Goal: Task Accomplishment & Management: Complete application form

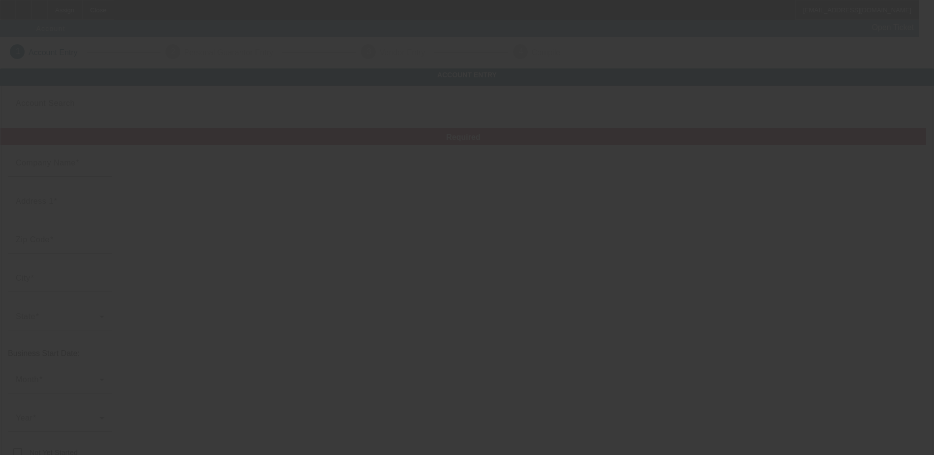
type input "[DATE]"
type input "[PERSON_NAME] Towing Service LLC"
type input "[STREET_ADDRESS][PERSON_NAME]"
type input "29150"
type input "Sumter"
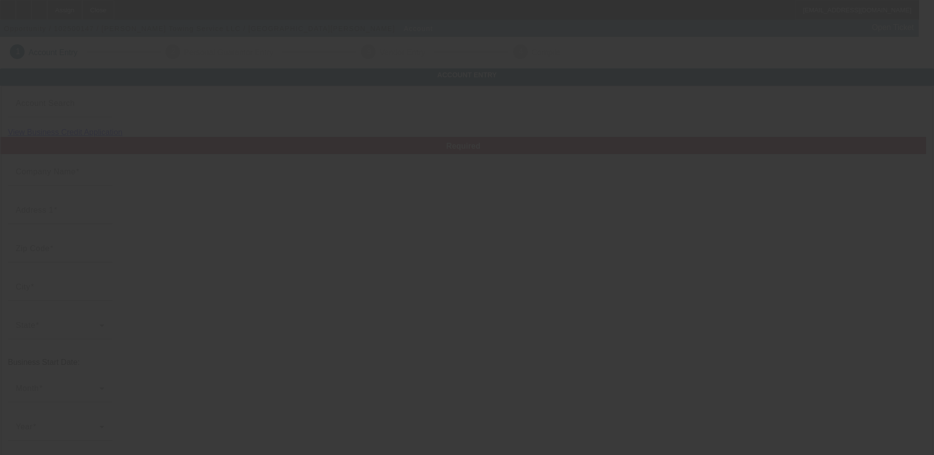
type input "[PHONE_NUMBER]"
type input "[PERSON_NAME][EMAIL_ADDRESS][DOMAIN_NAME]"
type input "Sumter"
type input "843943332"
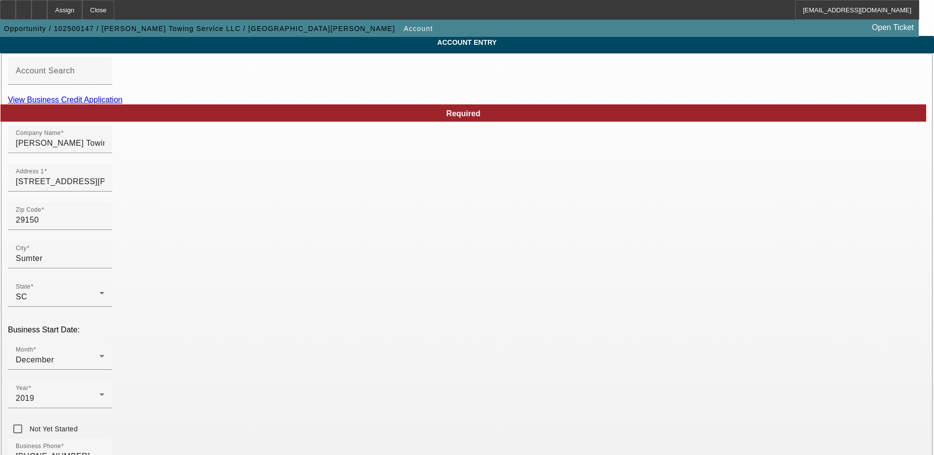
scroll to position [49, 0]
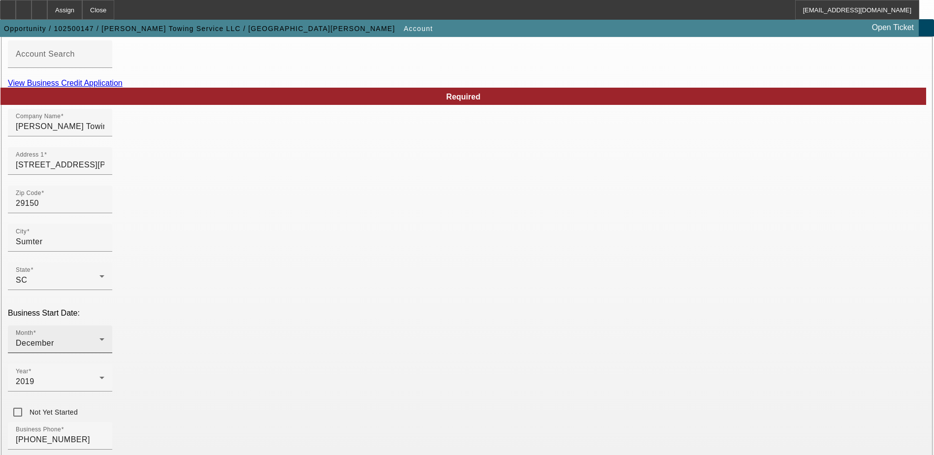
click at [99, 337] on div "December" at bounding box center [58, 343] width 84 height 12
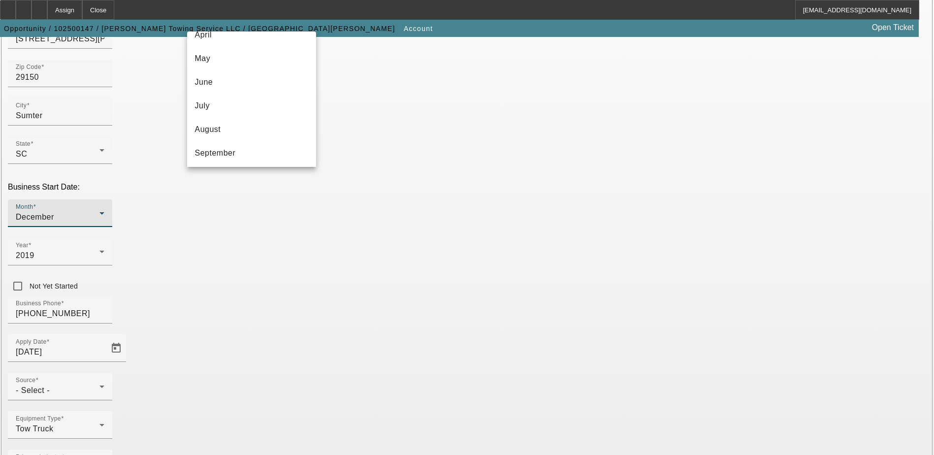
scroll to position [180, 0]
click at [280, 147] on mat-option "December" at bounding box center [251, 151] width 129 height 24
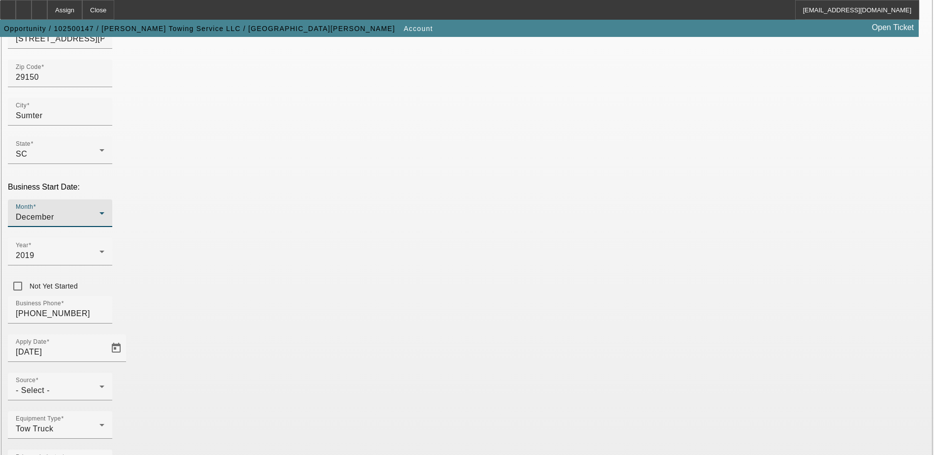
click at [352, 296] on div "Business Phone (843) 229-8157" at bounding box center [467, 315] width 918 height 38
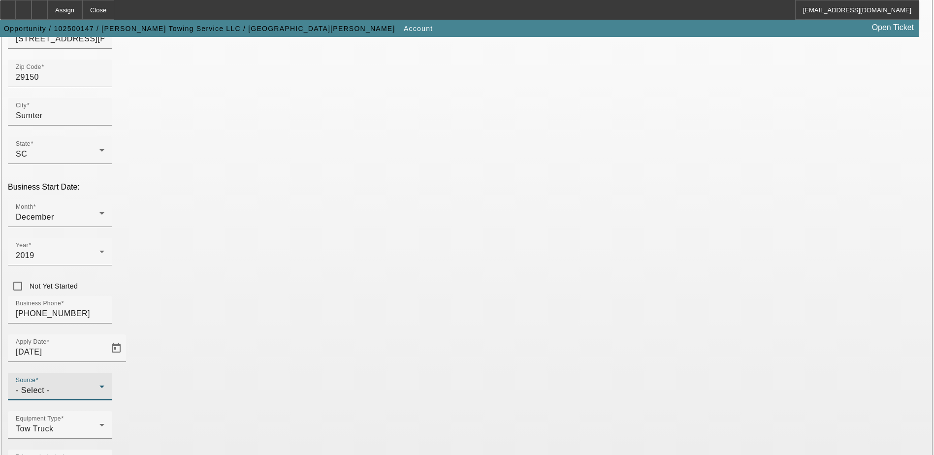
click at [99, 385] on div "- Select -" at bounding box center [58, 391] width 84 height 12
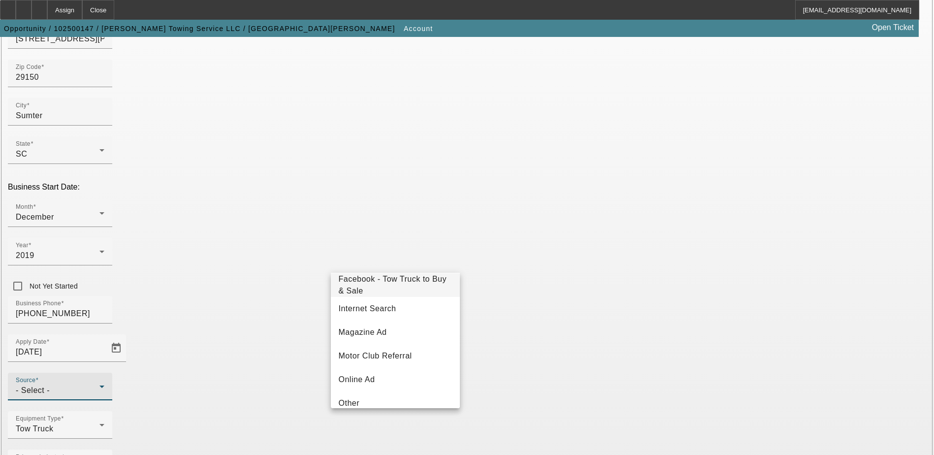
scroll to position [345, 0]
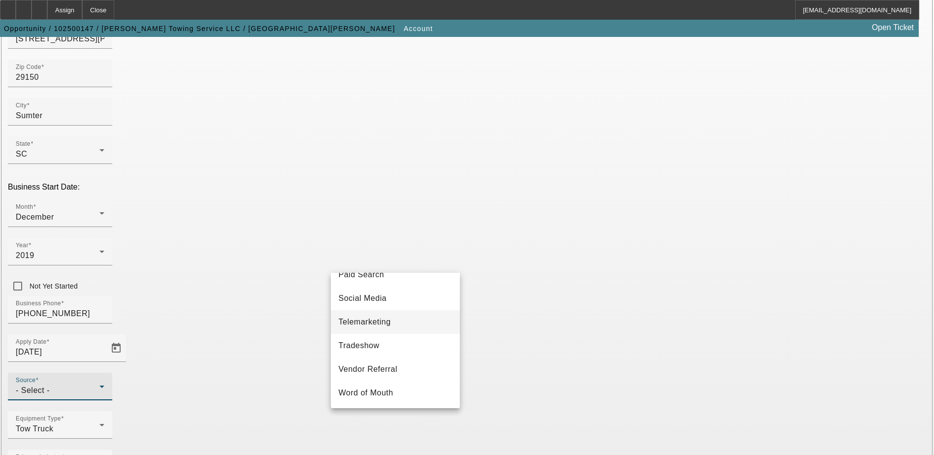
click at [415, 329] on mat-option "Telemarketing" at bounding box center [395, 322] width 129 height 24
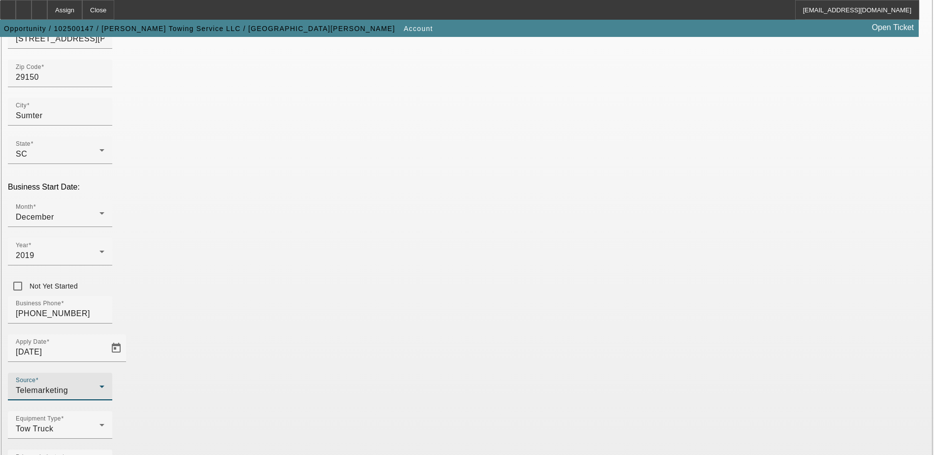
click at [434, 411] on div "Equipment Type Tow Truck" at bounding box center [467, 430] width 918 height 38
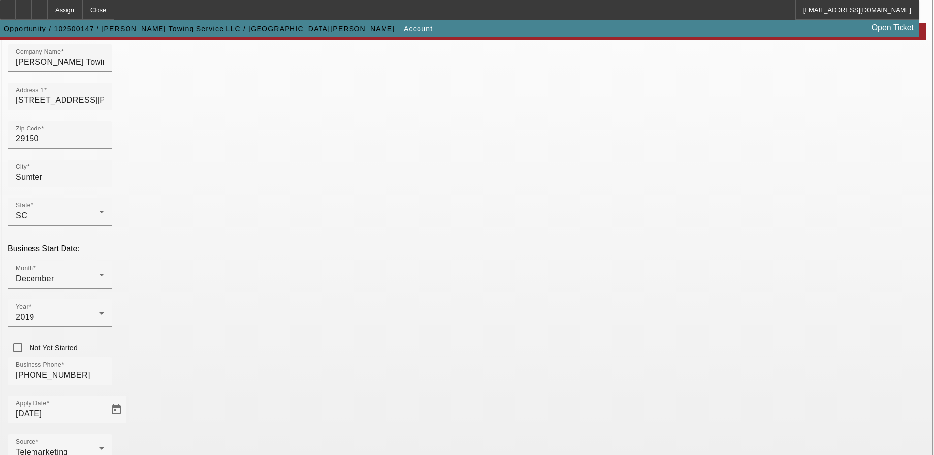
scroll to position [175, 0]
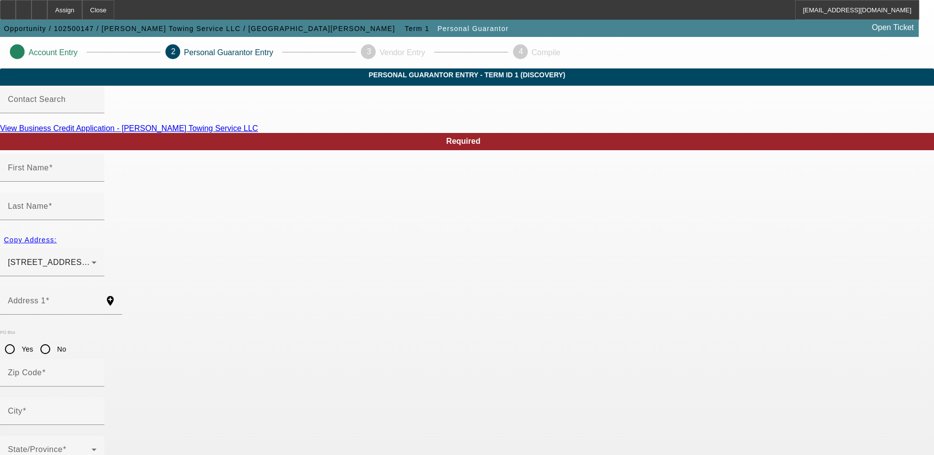
type input "Wayne"
type input "Brown"
type input "1518 Willow Trace Dr Apt. C"
radio input "true"
type input "29501"
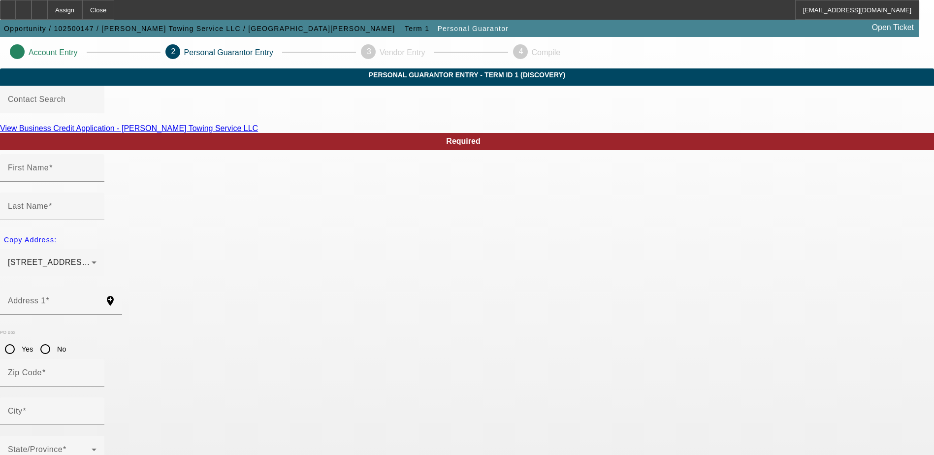
type input "Florence"
type input "[PHONE_NUMBER]"
type input "100"
type input "126-86-5923"
type input "wayne.vegas2@gmail.com"
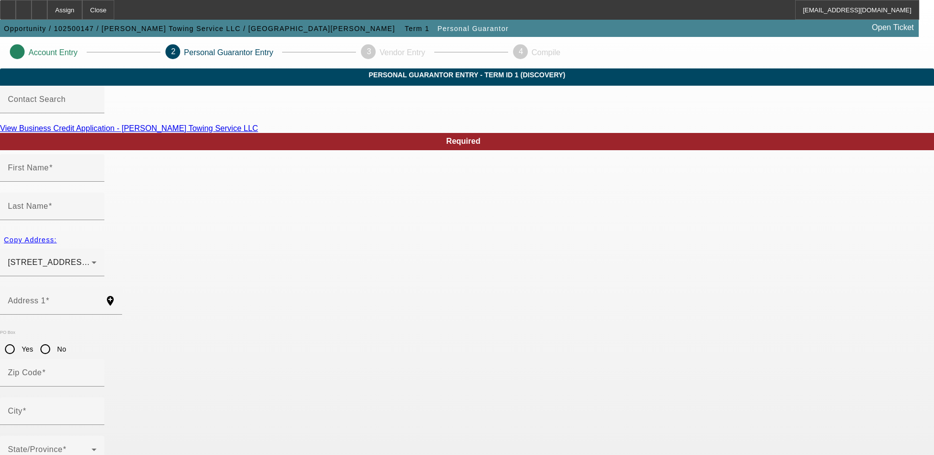
type input "D"
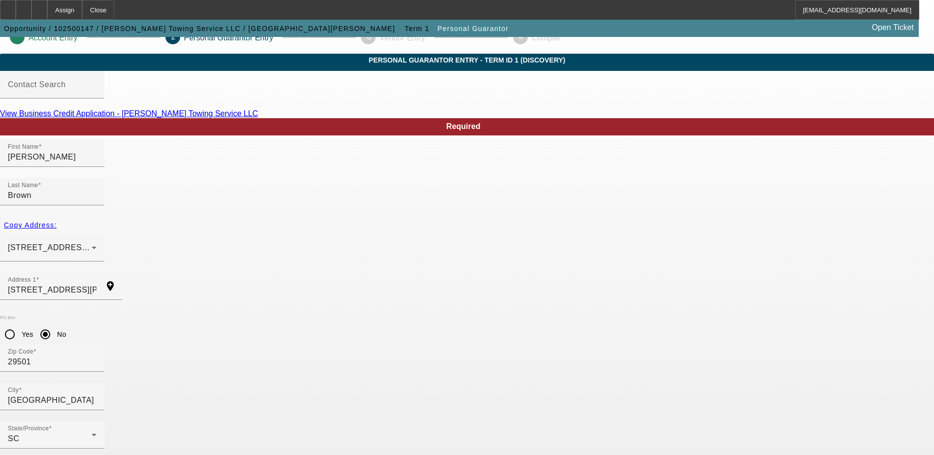
scroll to position [27, 0]
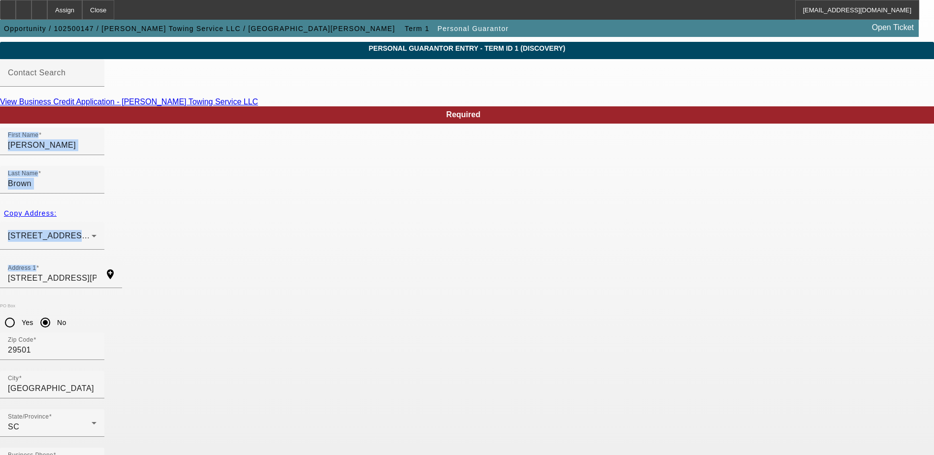
drag, startPoint x: 336, startPoint y: 256, endPoint x: 95, endPoint y: 260, distance: 241.3
click at [97, 272] on input "1518 Willow Trace Dr Apt. C" at bounding box center [52, 278] width 89 height 12
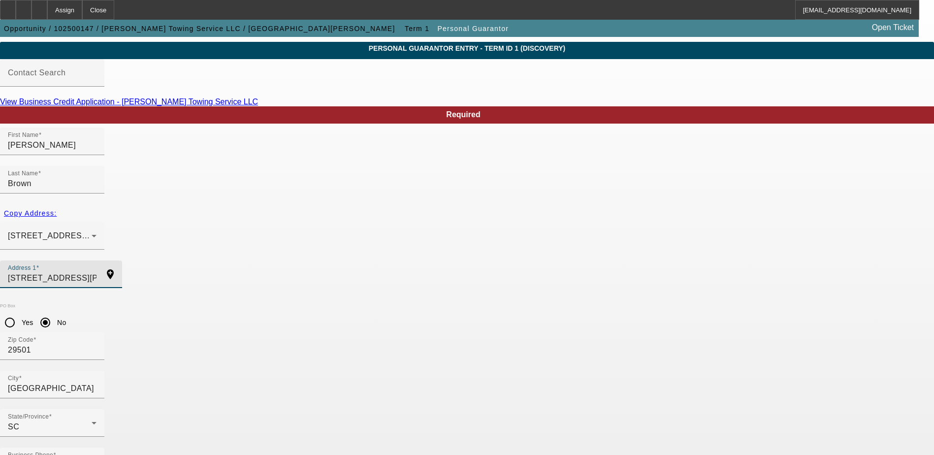
drag, startPoint x: 283, startPoint y: 250, endPoint x: 158, endPoint y: 243, distance: 124.8
click at [97, 222] on div "1518 Willow Trace Dr Apt. C Florence, SC 29501" at bounding box center [52, 236] width 89 height 28
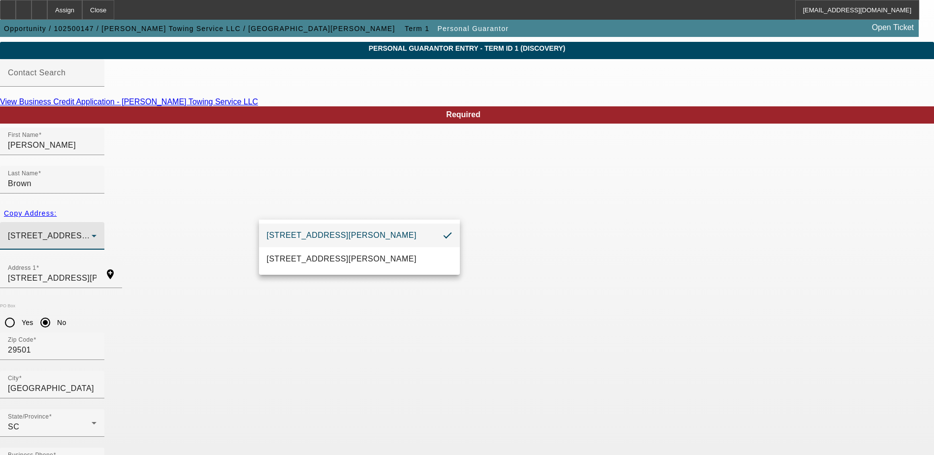
click at [235, 222] on div at bounding box center [467, 227] width 934 height 455
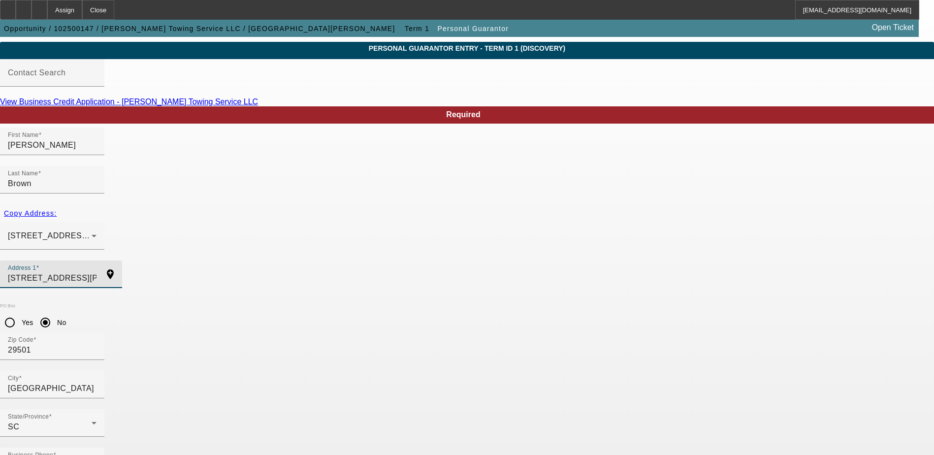
drag, startPoint x: 164, startPoint y: 238, endPoint x: 104, endPoint y: 230, distance: 60.6
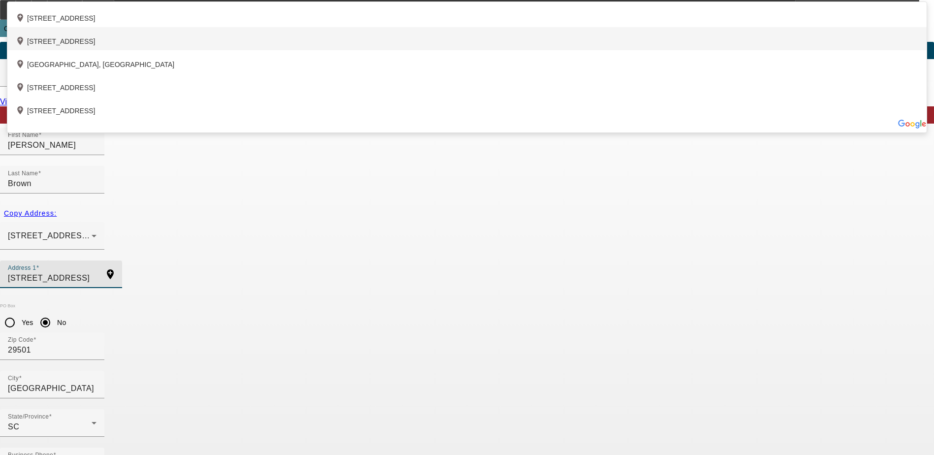
click at [352, 50] on div "add_location 299 North Brand Street, Sumter, SC 29150, US" at bounding box center [466, 38] width 919 height 23
type input "299 North Brand Street"
type input "29150"
type input "Sumter"
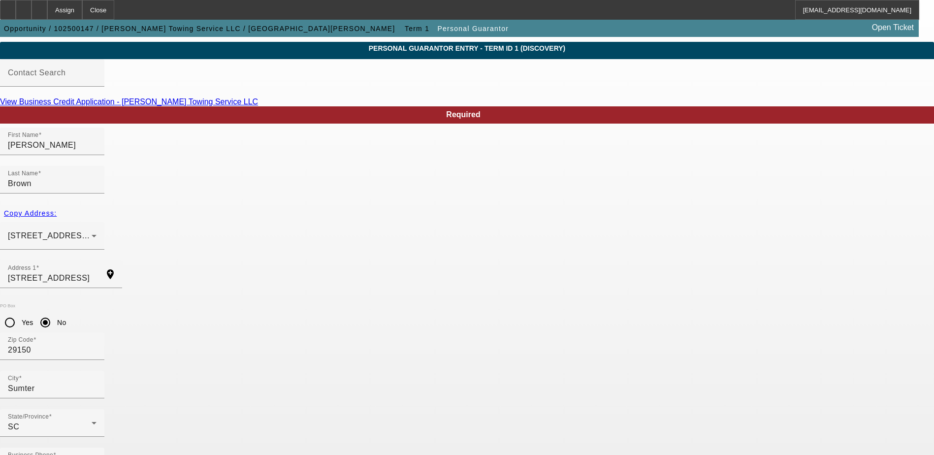
click at [320, 304] on div "PO Box Yes No Zip Code 29150" at bounding box center [467, 336] width 934 height 67
click at [494, 310] on span "Yes" at bounding box center [490, 313] width 14 height 12
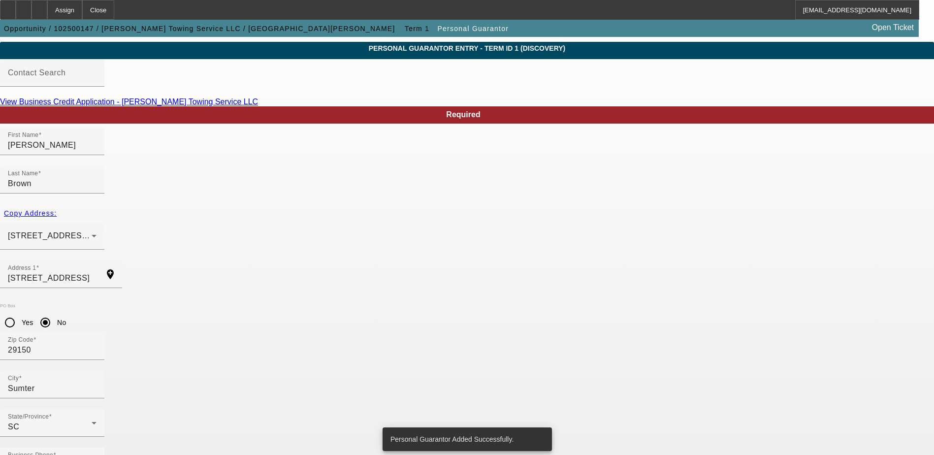
scroll to position [0, 0]
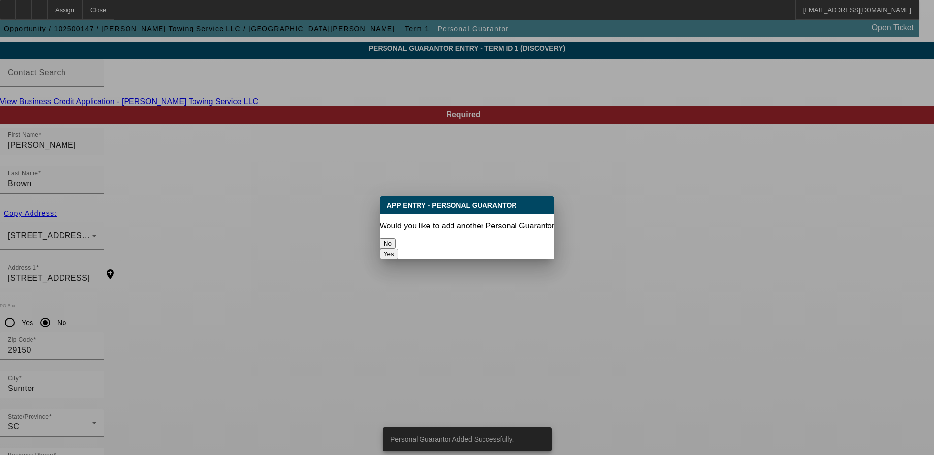
click at [396, 239] on button "No" at bounding box center [388, 243] width 16 height 10
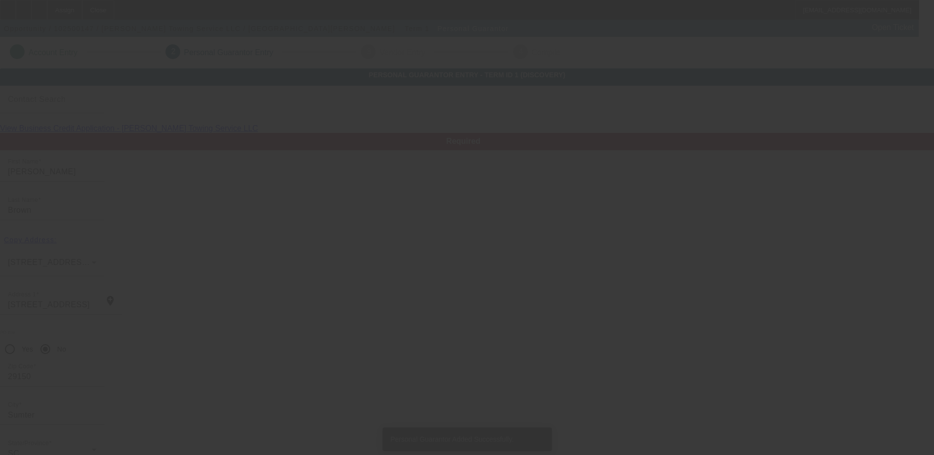
scroll to position [27, 0]
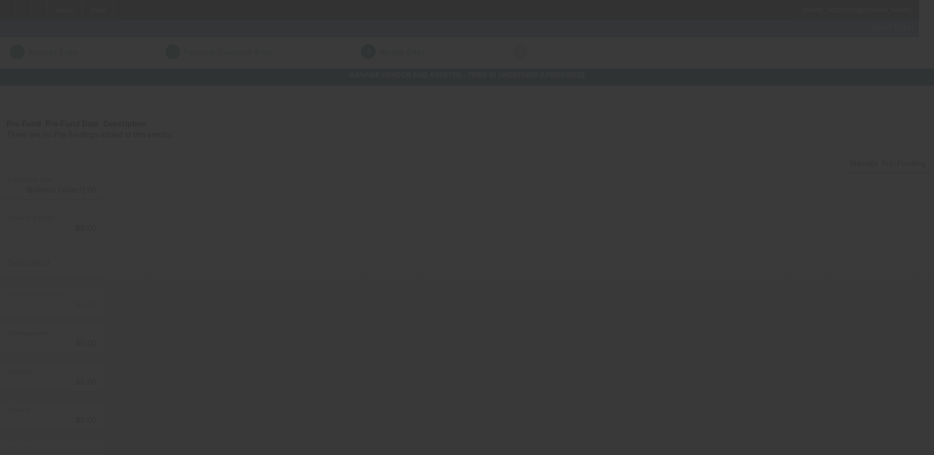
type input "$20,000.00"
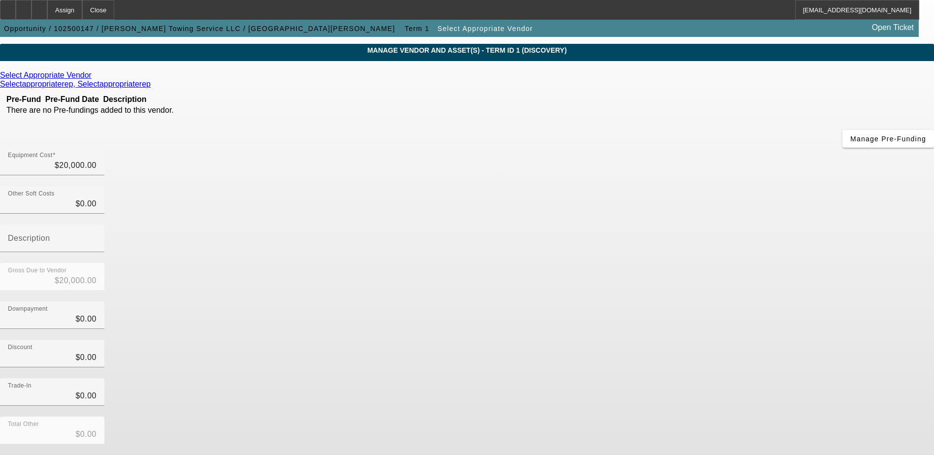
scroll to position [48, 0]
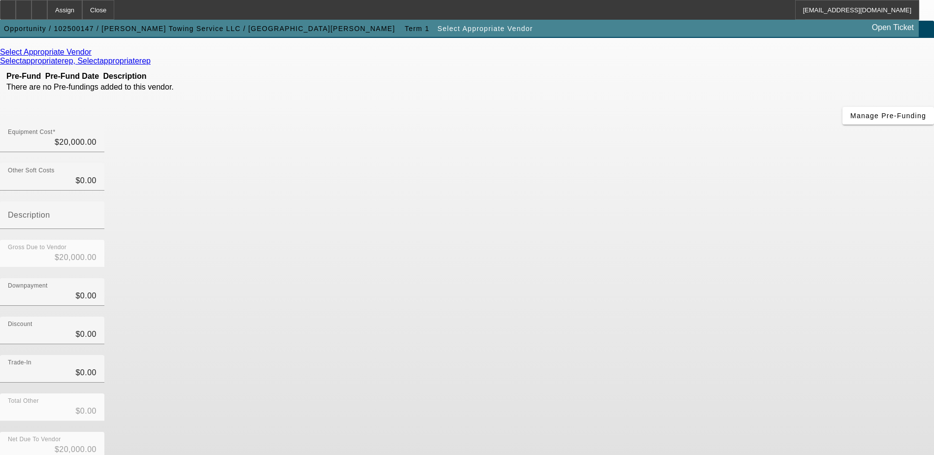
click at [94, 56] on icon at bounding box center [94, 52] width 0 height 8
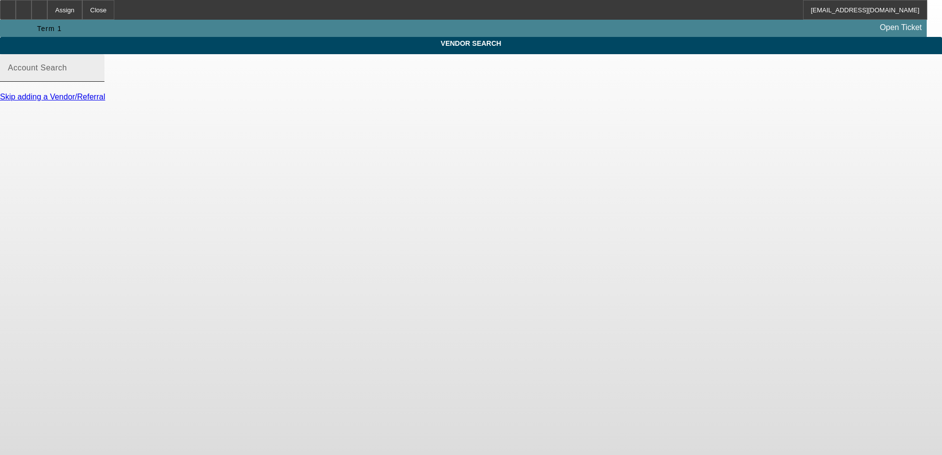
click at [97, 78] on input "Account Search" at bounding box center [52, 72] width 89 height 12
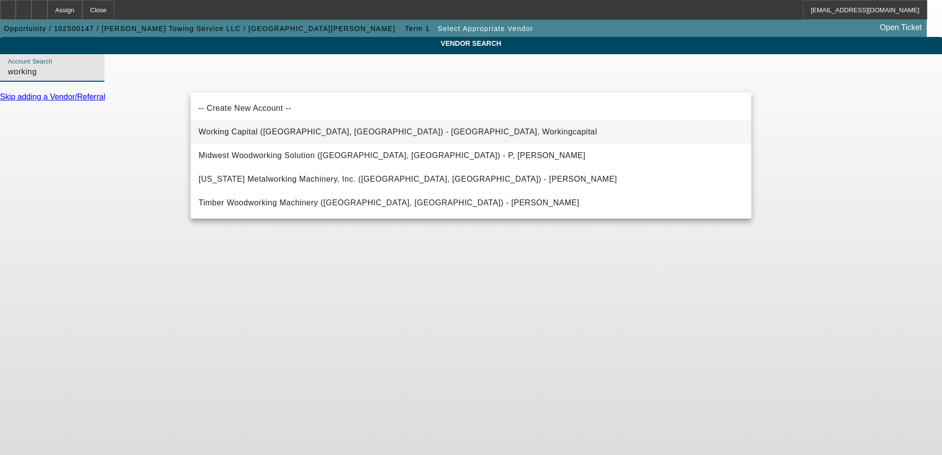
click at [341, 130] on span "Working Capital (Northbrook, IL) - Workingcapital, Workingcapital" at bounding box center [397, 132] width 398 height 8
type input "Working Capital (Northbrook, IL) - Workingcapital, Workingcapital"
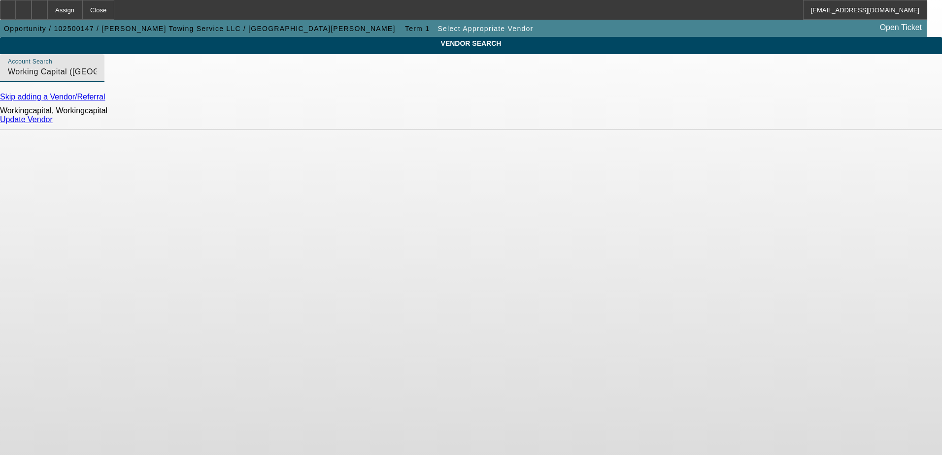
click at [53, 124] on link "Update Vendor" at bounding box center [26, 119] width 53 height 8
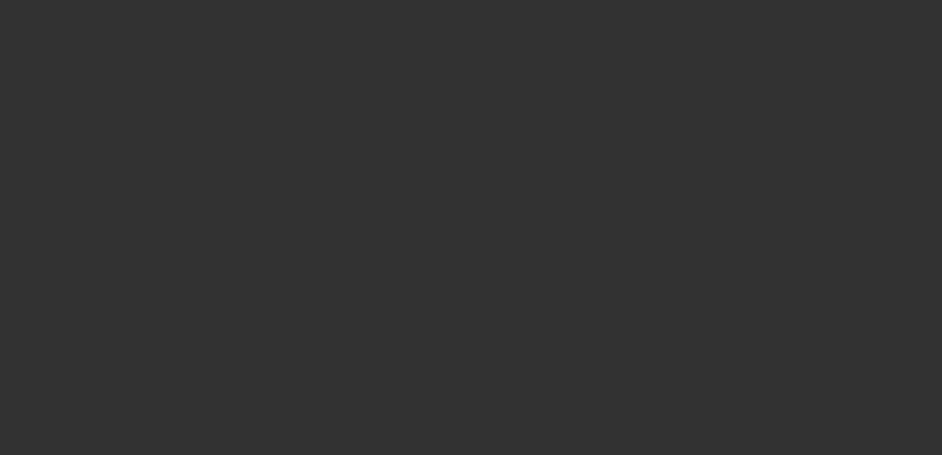
type input "$20,000.00"
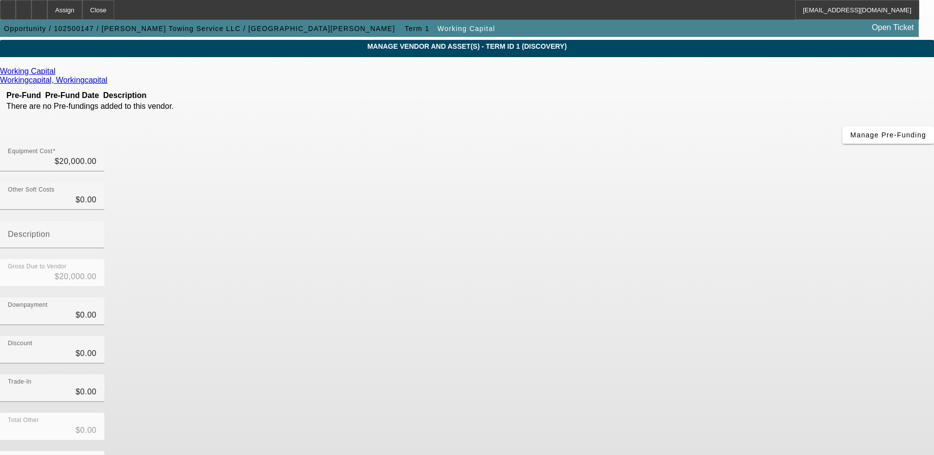
scroll to position [44, 0]
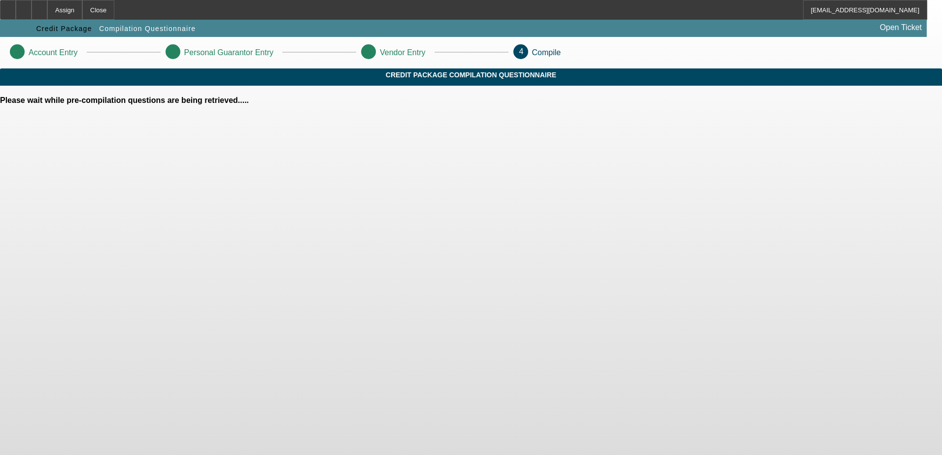
click at [688, 381] on body "Assign Close LUrbanowski@beaconfunding.com Credit Package Compilation Questionn…" at bounding box center [471, 227] width 942 height 455
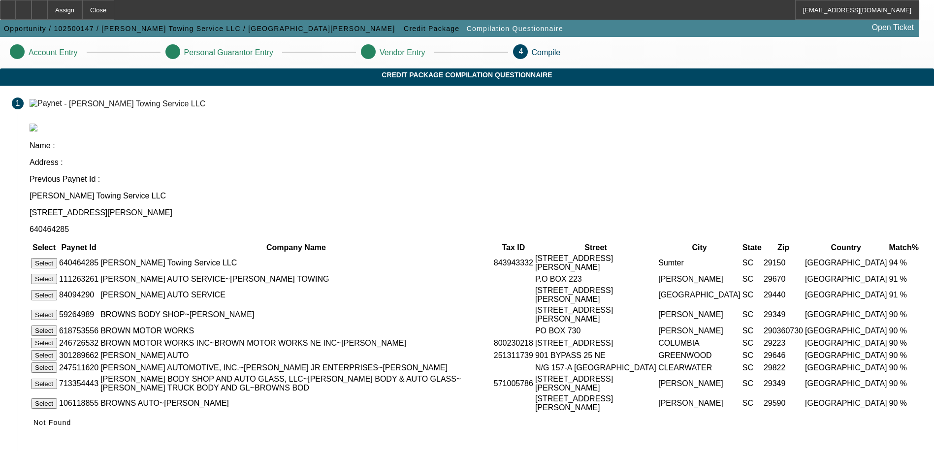
click at [57, 258] on button "Select" at bounding box center [44, 263] width 26 height 10
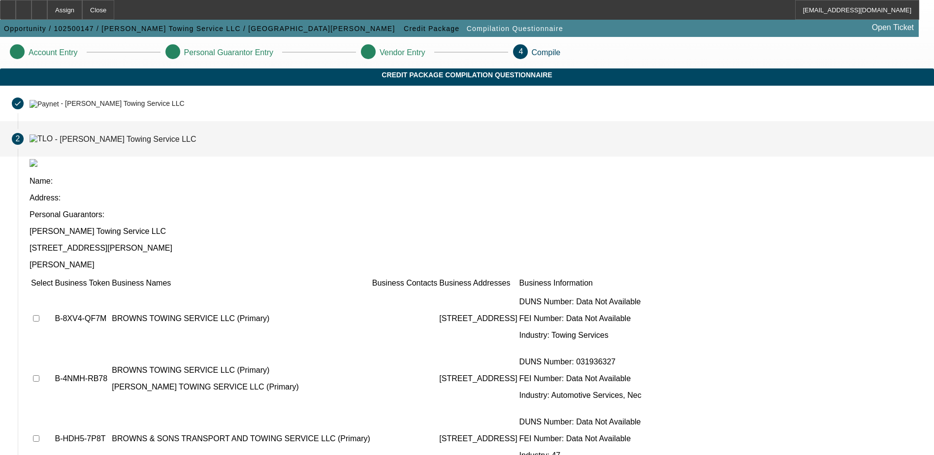
click at [53, 289] on td at bounding box center [42, 318] width 23 height 59
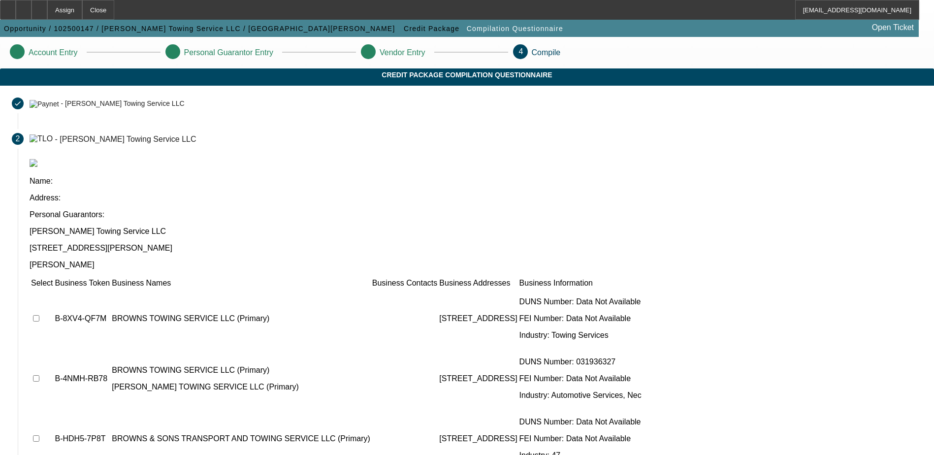
click at [39, 315] on input "checkbox" at bounding box center [36, 318] width 6 height 6
checkbox input "true"
click at [53, 349] on td at bounding box center [42, 378] width 23 height 59
click at [39, 375] on input "checkbox" at bounding box center [36, 378] width 6 height 6
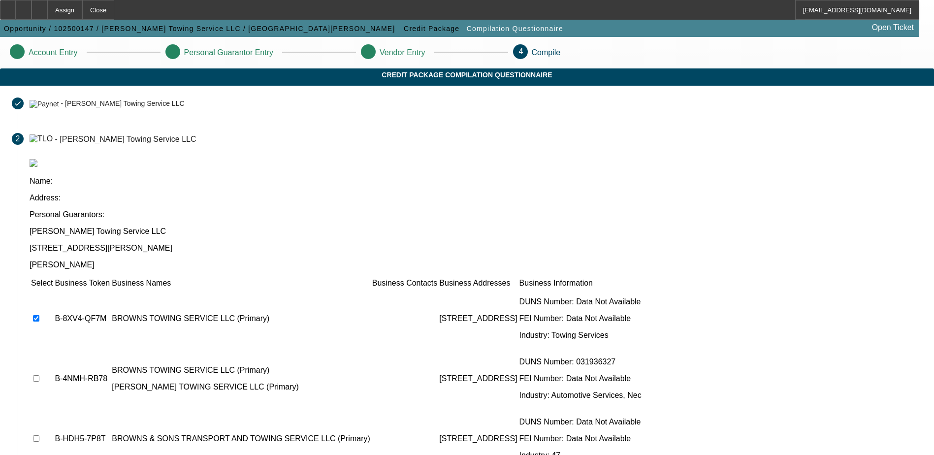
checkbox input "true"
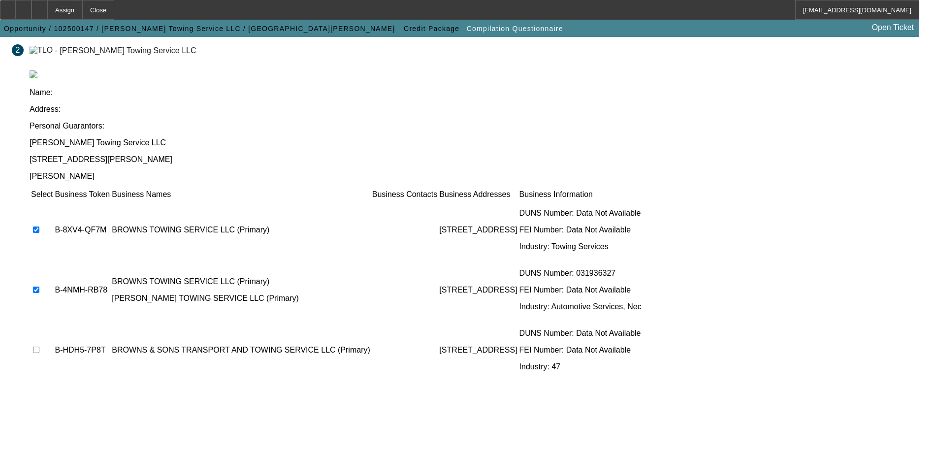
scroll to position [90, 0]
click at [39, 346] on input "checkbox" at bounding box center [36, 349] width 6 height 6
checkbox input "true"
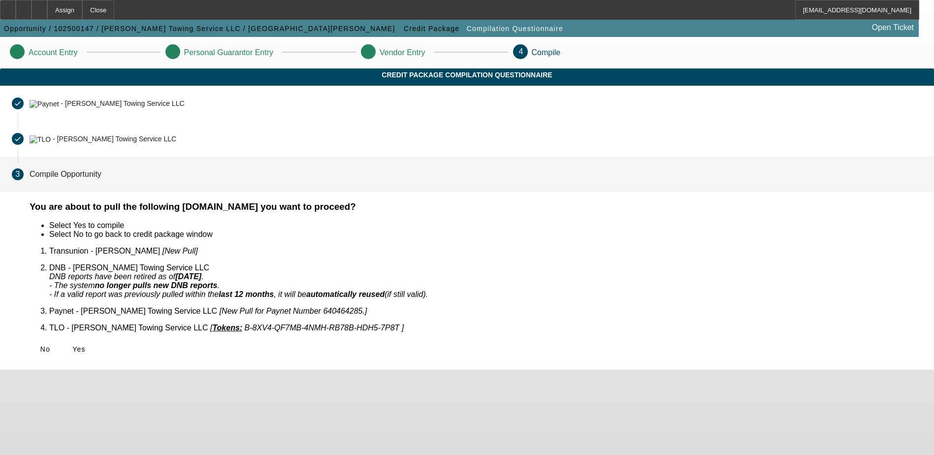
scroll to position [0, 0]
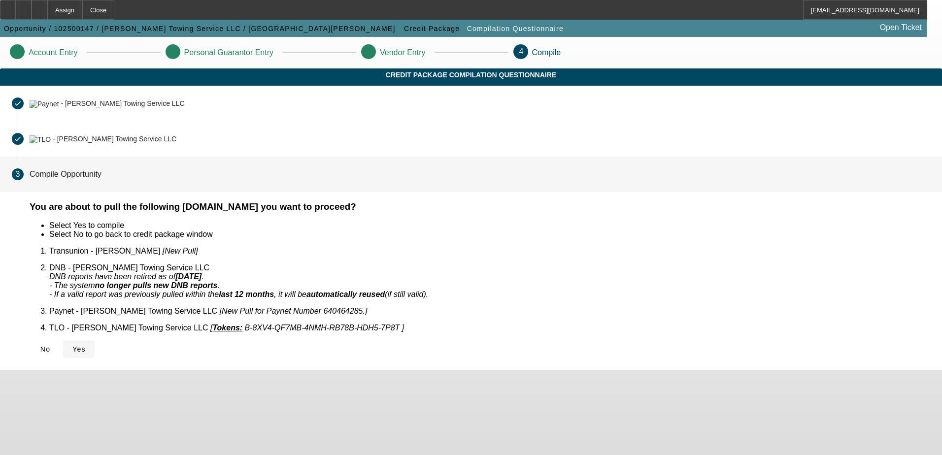
click at [86, 345] on span "Yes" at bounding box center [78, 349] width 13 height 8
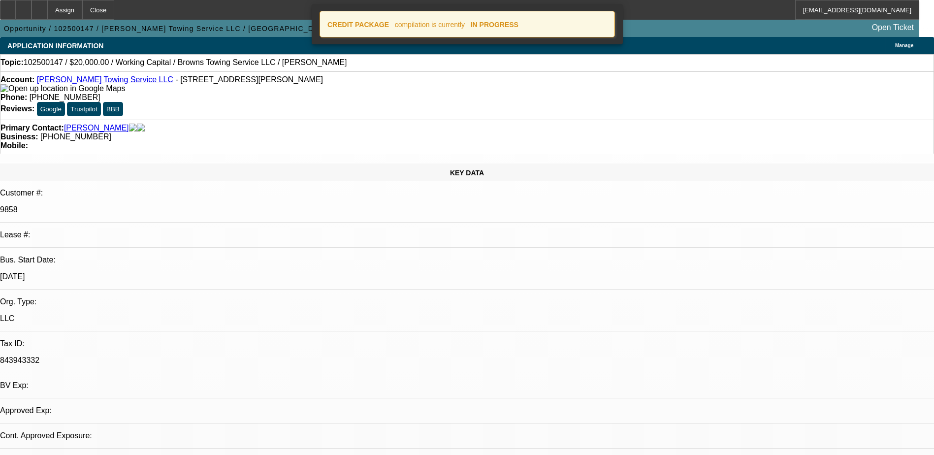
select select "0"
select select "2"
select select "0.1"
select select "1"
select select "2"
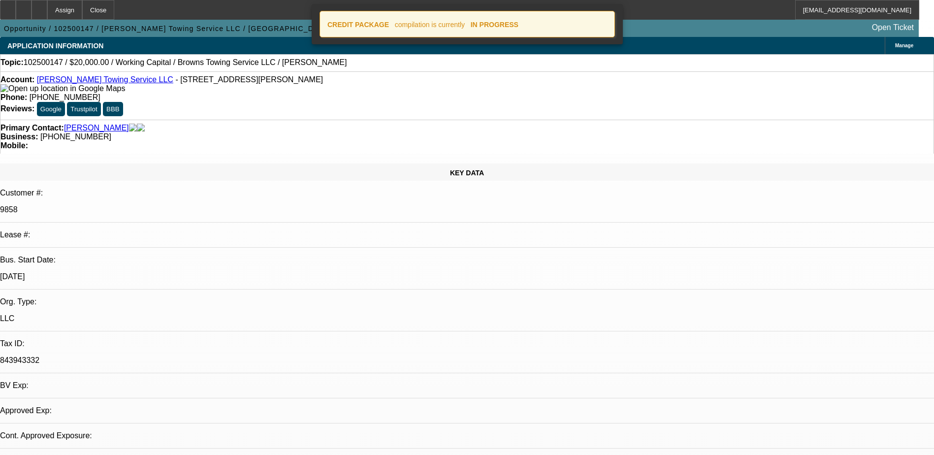
select select "4"
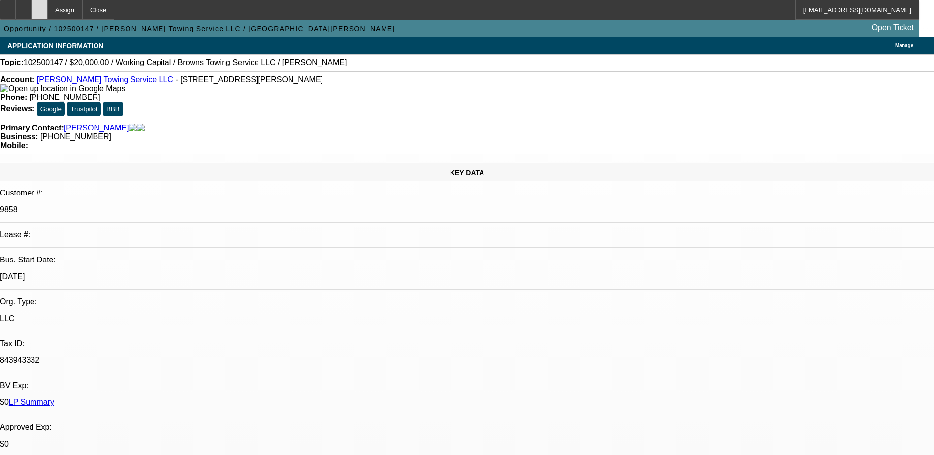
click at [47, 1] on div at bounding box center [40, 10] width 16 height 20
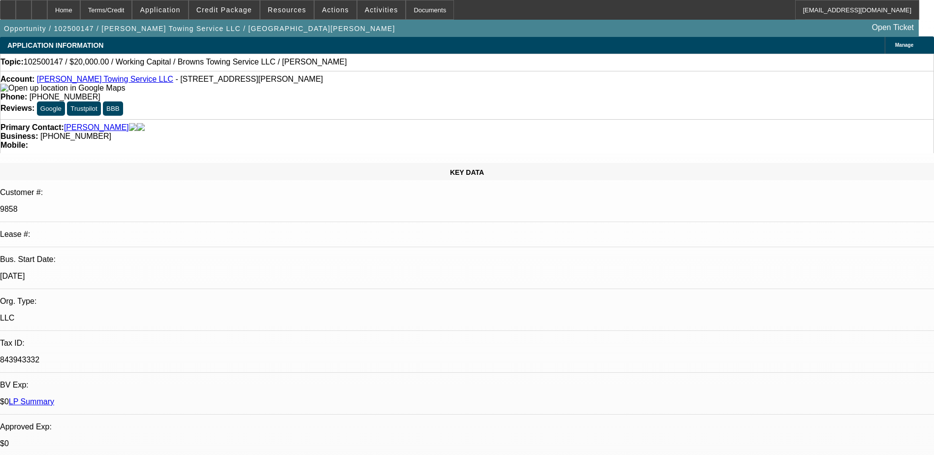
select select "0"
select select "2"
select select "0.1"
select select "4"
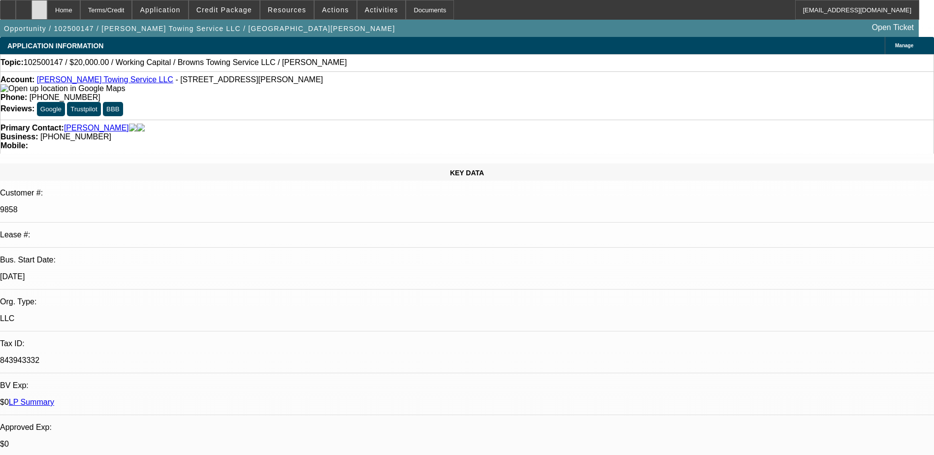
click at [39, 6] on icon at bounding box center [39, 6] width 0 height 0
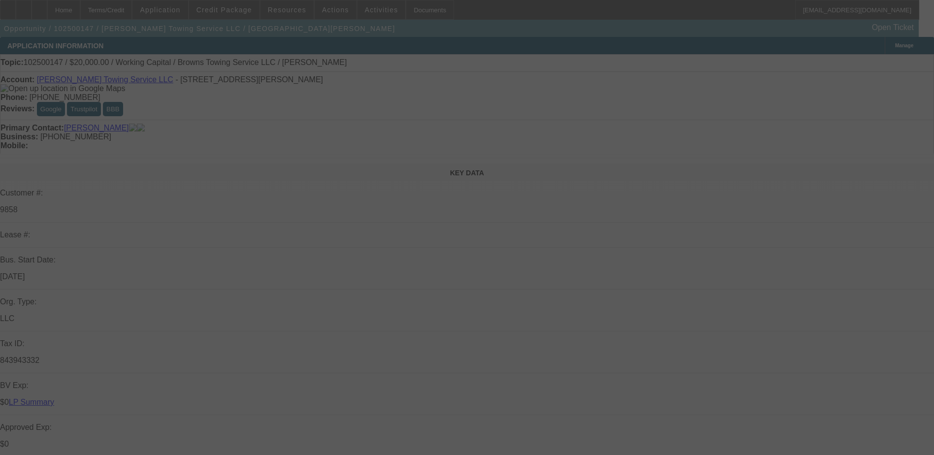
click at [221, 145] on div at bounding box center [467, 227] width 934 height 455
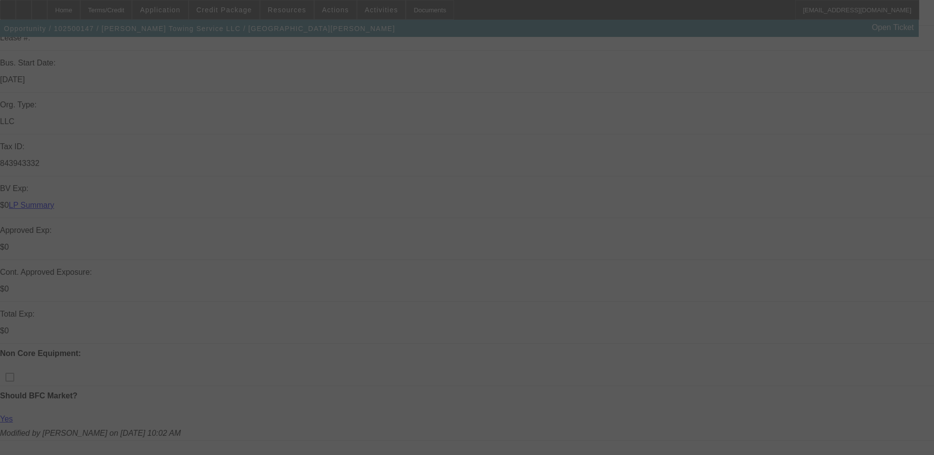
scroll to position [49, 0]
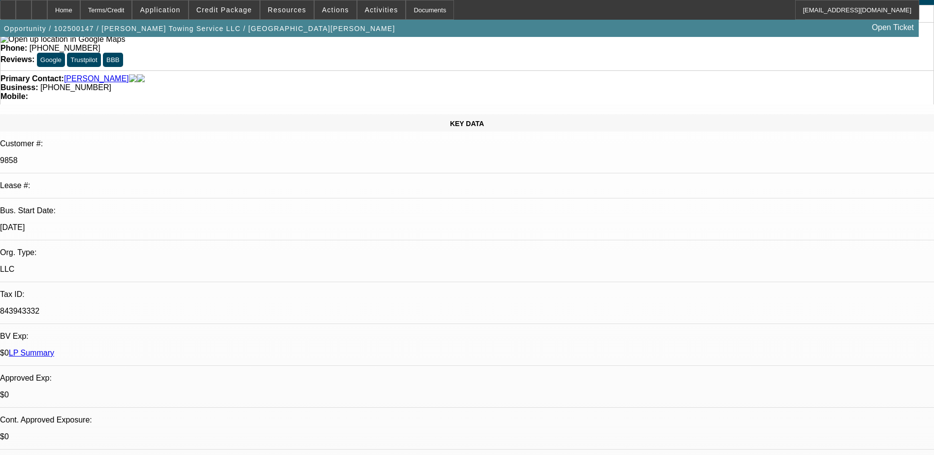
select select "0"
select select "2"
select select "0.1"
select select "1"
select select "2"
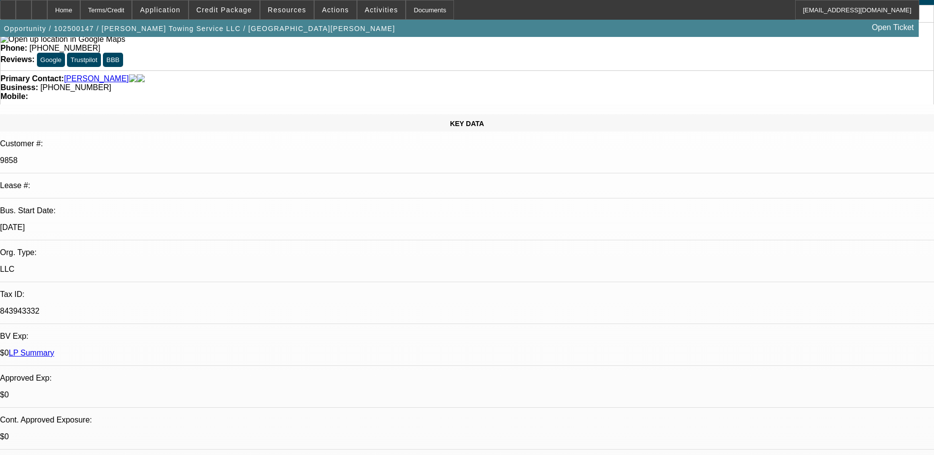
select select "4"
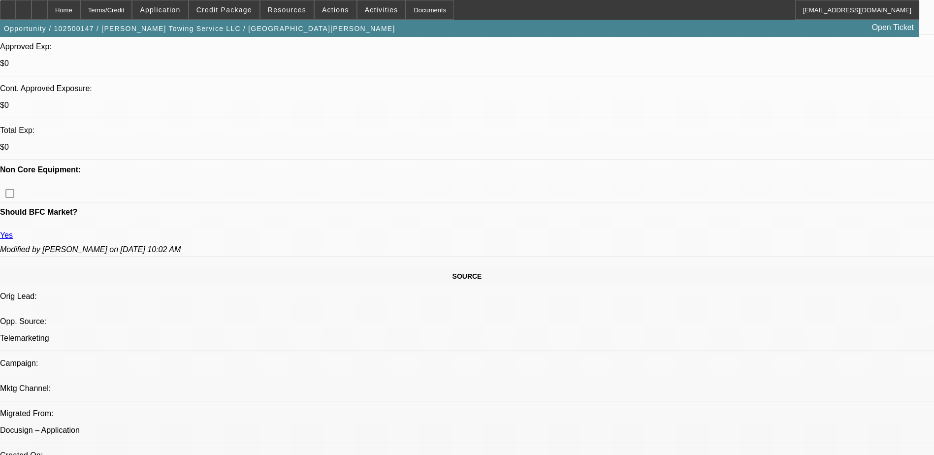
scroll to position [98, 0]
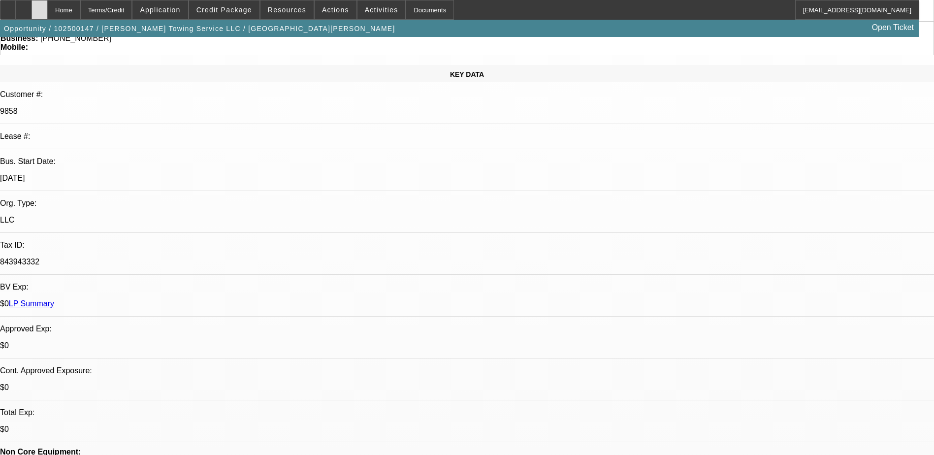
click at [47, 8] on div at bounding box center [40, 10] width 16 height 20
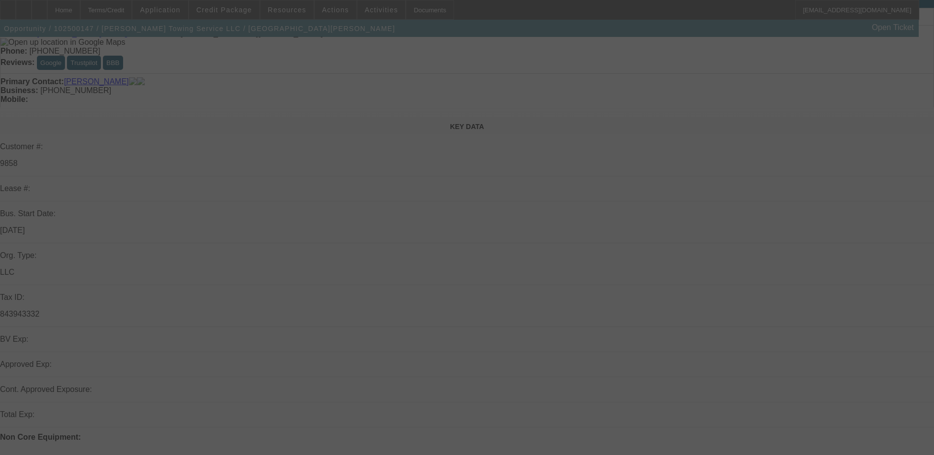
scroll to position [98, 0]
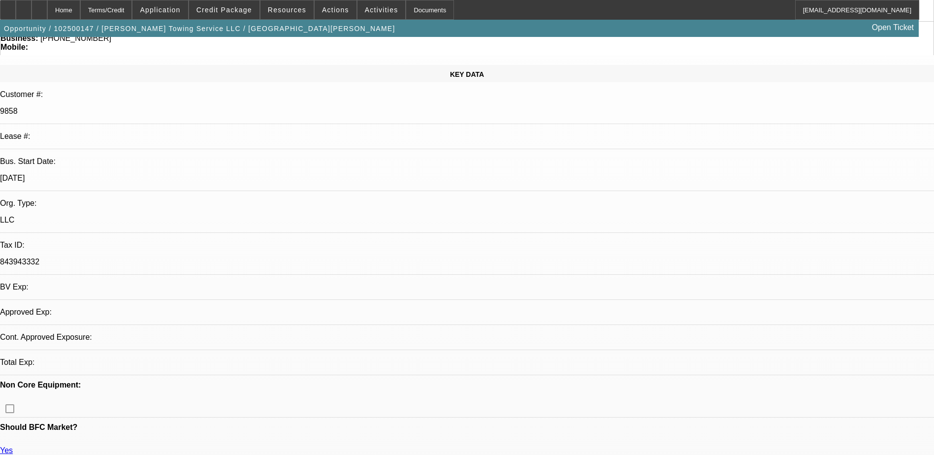
select select "0"
select select "2"
select select "0.1"
select select "4"
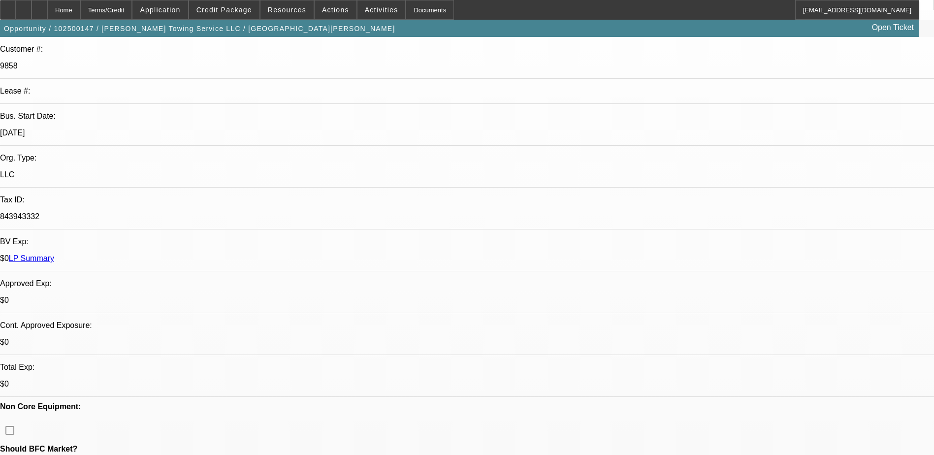
scroll to position [148, 0]
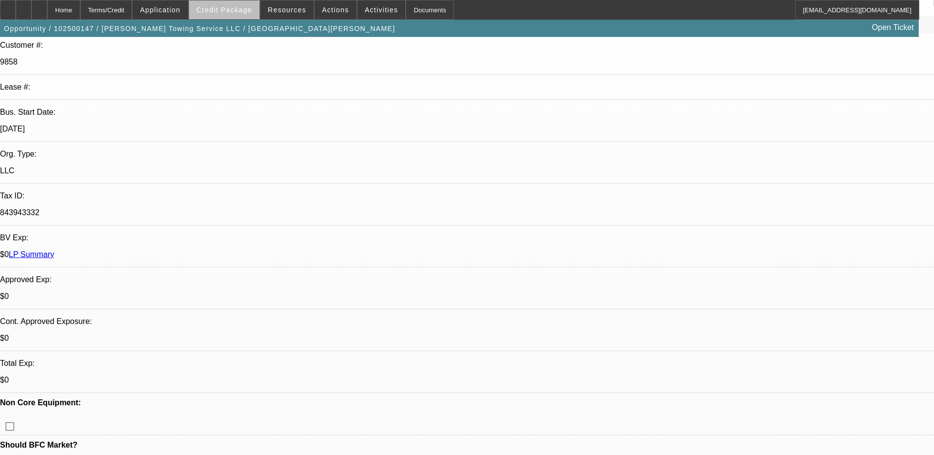
click at [248, 17] on span at bounding box center [224, 10] width 70 height 24
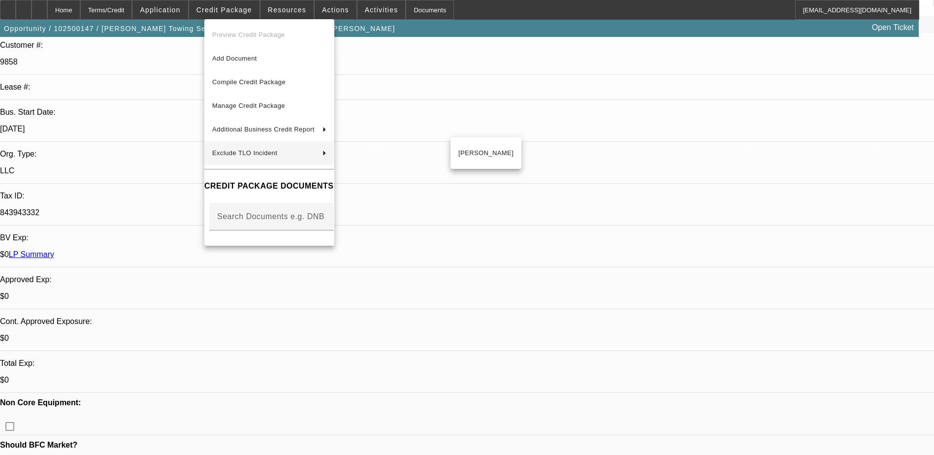
click at [520, 266] on div at bounding box center [467, 227] width 934 height 455
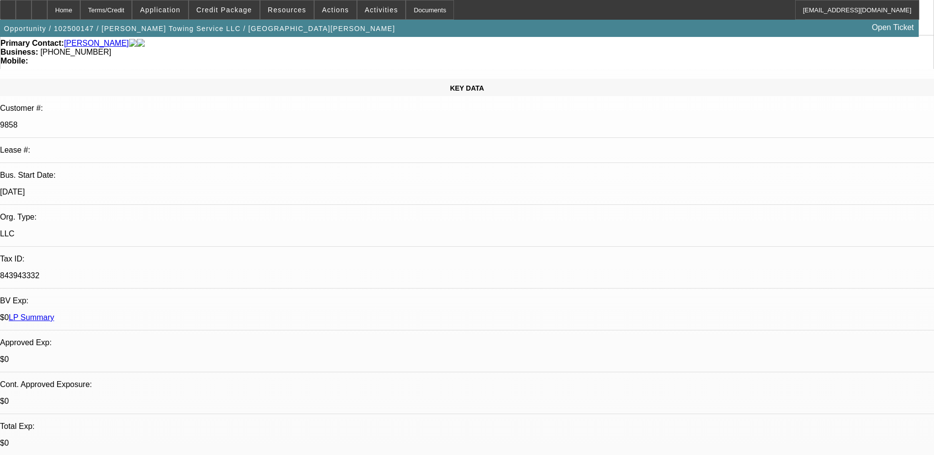
scroll to position [0, 0]
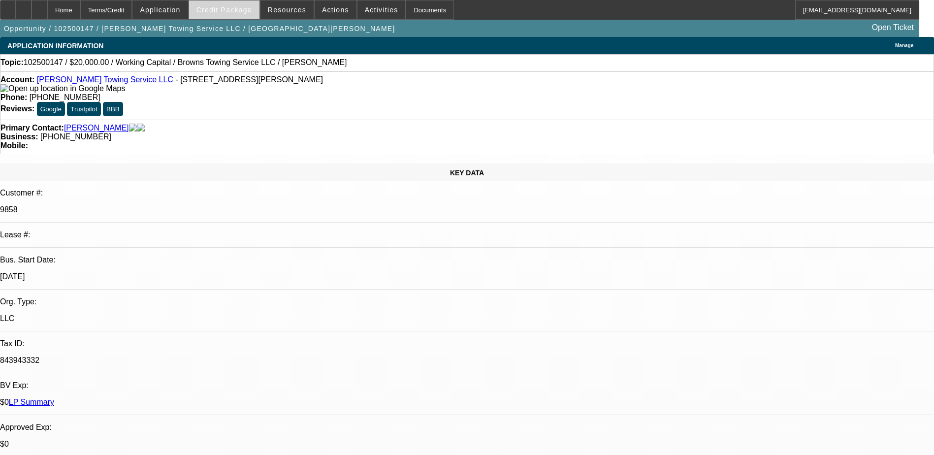
click at [228, 12] on span "Credit Package" at bounding box center [224, 10] width 56 height 8
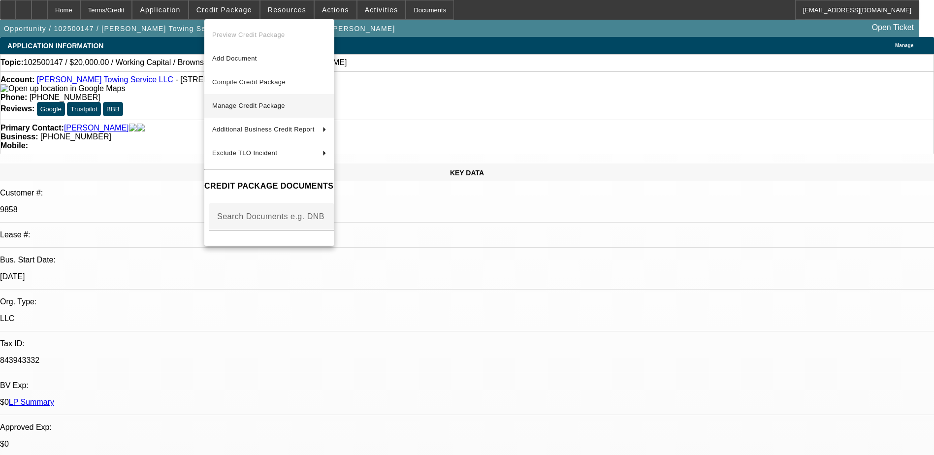
click at [279, 99] on button "Manage Credit Package" at bounding box center [269, 106] width 130 height 24
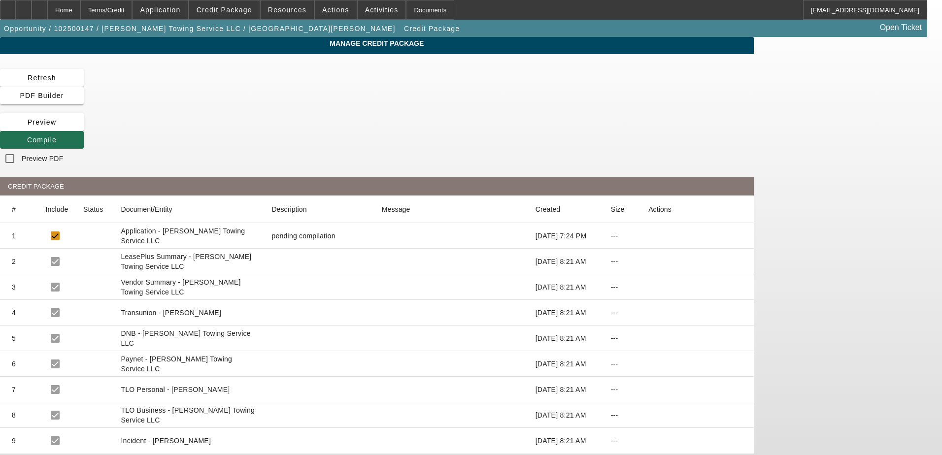
click at [84, 128] on span at bounding box center [42, 140] width 84 height 24
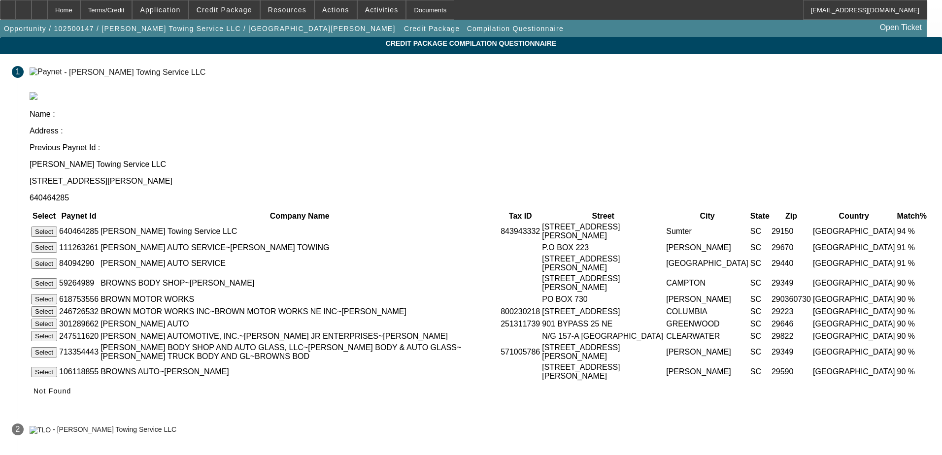
click at [57, 227] on button "Select" at bounding box center [44, 232] width 26 height 10
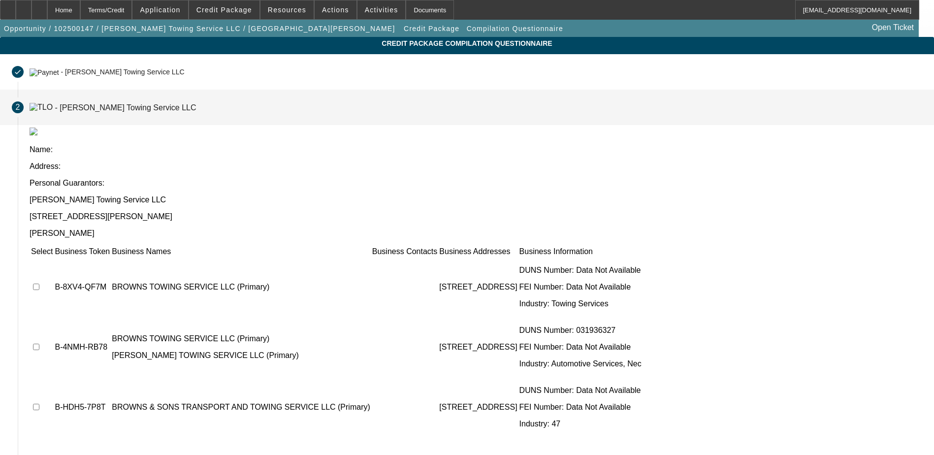
click at [39, 284] on input "checkbox" at bounding box center [36, 287] width 6 height 6
checkbox input "true"
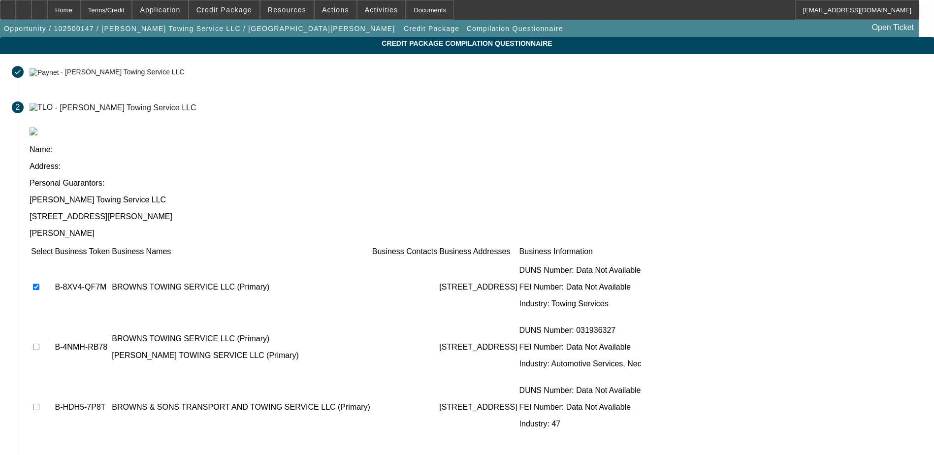
click at [39, 344] on input "checkbox" at bounding box center [36, 347] width 6 height 6
checkbox input "true"
click at [39, 404] on input "checkbox" at bounding box center [36, 407] width 6 height 6
checkbox input "true"
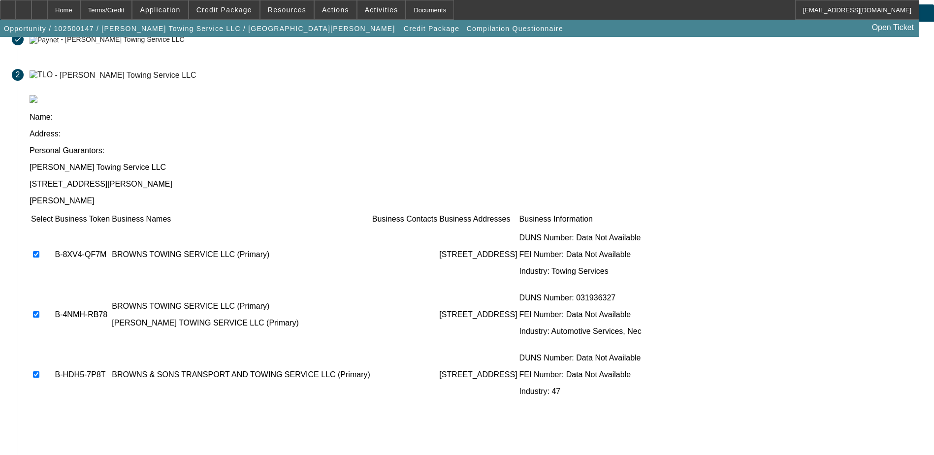
scroll to position [49, 0]
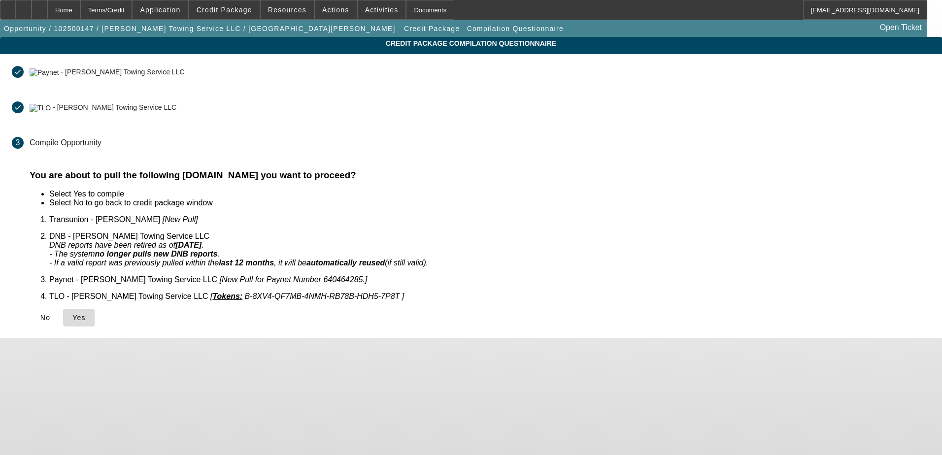
click at [86, 314] on span "Yes" at bounding box center [78, 318] width 13 height 8
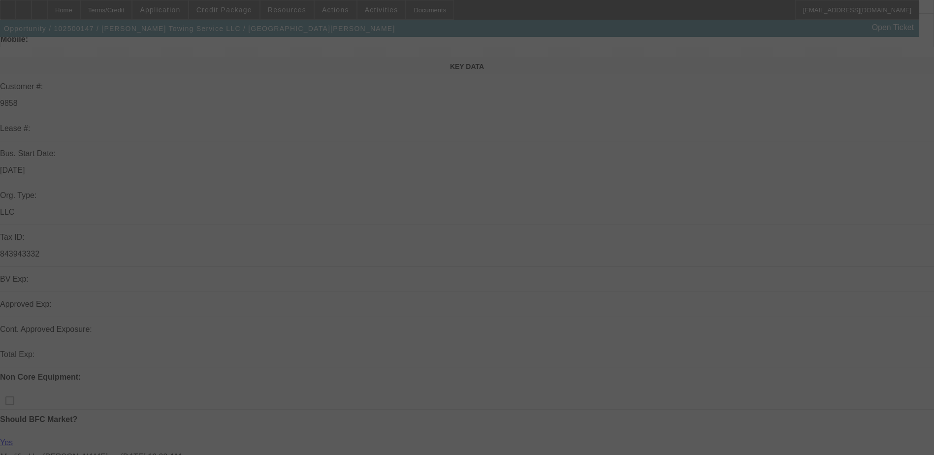
scroll to position [107, 0]
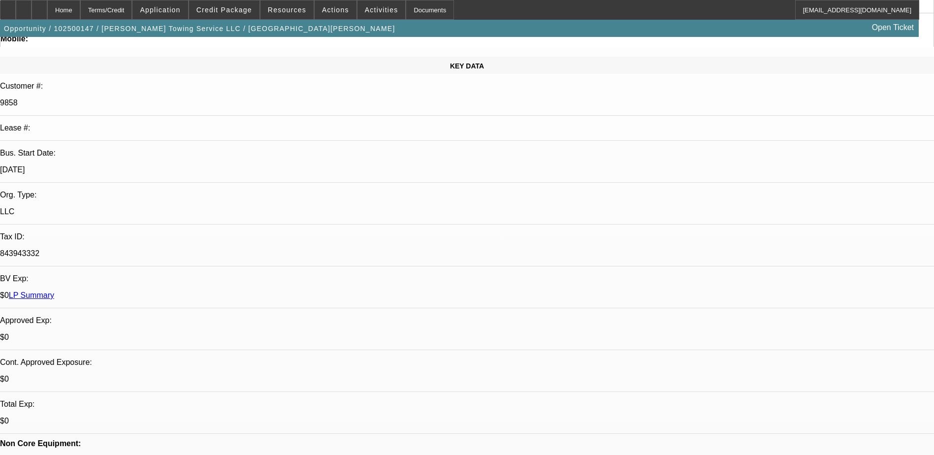
select select "0"
select select "2"
select select "0.1"
select select "4"
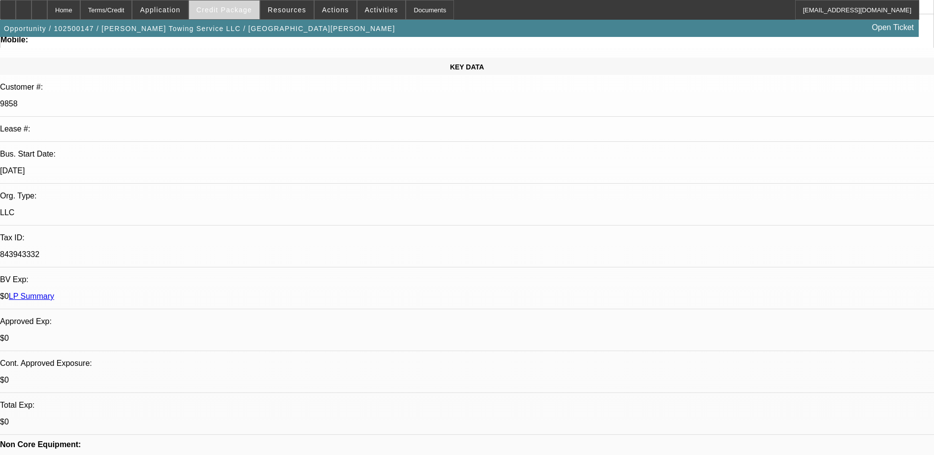
scroll to position [58, 0]
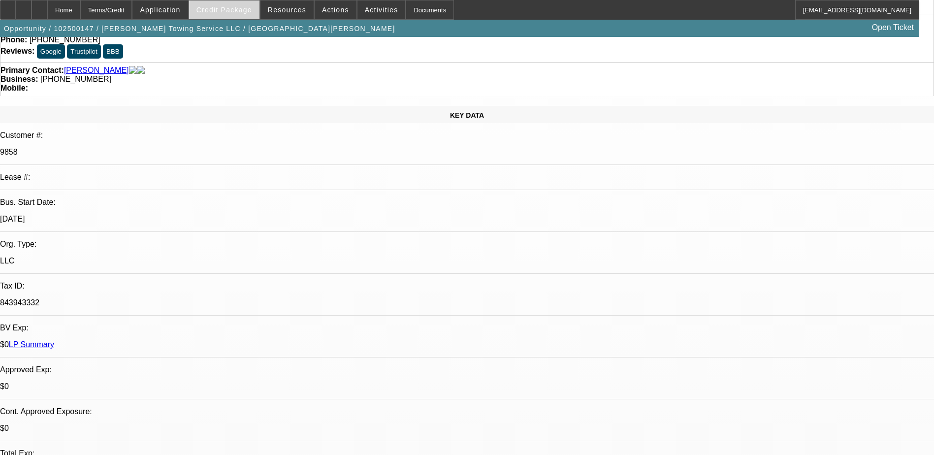
click at [223, 16] on span at bounding box center [224, 10] width 70 height 24
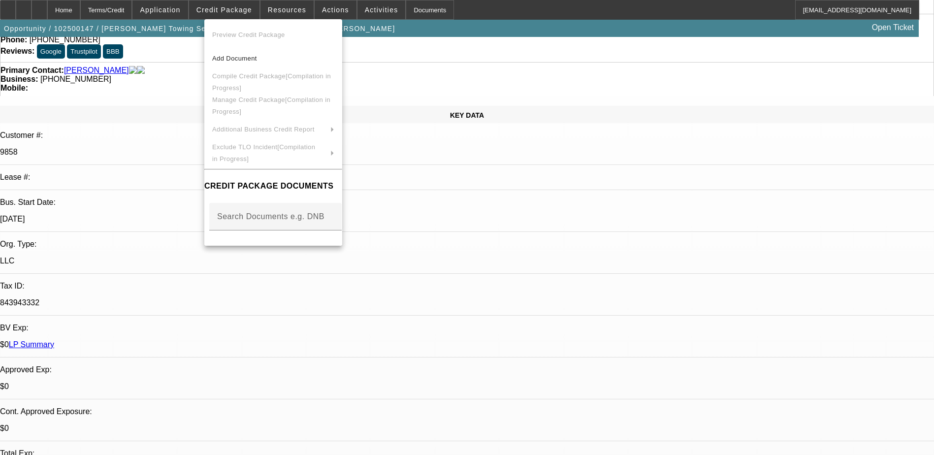
click at [496, 210] on div at bounding box center [467, 227] width 934 height 455
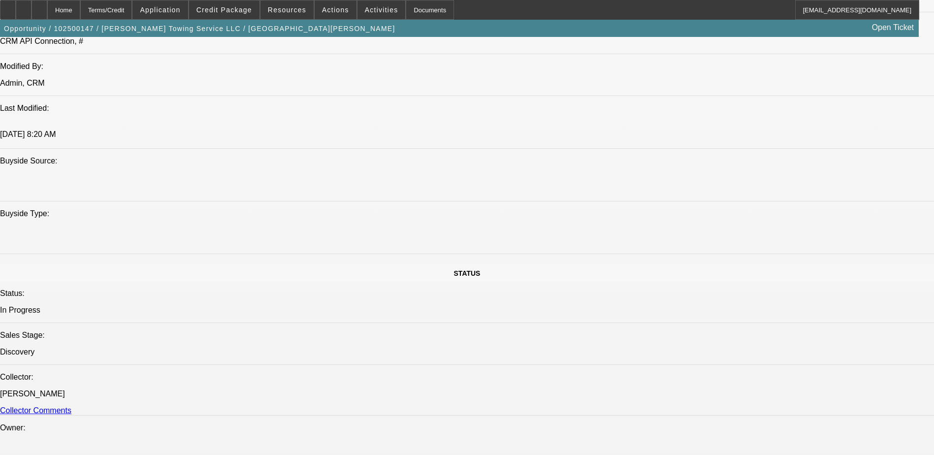
scroll to position [747, 0]
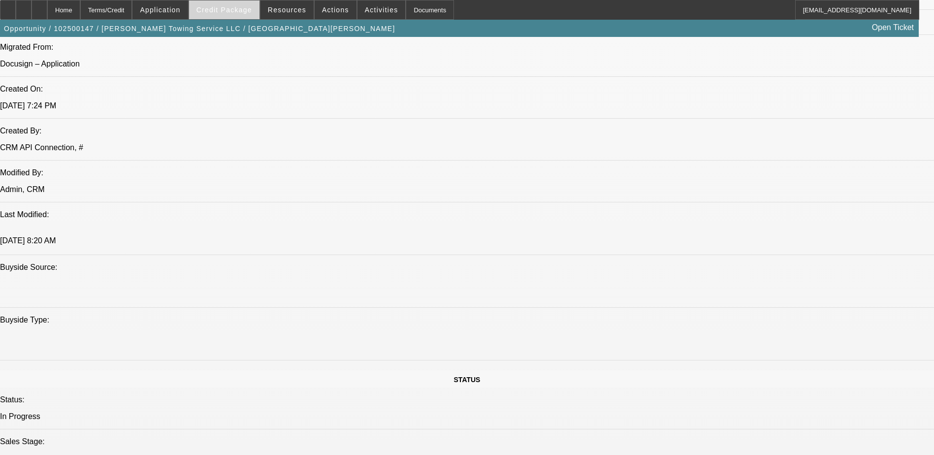
click at [248, 5] on span at bounding box center [224, 10] width 70 height 24
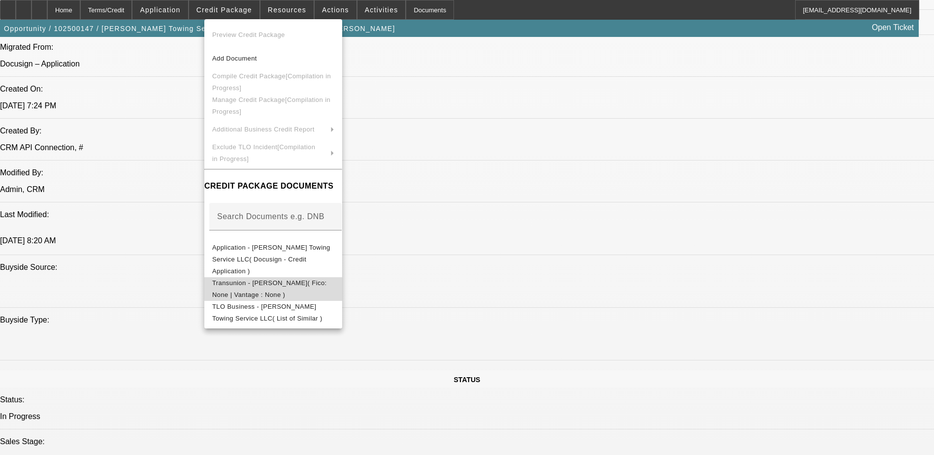
click at [327, 279] on span "Transunion - [PERSON_NAME]( Fico: None | Vantage : None )" at bounding box center [269, 288] width 115 height 19
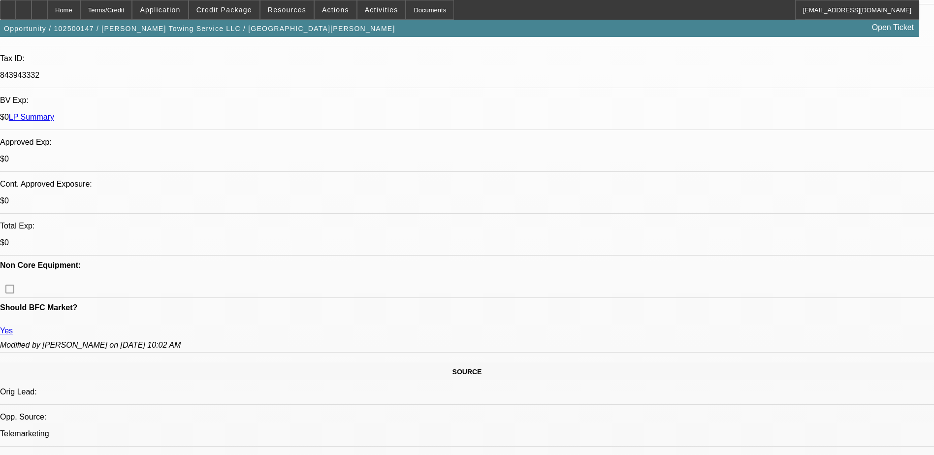
scroll to position [394, 0]
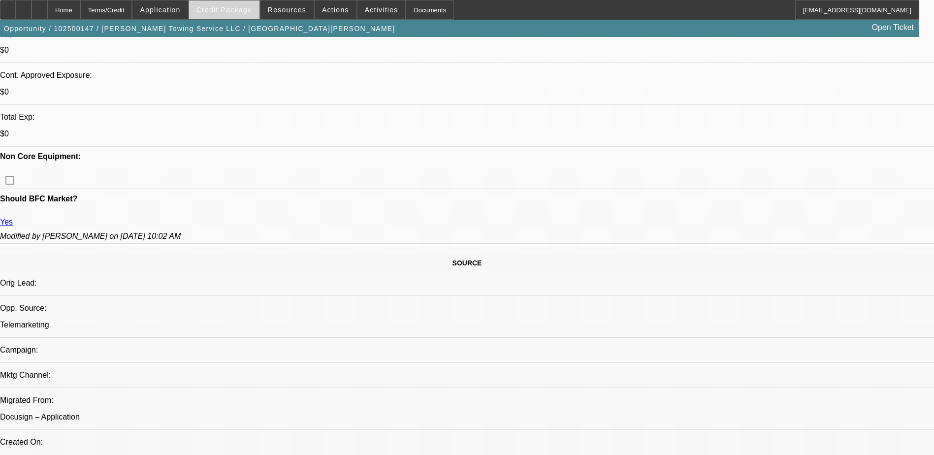
click at [234, 8] on span "Credit Package" at bounding box center [224, 10] width 56 height 8
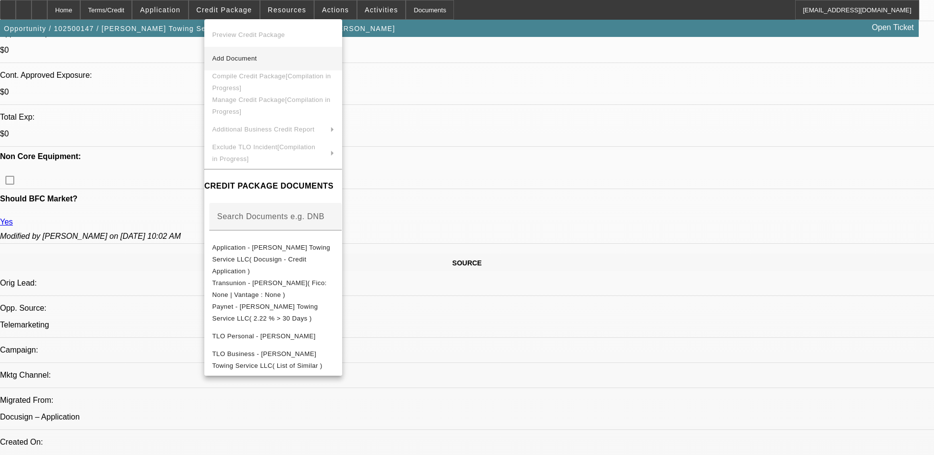
click at [303, 51] on button "Add Document" at bounding box center [273, 59] width 138 height 24
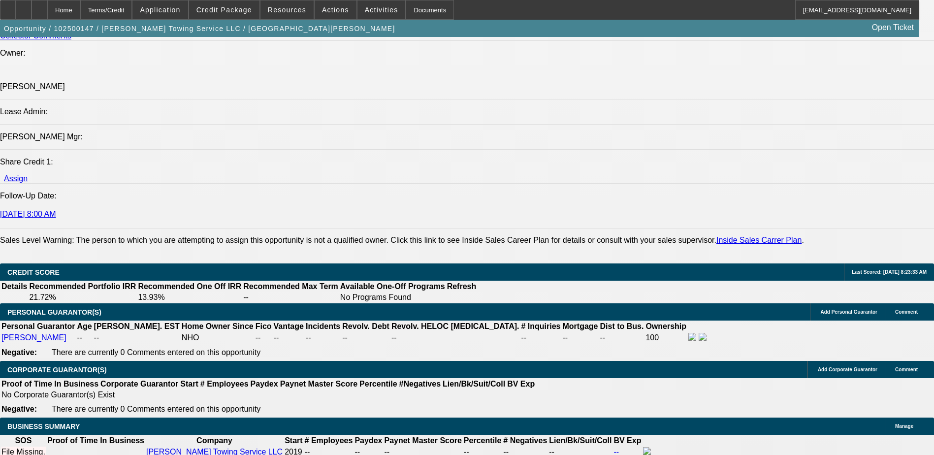
scroll to position [1280, 0]
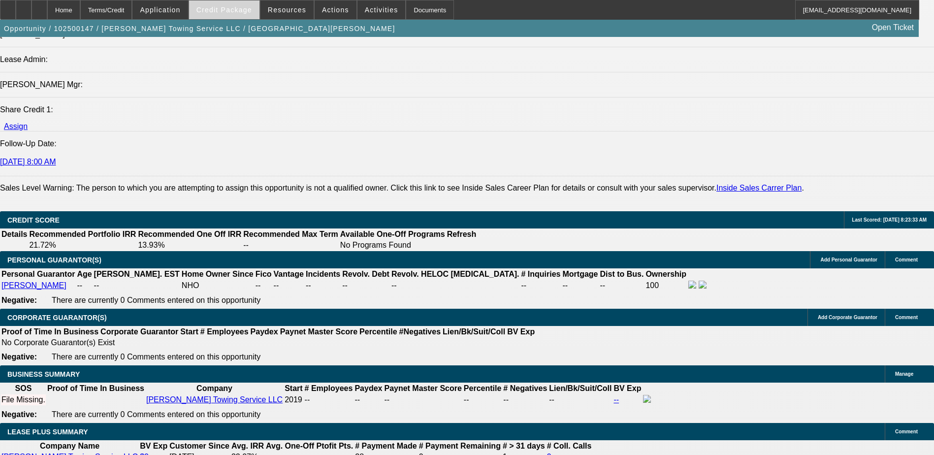
click at [215, 10] on span "Credit Package" at bounding box center [224, 10] width 56 height 8
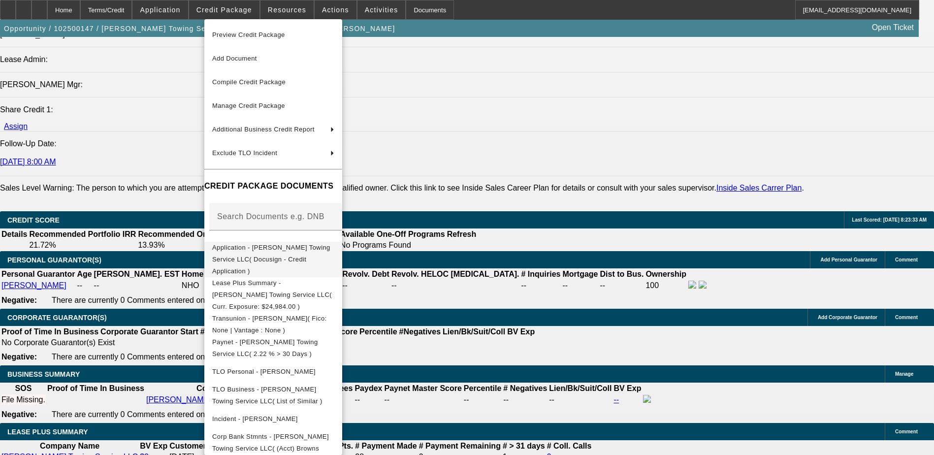
click at [319, 258] on button "Application - [PERSON_NAME] Towing Service LLC( Docusign - Credit Application )" at bounding box center [273, 259] width 138 height 35
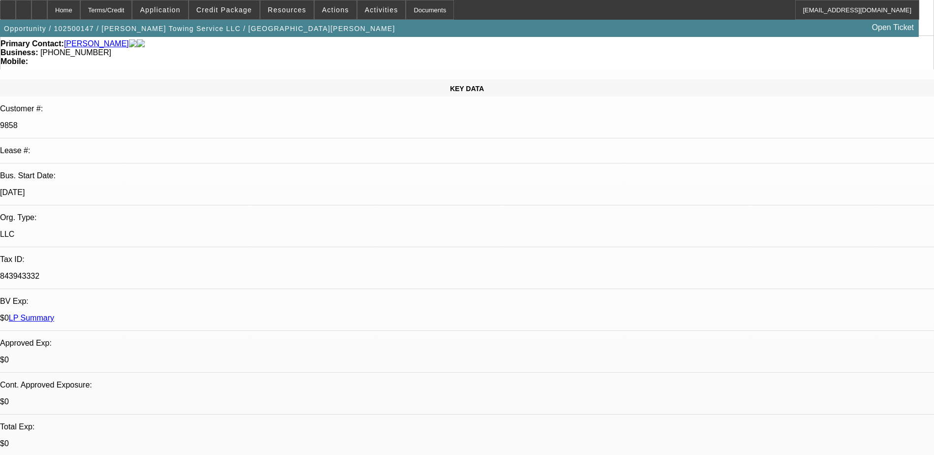
scroll to position [246, 0]
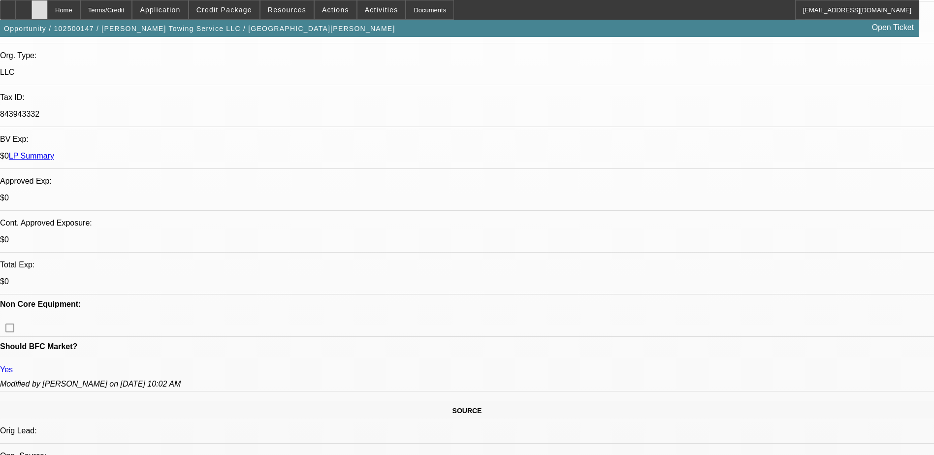
click at [47, 8] on div at bounding box center [40, 10] width 16 height 20
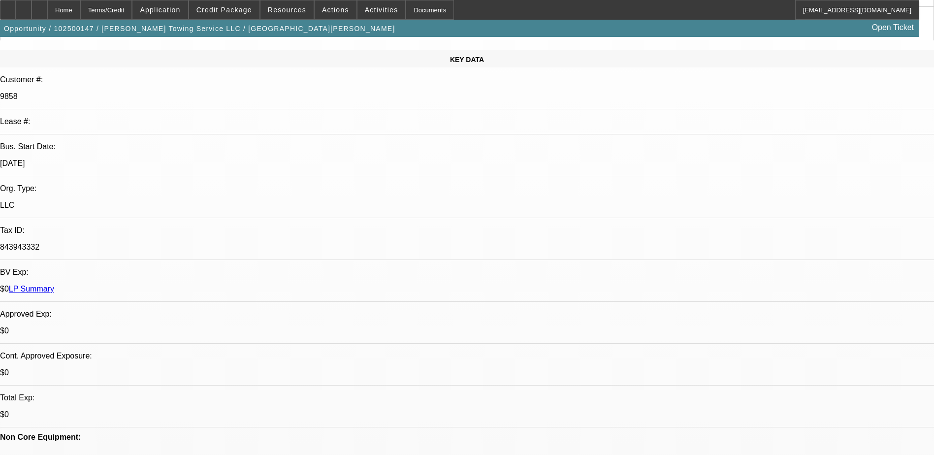
select select "0"
select select "2"
select select "0.1"
select select "4"
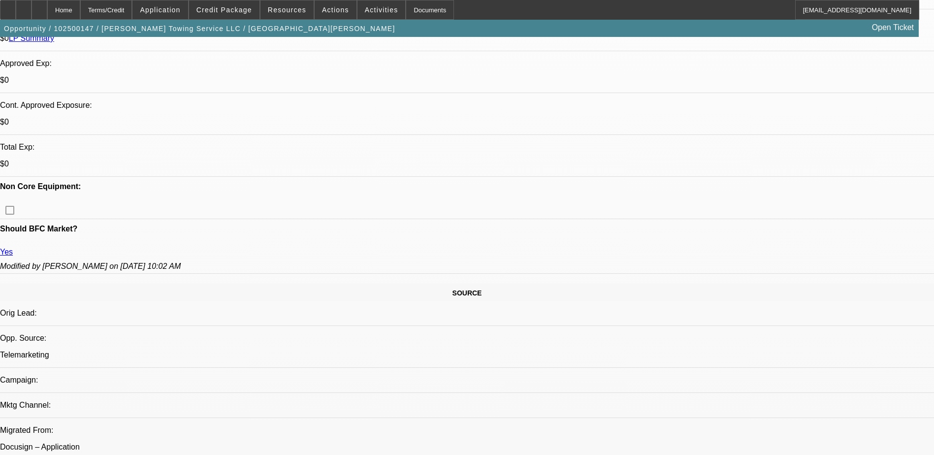
scroll to position [443, 0]
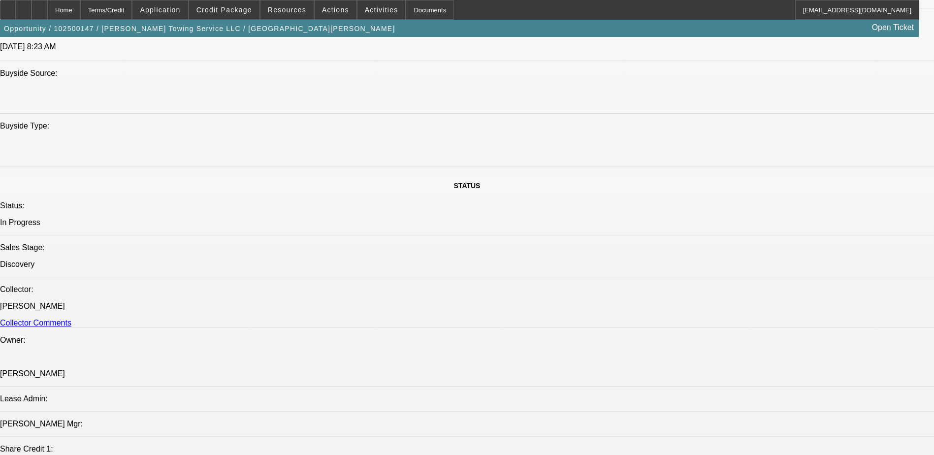
scroll to position [936, 0]
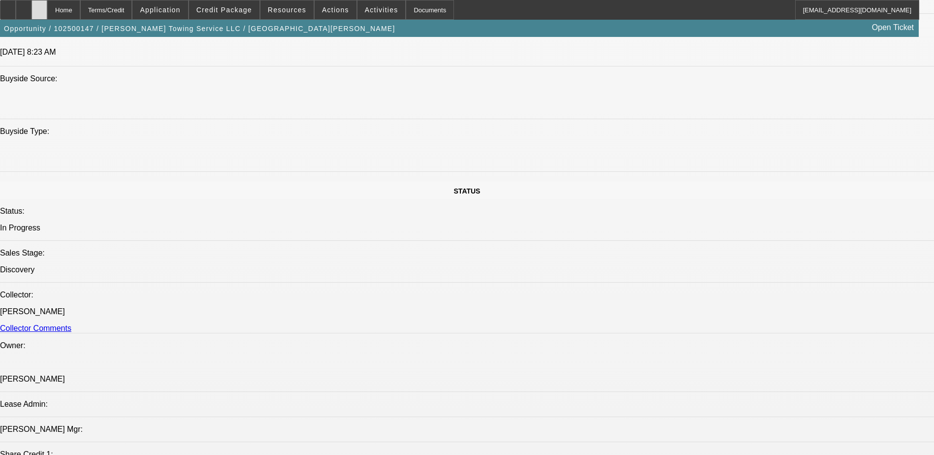
click at [47, 1] on div at bounding box center [40, 10] width 16 height 20
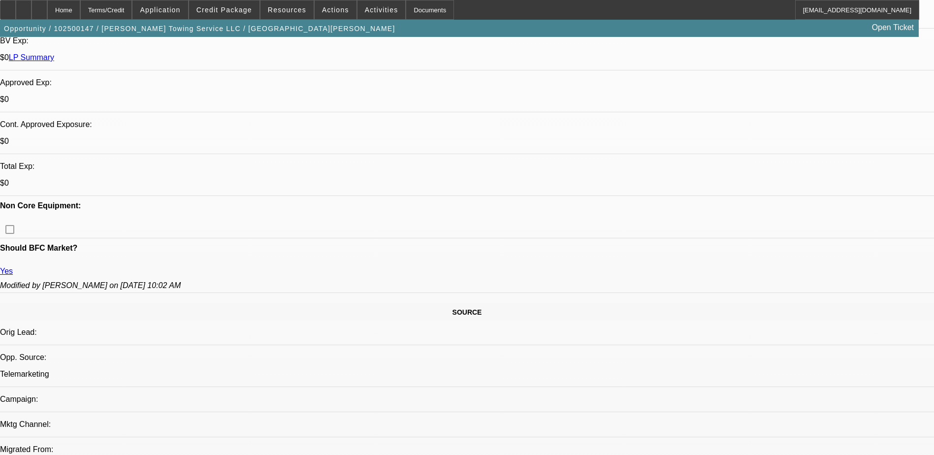
select select "0"
select select "2"
select select "0.1"
select select "1"
select select "2"
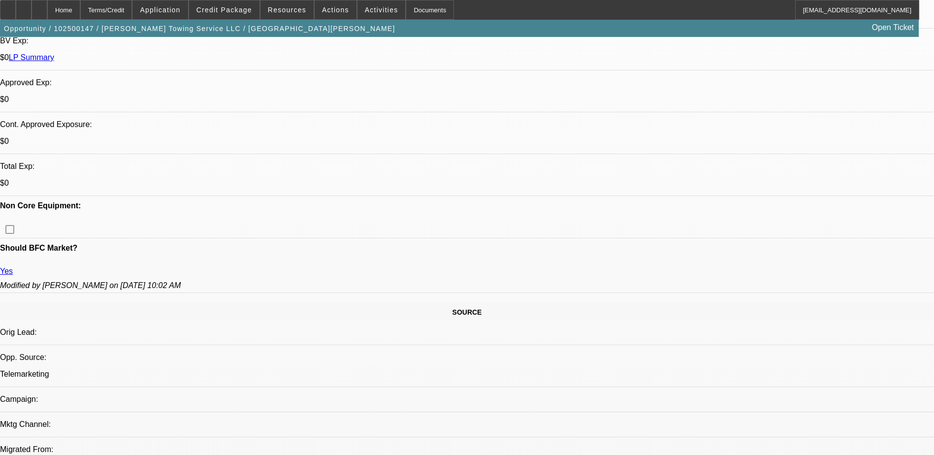
select select "4"
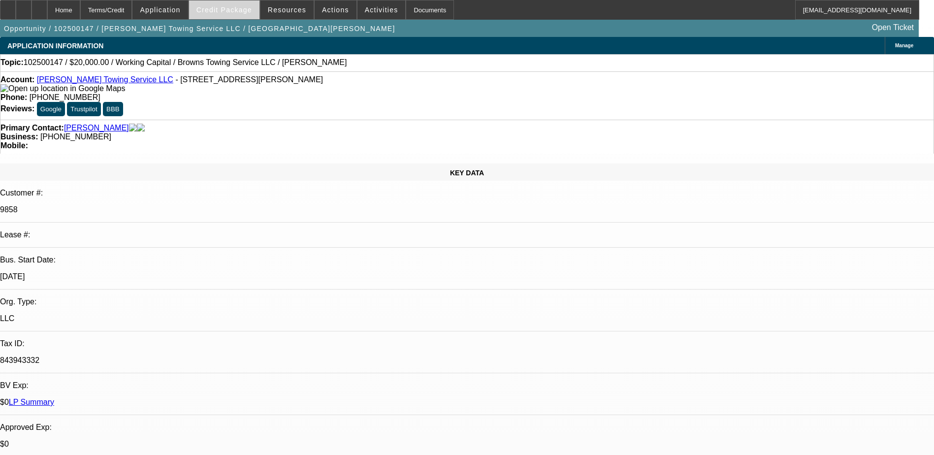
click at [233, 10] on span "Credit Package" at bounding box center [224, 10] width 56 height 8
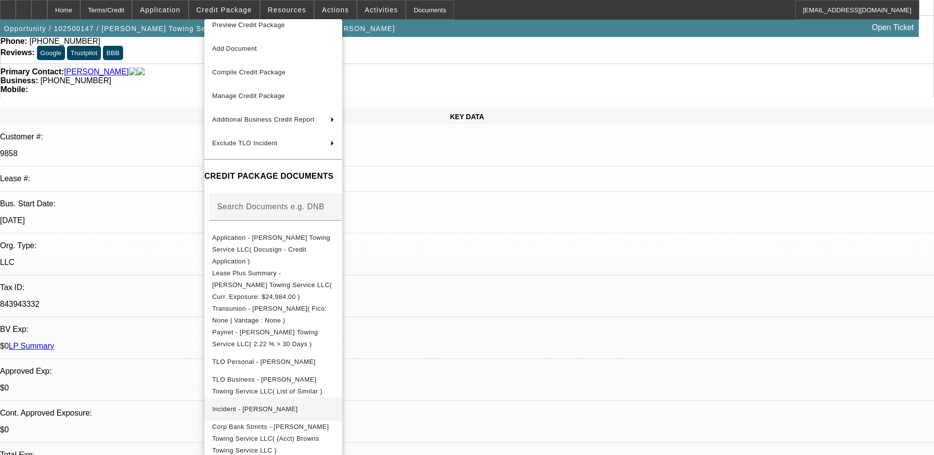
scroll to position [197, 0]
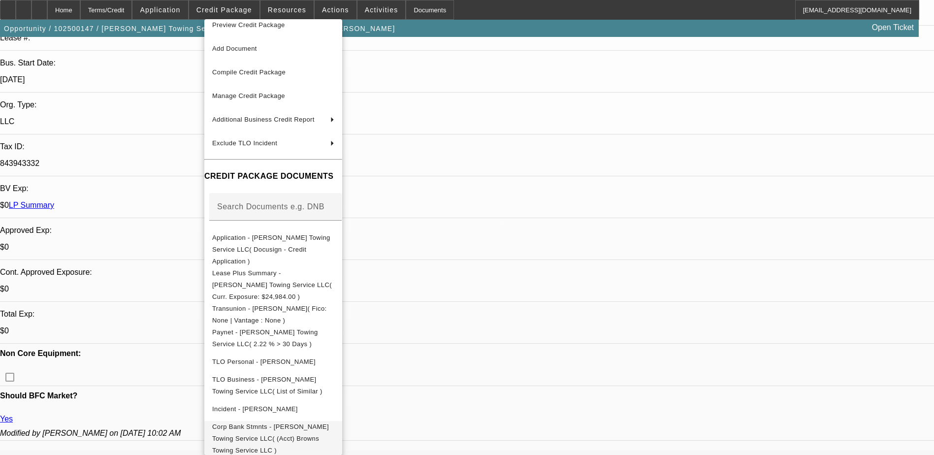
click at [334, 421] on span "Corp Bank Stmnts - [PERSON_NAME] Towing Service LLC( (Acct) Browns Towing Servi…" at bounding box center [273, 438] width 122 height 35
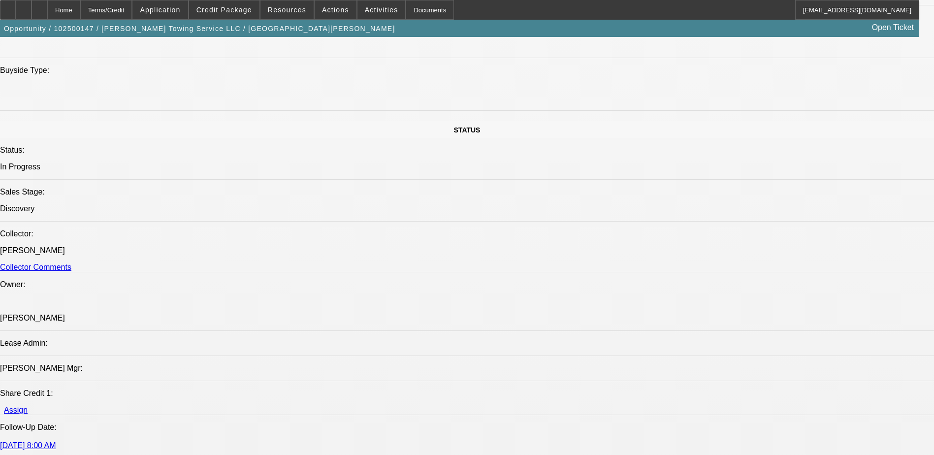
scroll to position [985, 0]
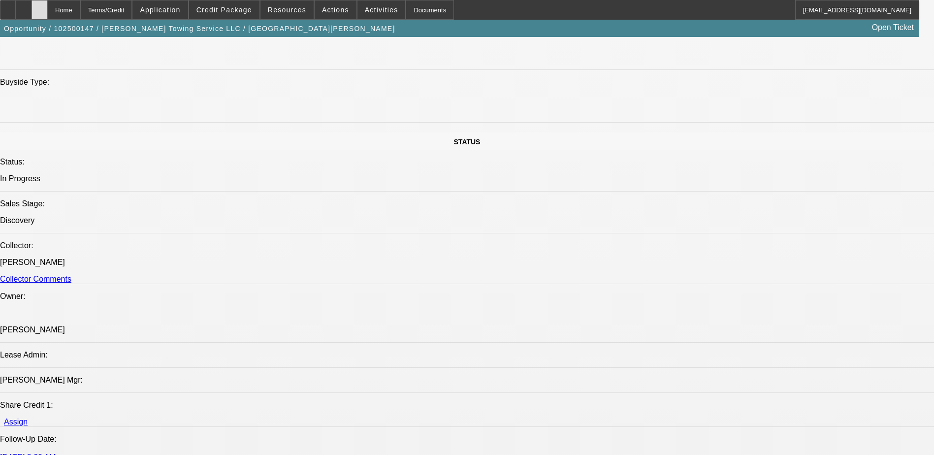
click at [47, 7] on div at bounding box center [40, 10] width 16 height 20
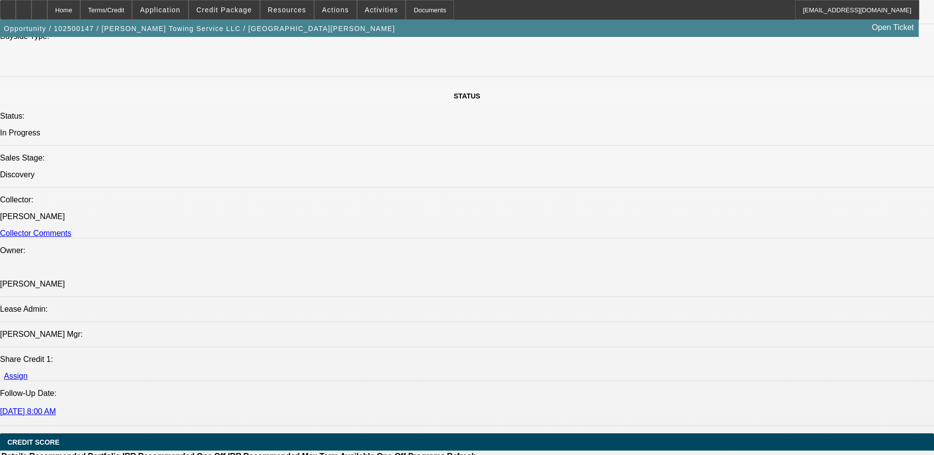
select select "0"
select select "2"
select select "0.1"
select select "4"
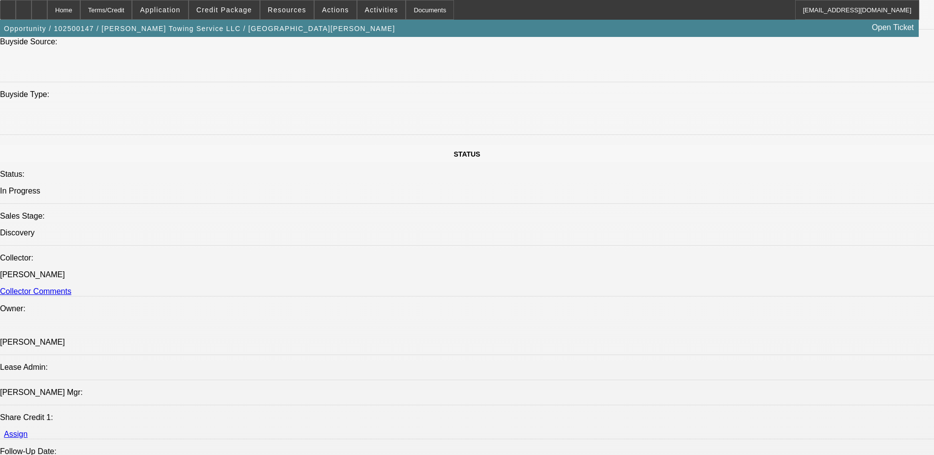
scroll to position [982, 0]
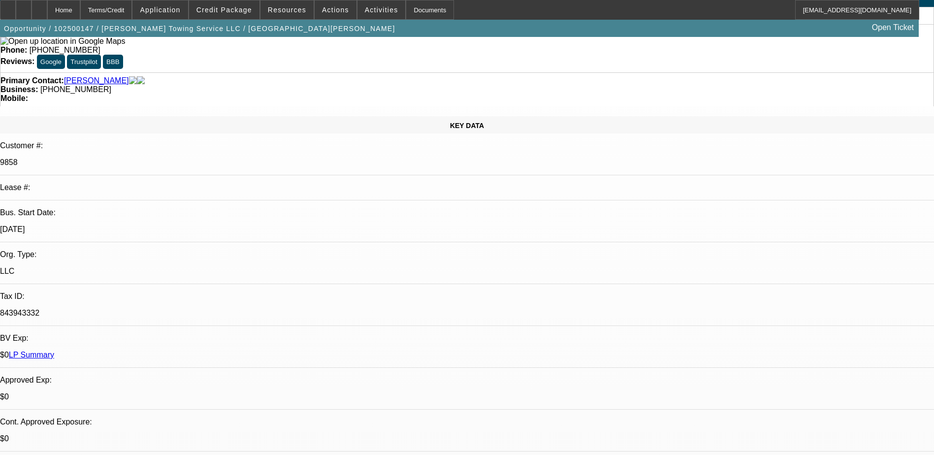
scroll to position [0, 0]
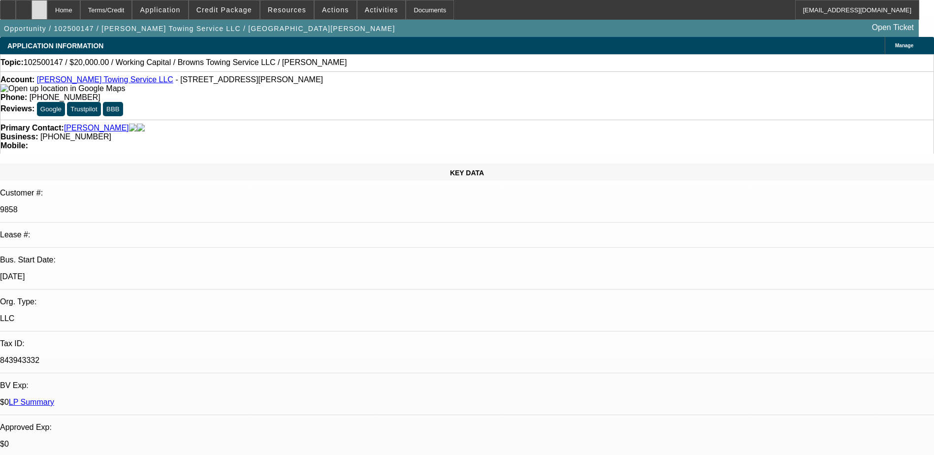
click at [39, 6] on icon at bounding box center [39, 6] width 0 height 0
select select "0"
select select "2"
select select "0.1"
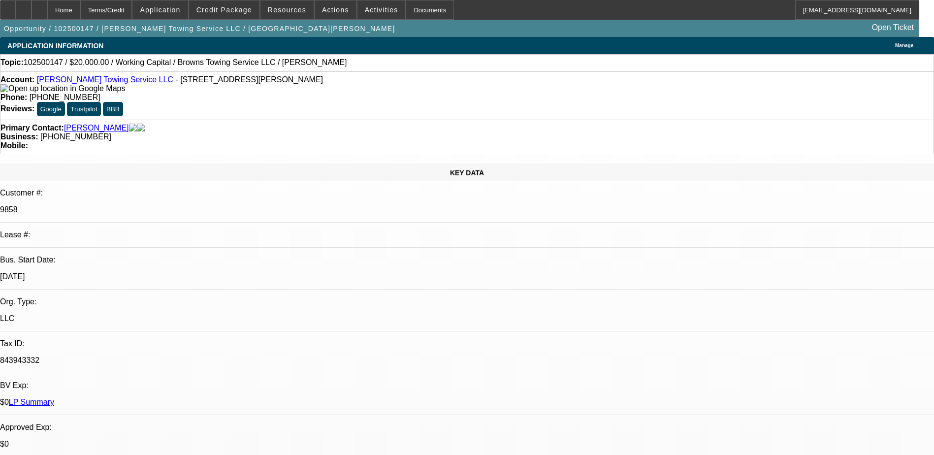
select select "4"
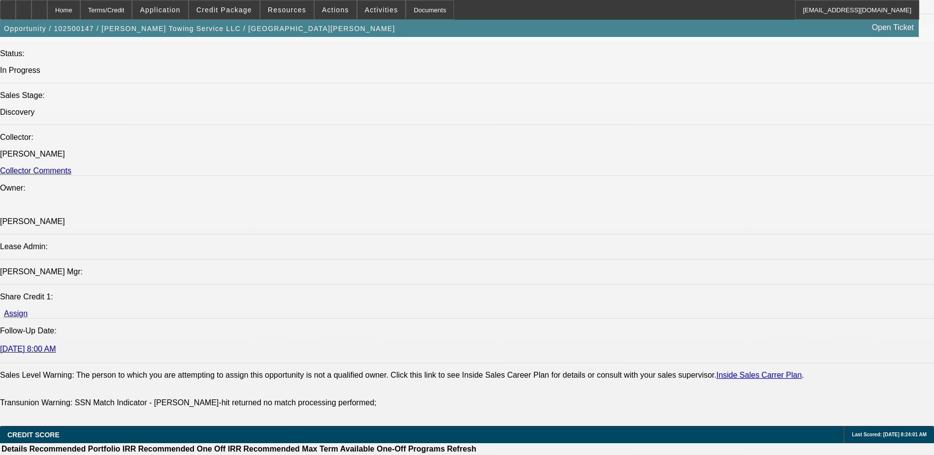
scroll to position [1034, 0]
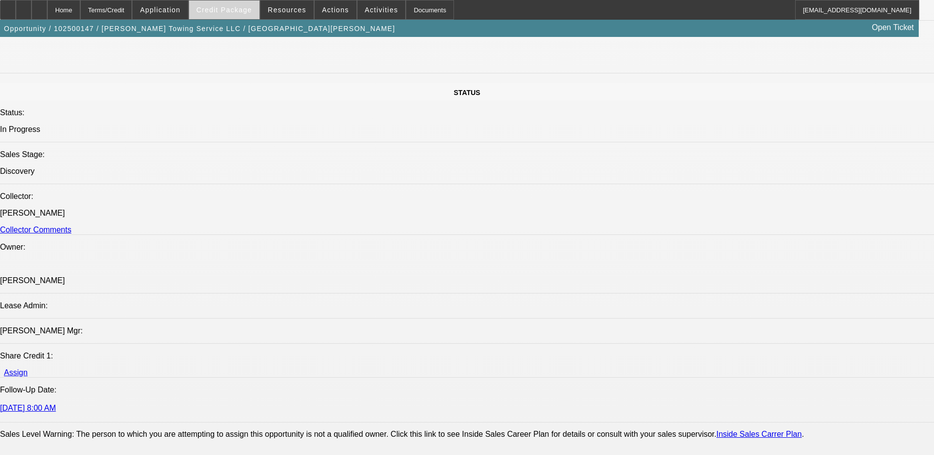
click at [257, 16] on span at bounding box center [224, 10] width 70 height 24
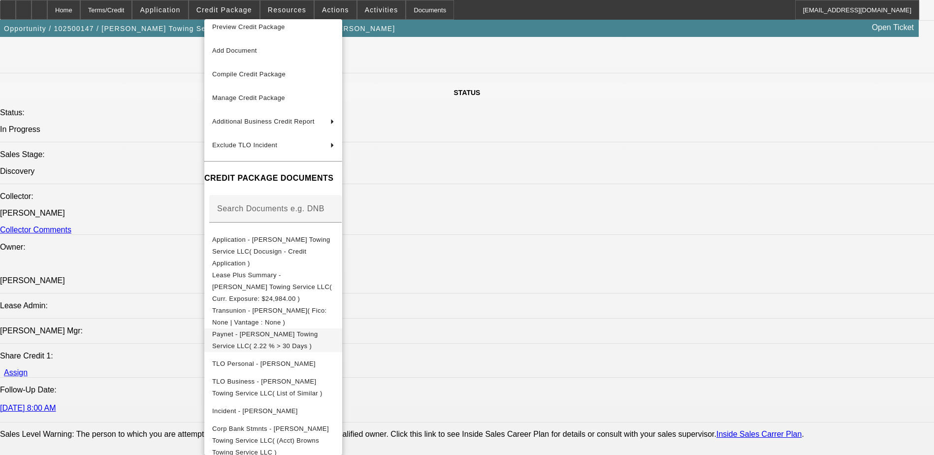
scroll to position [10, 0]
click at [327, 305] on span "Transunion - Brown, Wayne( Fico: None | Vantage : None )" at bounding box center [269, 314] width 115 height 19
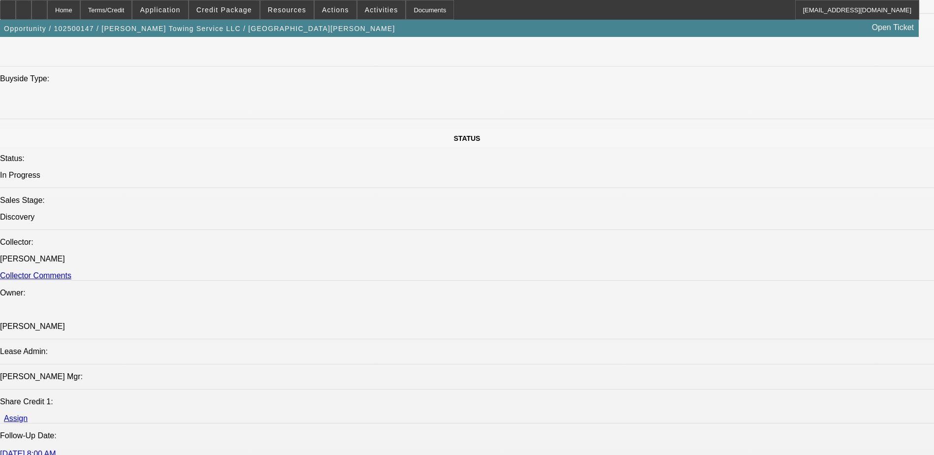
scroll to position [1083, 0]
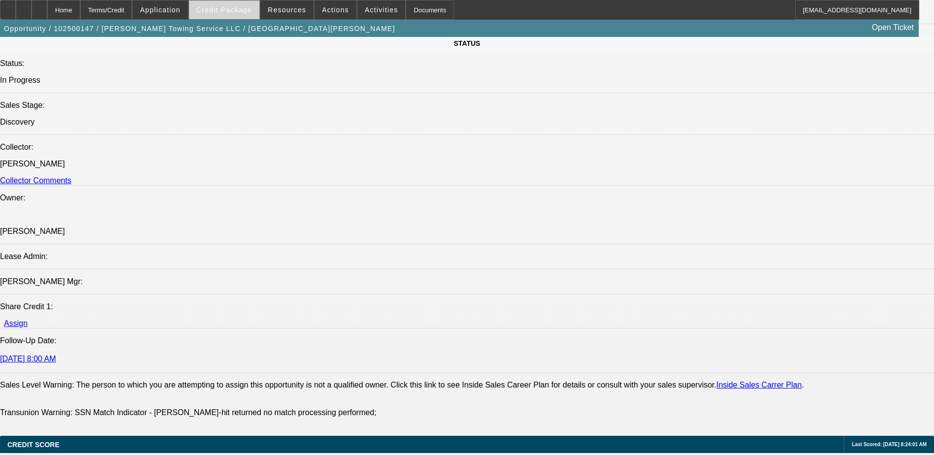
click at [234, 13] on span "Credit Package" at bounding box center [224, 10] width 56 height 8
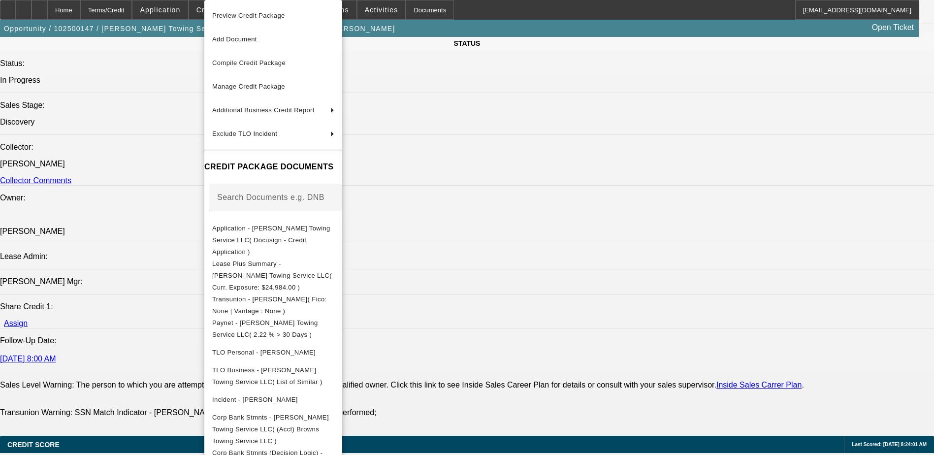
click at [192, 326] on div at bounding box center [467, 227] width 934 height 455
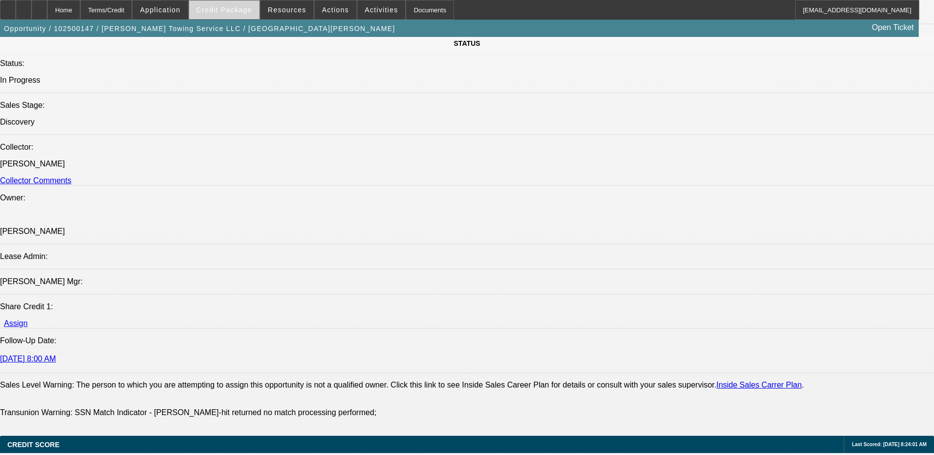
click at [219, 13] on span "Credit Package" at bounding box center [224, 10] width 56 height 8
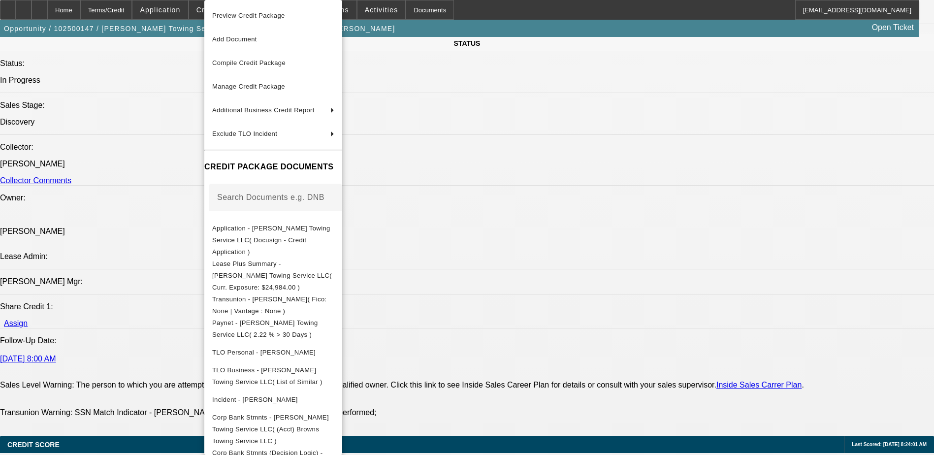
click at [154, 248] on div at bounding box center [467, 227] width 934 height 455
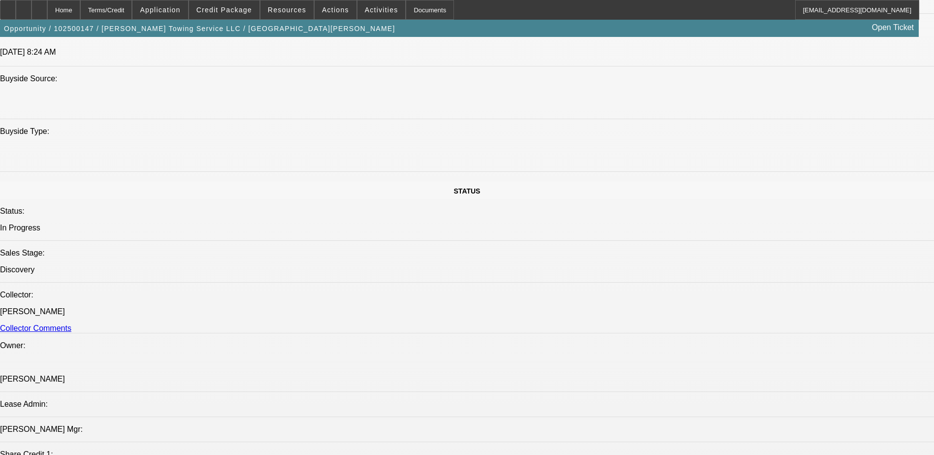
scroll to position [985, 0]
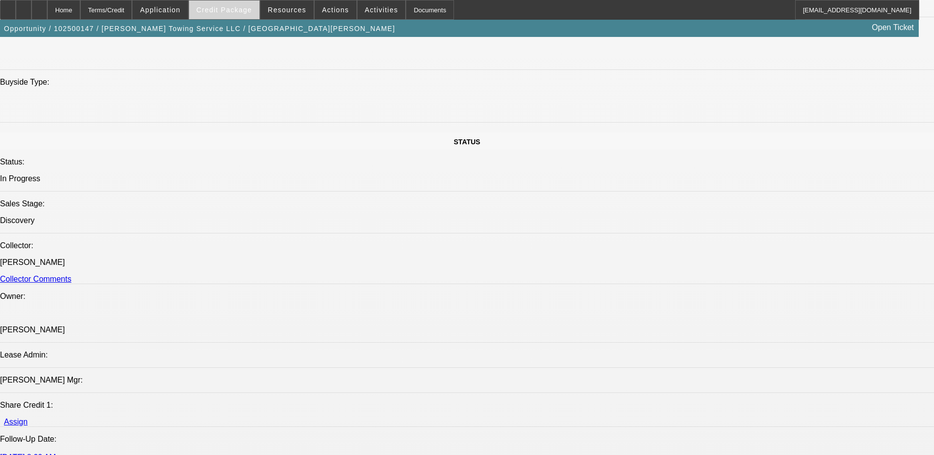
click at [232, 12] on span "Credit Package" at bounding box center [224, 10] width 56 height 8
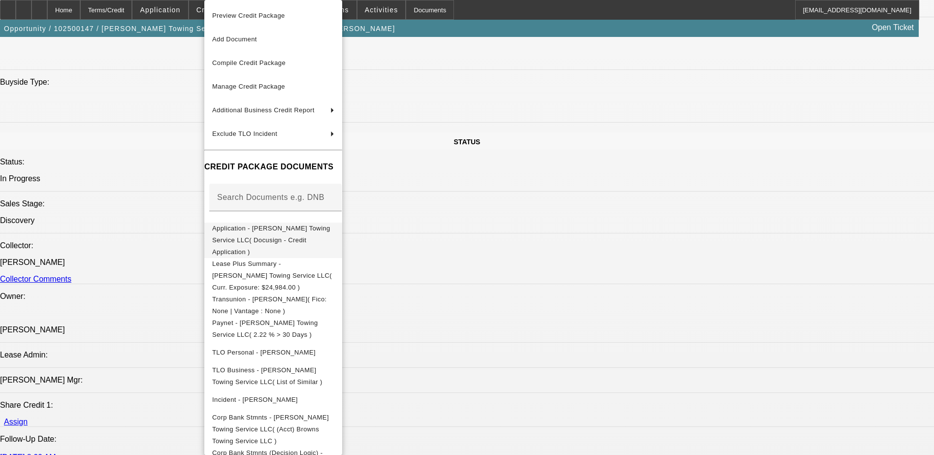
scroll to position [1280, 0]
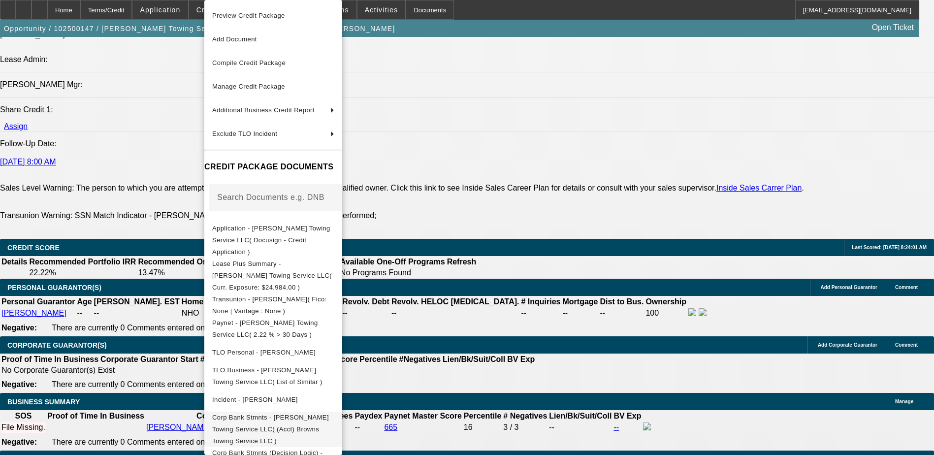
click at [329, 414] on span "Corp Bank Stmnts - Brown's Towing Service LLC( (Acct) Browns Towing Service LLC…" at bounding box center [270, 429] width 117 height 31
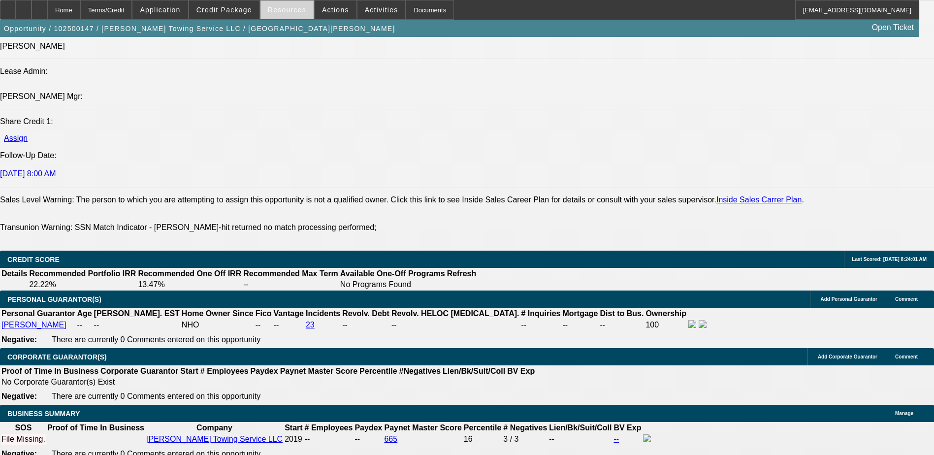
scroll to position [1133, 0]
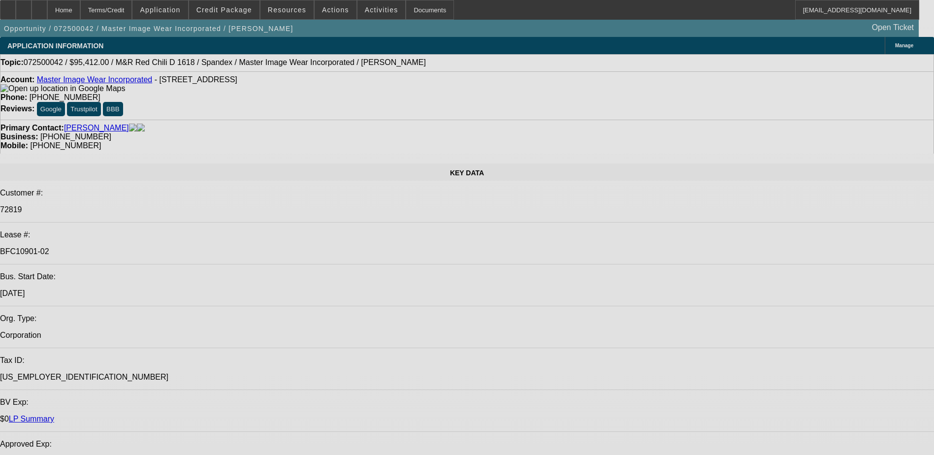
select select "0"
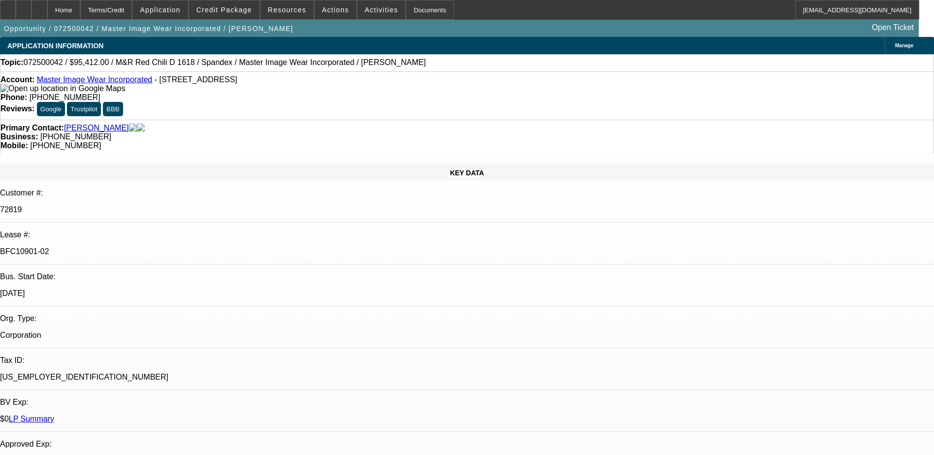
select select "0"
select select "0.1"
select select "0"
select select "0.1"
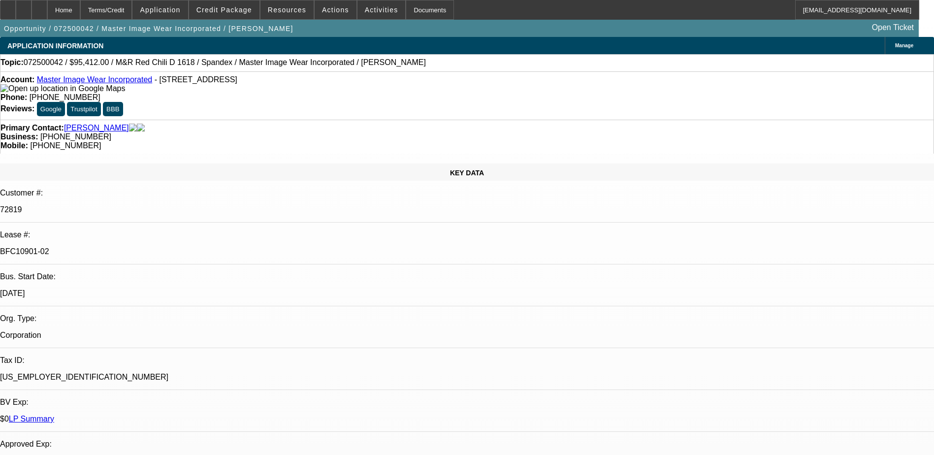
select select "0"
select select "0.1"
select select "0"
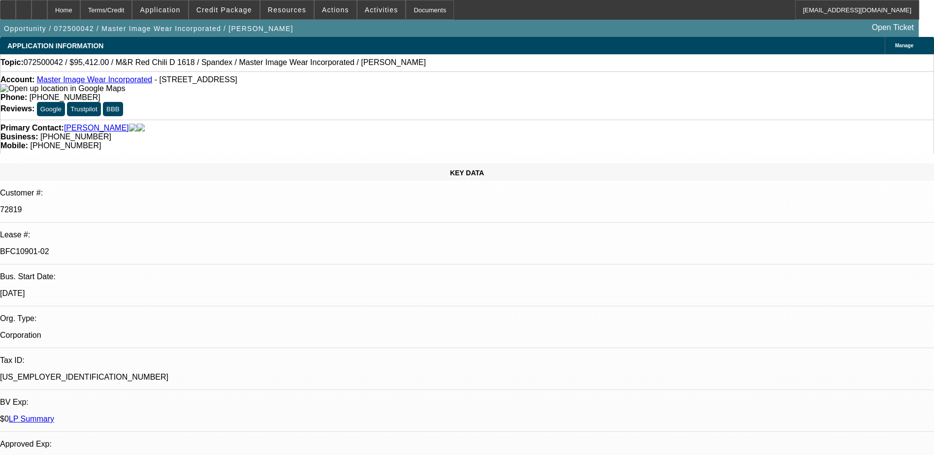
select select "0.1"
select select "1"
select select "4"
select select "1"
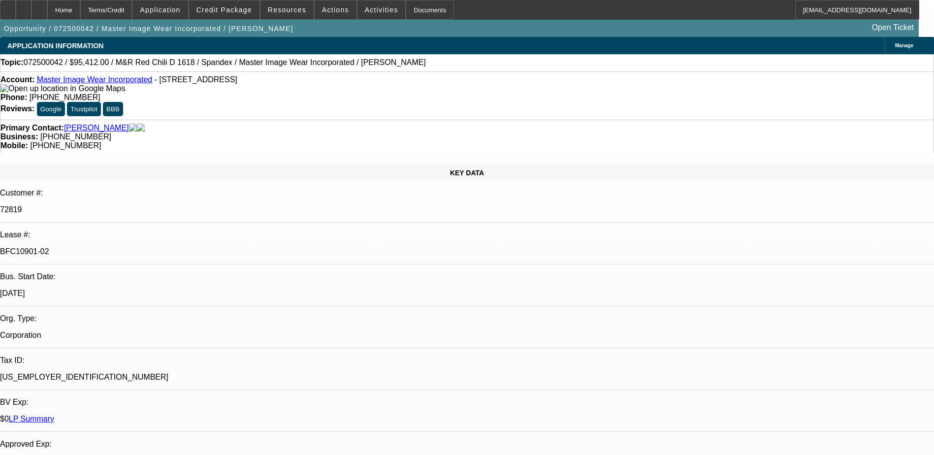
select select "1"
select select "4"
select select "1"
select select "3"
select select "4"
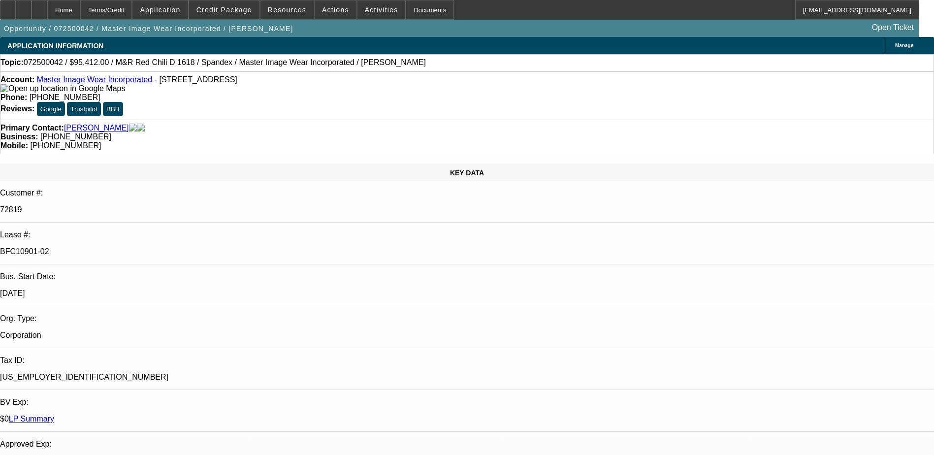
select select "1"
select select "3"
select select "4"
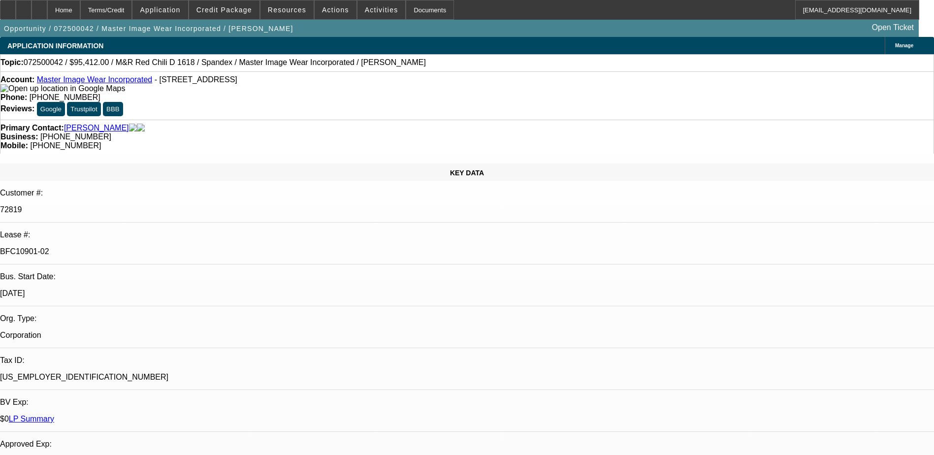
click at [371, 14] on span at bounding box center [382, 10] width 48 height 24
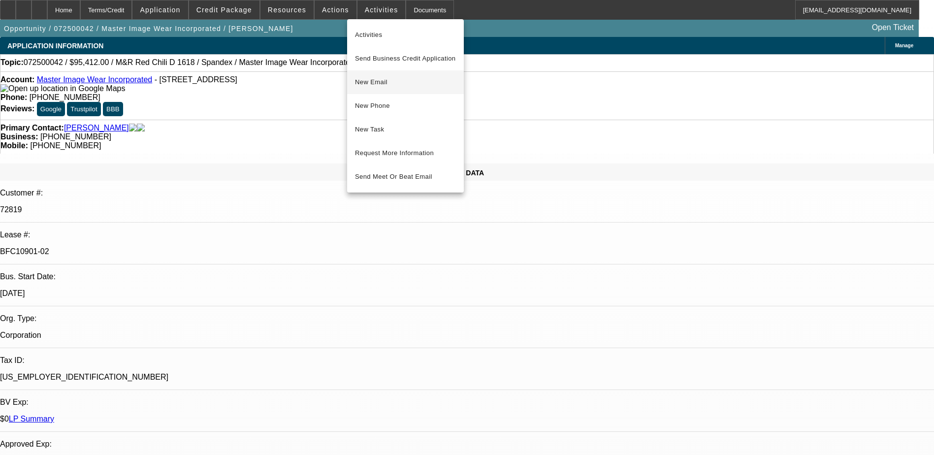
click at [388, 83] on span "New Email" at bounding box center [405, 82] width 101 height 12
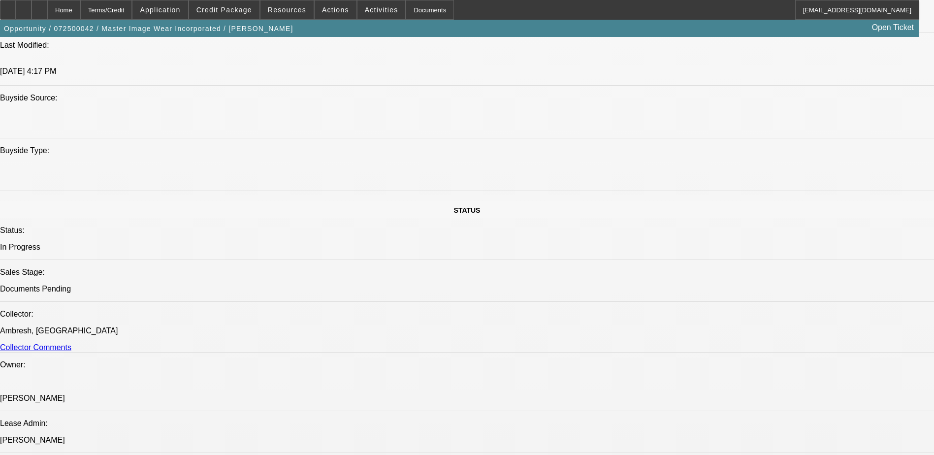
scroll to position [837, 0]
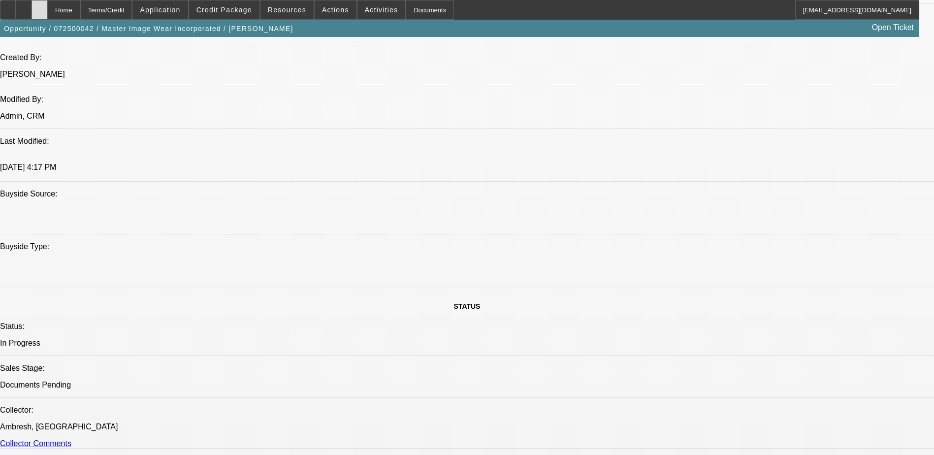
click at [39, 6] on icon at bounding box center [39, 6] width 0 height 0
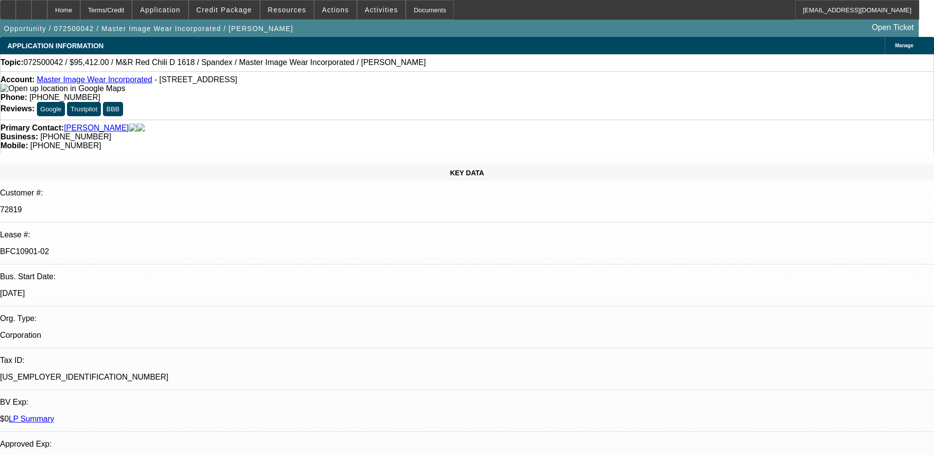
select select "0"
select select "0.1"
select select "0"
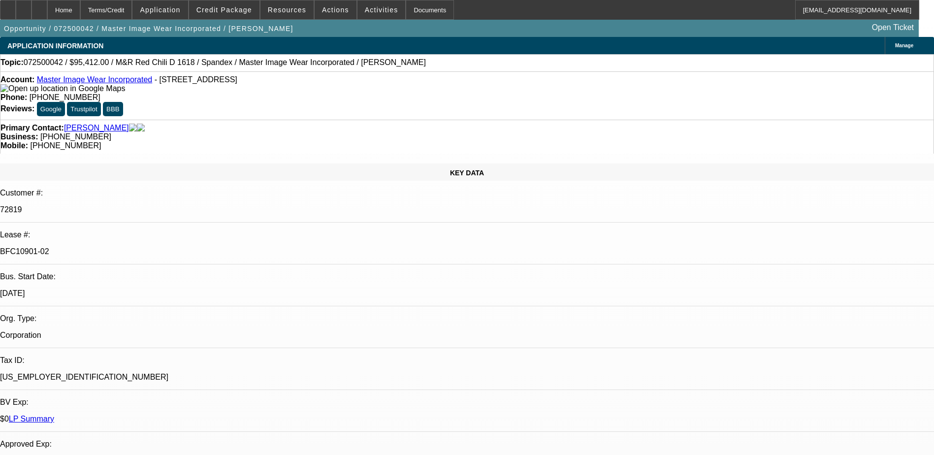
select select "0.1"
select select "0"
select select "0.1"
select select "0"
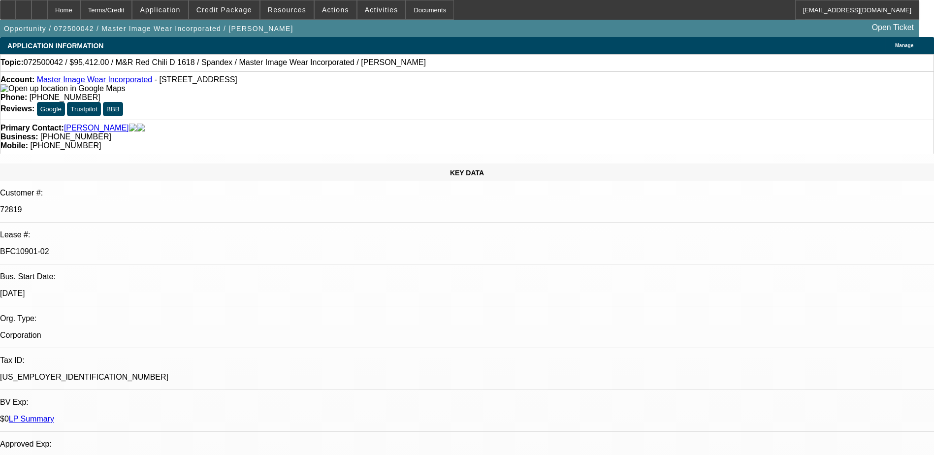
select select "0"
select select "0.1"
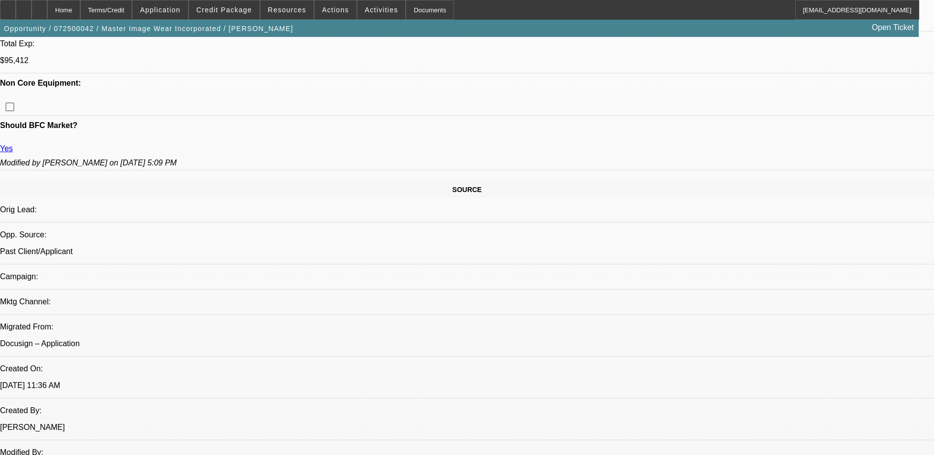
select select "1"
select select "4"
select select "1"
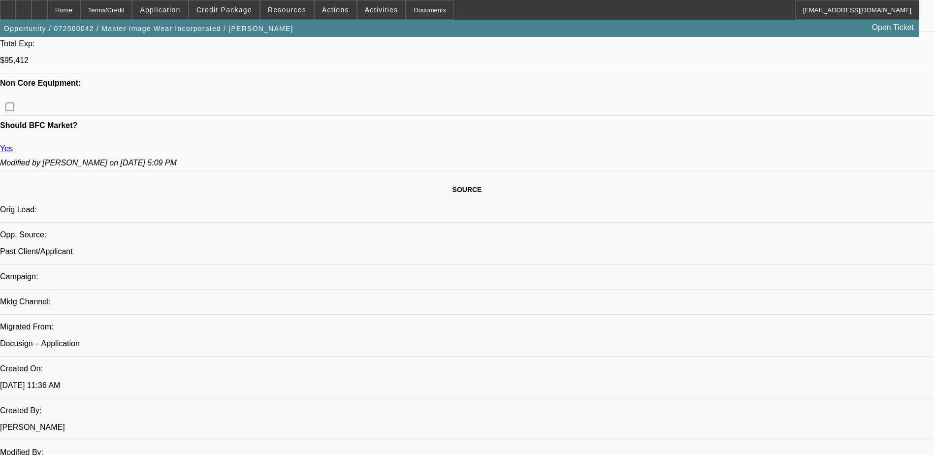
select select "4"
select select "1"
select select "3"
select select "4"
select select "1"
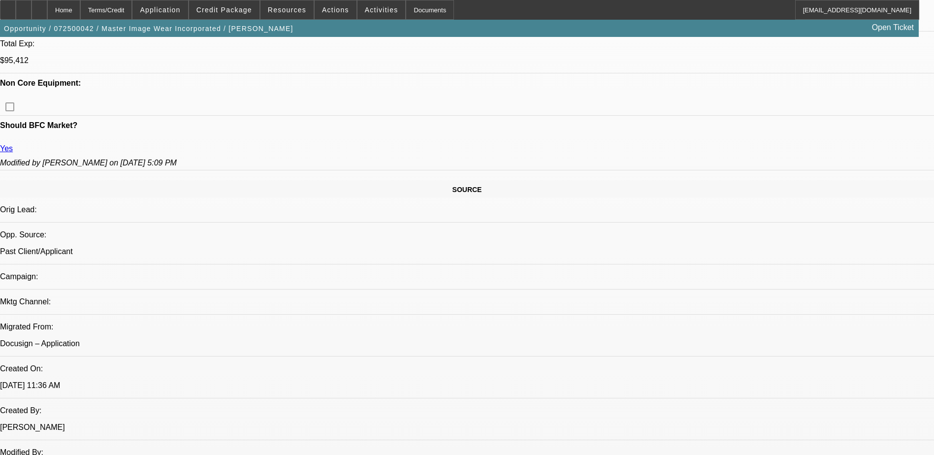
select select "3"
select select "4"
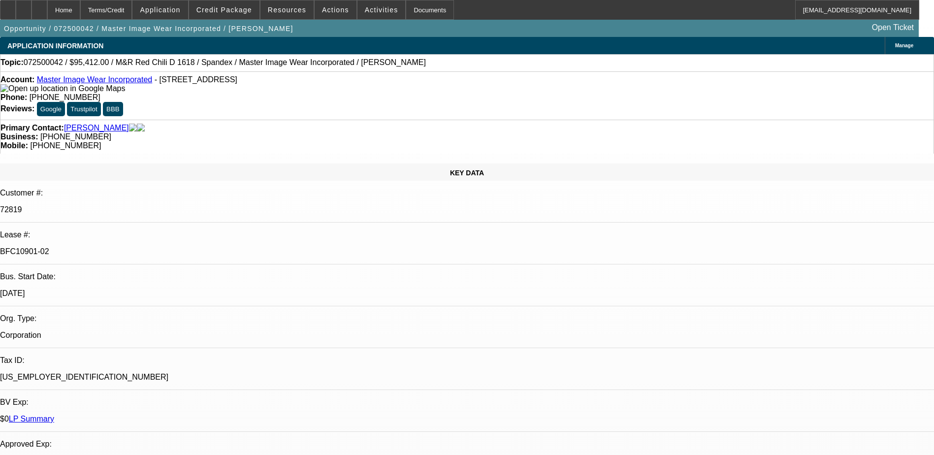
scroll to position [3042, 0]
drag, startPoint x: 208, startPoint y: 311, endPoint x: 223, endPoint y: 315, distance: 15.8
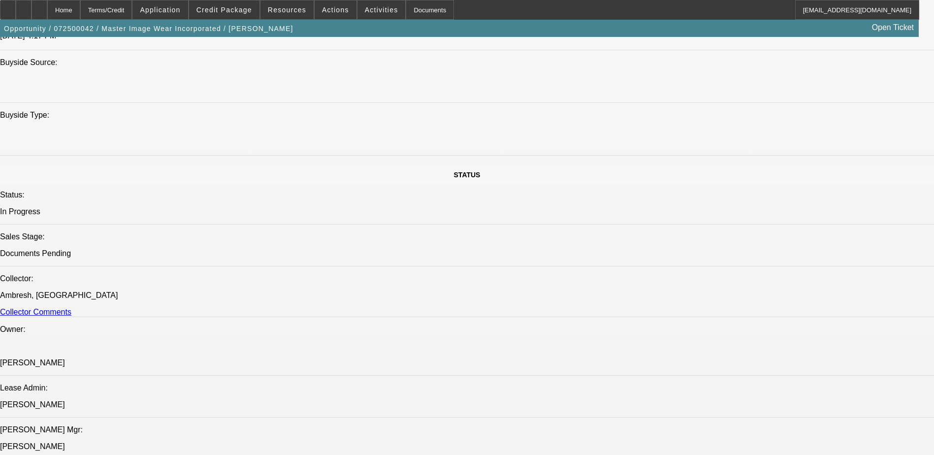
scroll to position [886, 0]
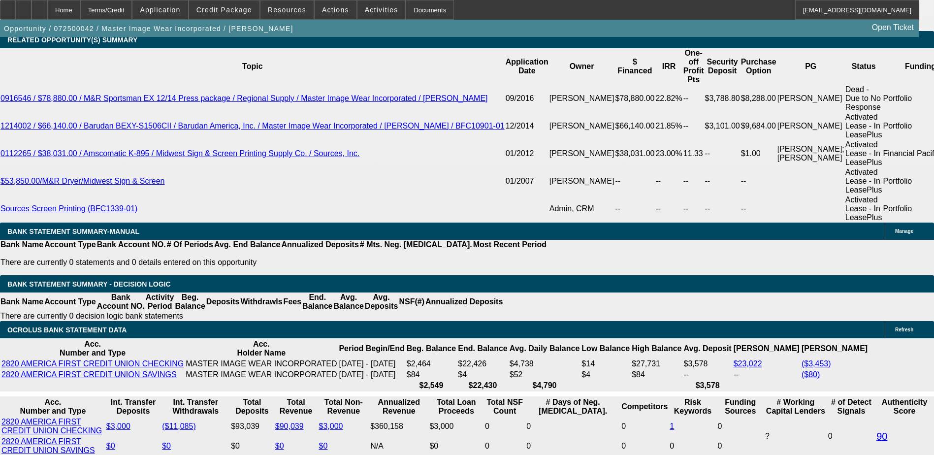
scroll to position [936, 0]
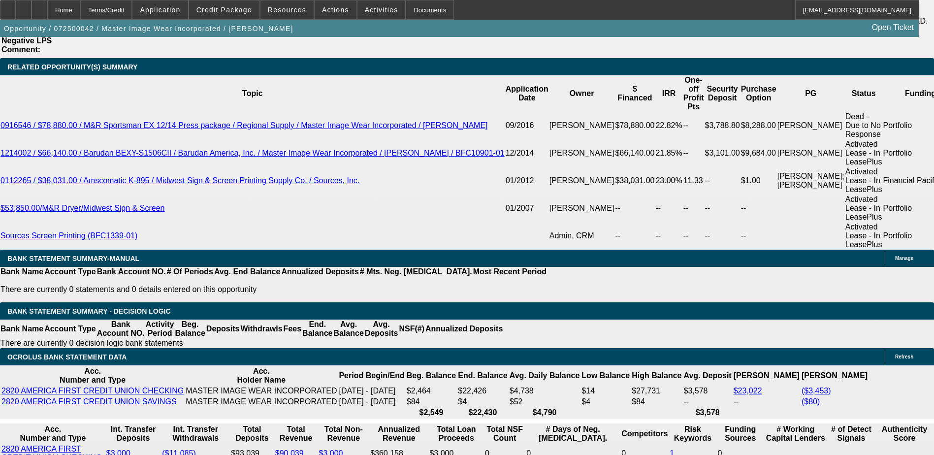
scroll to position [1921, 0]
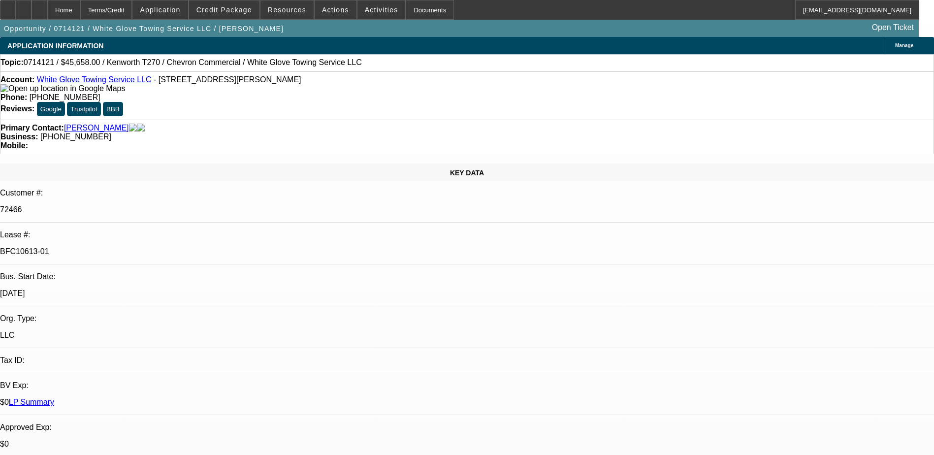
select select "0"
select select "6"
select select "0"
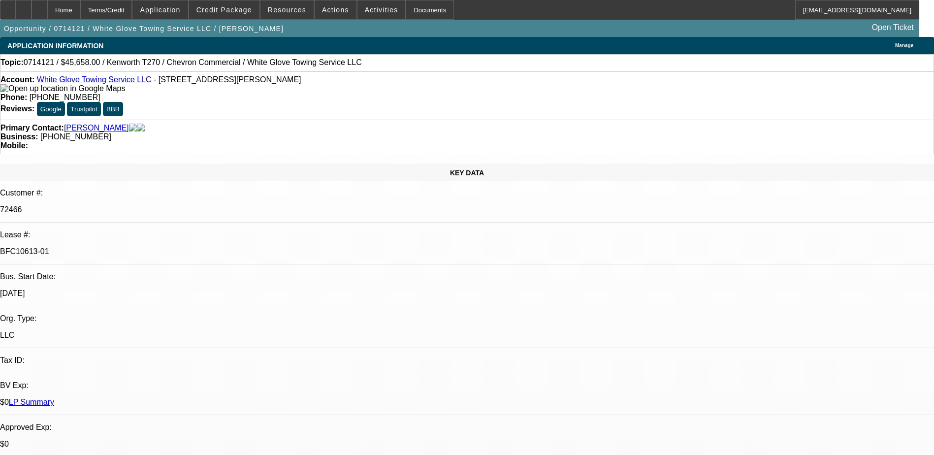
select select "0"
select select "6"
select select "0"
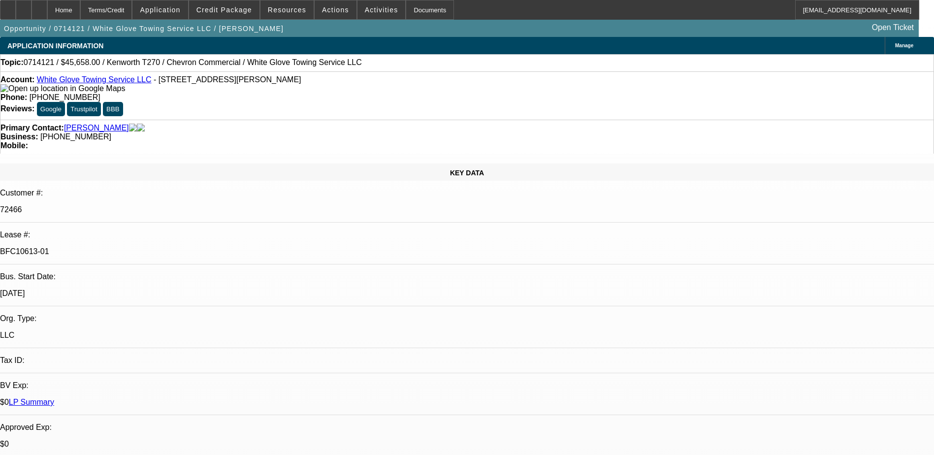
select select "0"
select select "6"
select select "0"
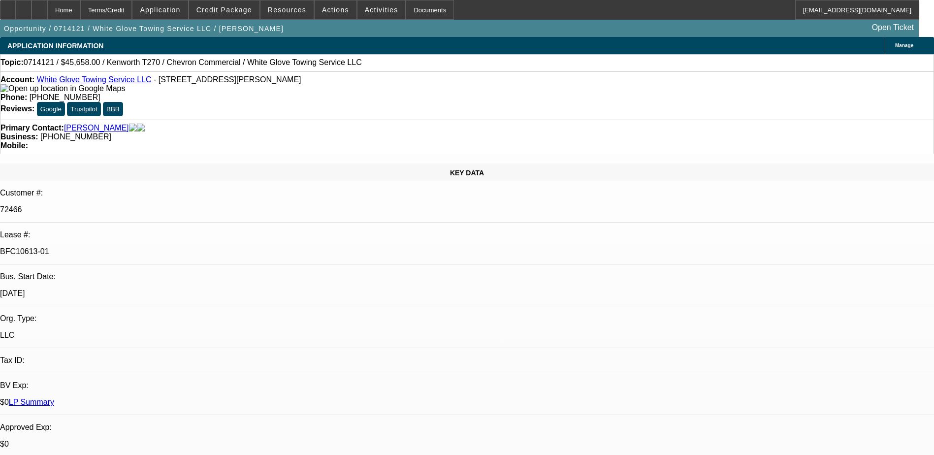
select select "6"
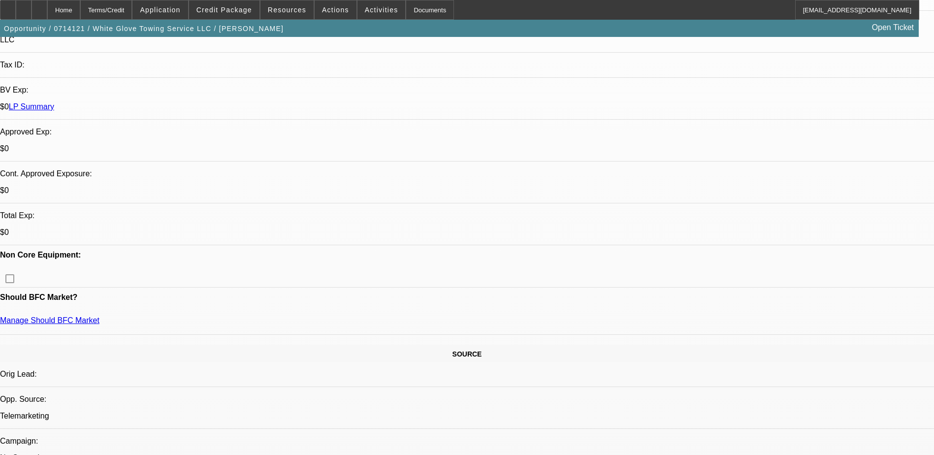
scroll to position [98, 0]
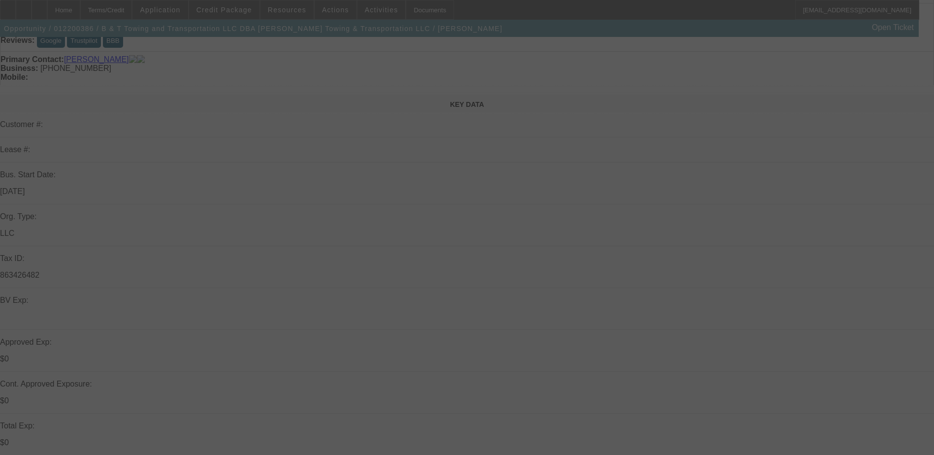
scroll to position [148, 0]
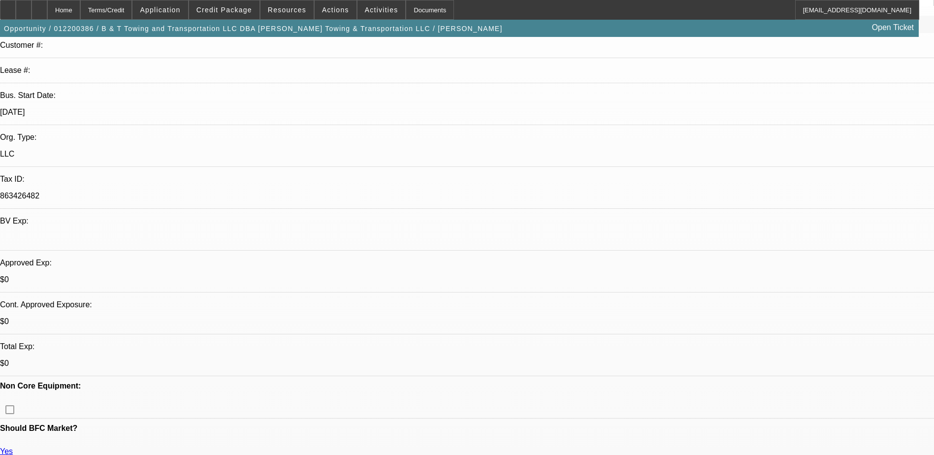
select select "0"
select select "2"
select select "0.1"
select select "0"
select select "2"
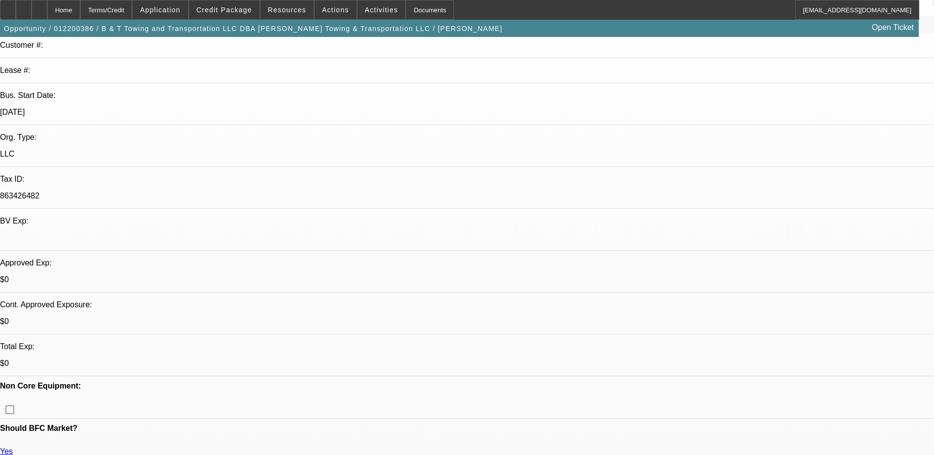
select select "0.1"
select select "0"
select select "2"
select select "0.1"
select select "0"
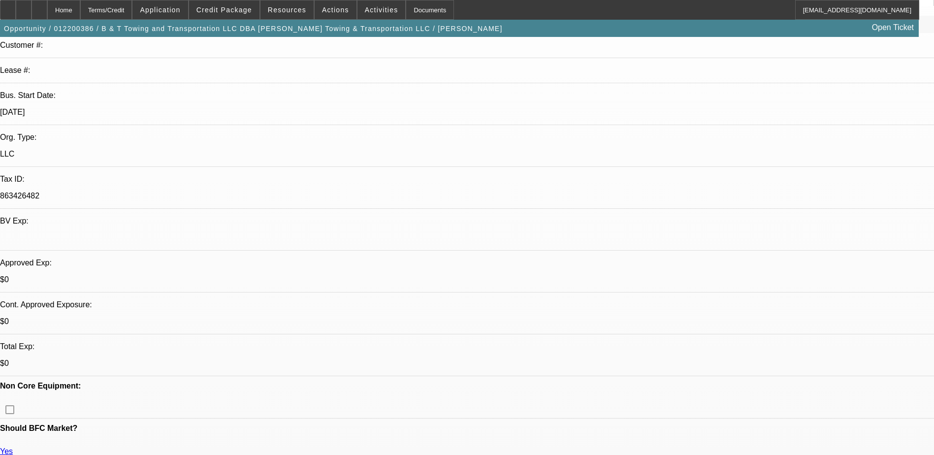
select select "2"
select select "0.1"
select select "1"
select select "2"
select select "4"
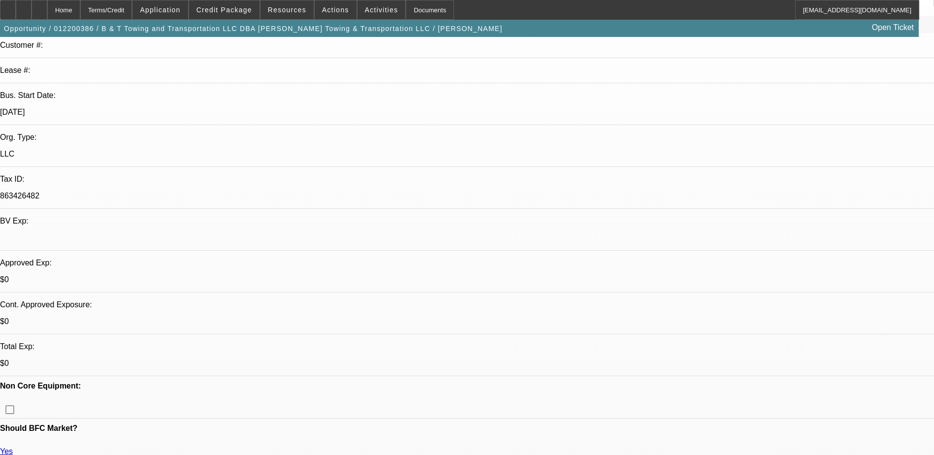
select select "1"
select select "2"
select select "4"
select select "1"
select select "2"
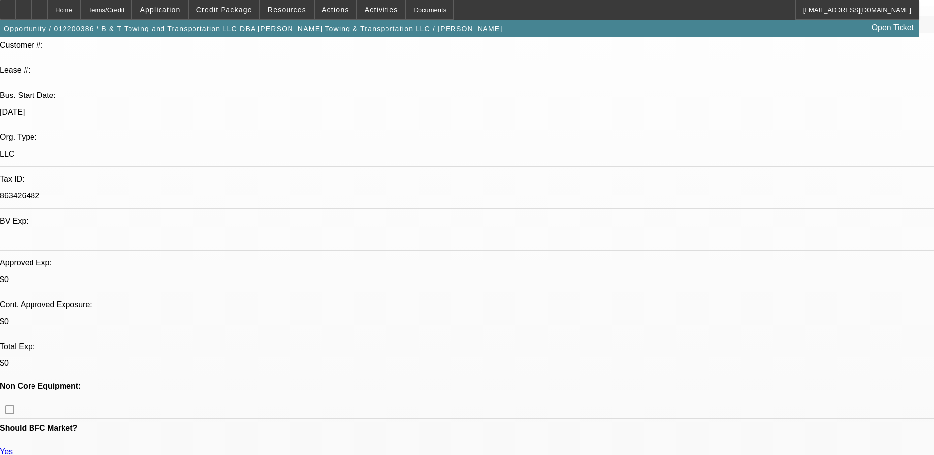
select select "4"
select select "1"
select select "2"
select select "4"
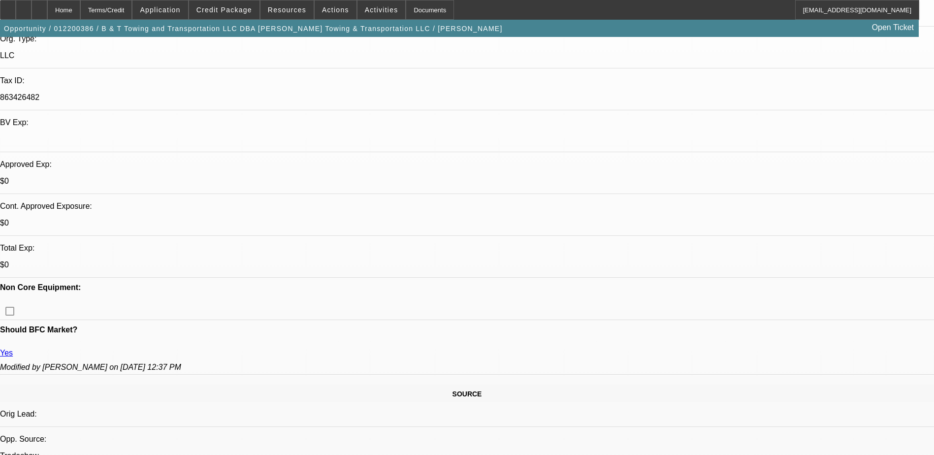
scroll to position [295, 0]
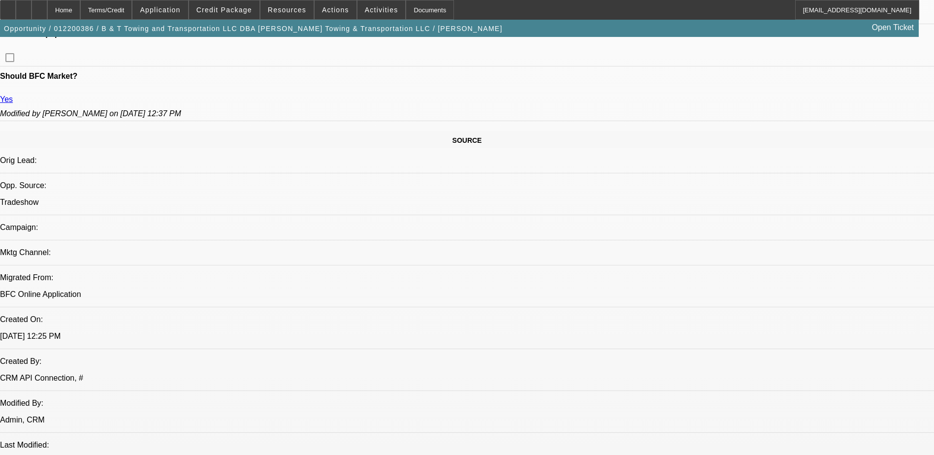
scroll to position [542, 0]
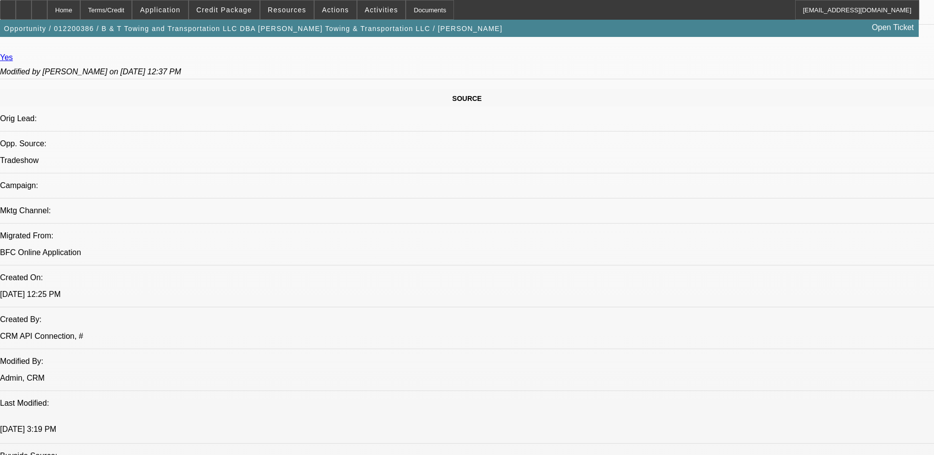
drag, startPoint x: 579, startPoint y: 318, endPoint x: 603, endPoint y: 314, distance: 25.0
drag, startPoint x: 603, startPoint y: 314, endPoint x: 595, endPoint y: 337, distance: 24.9
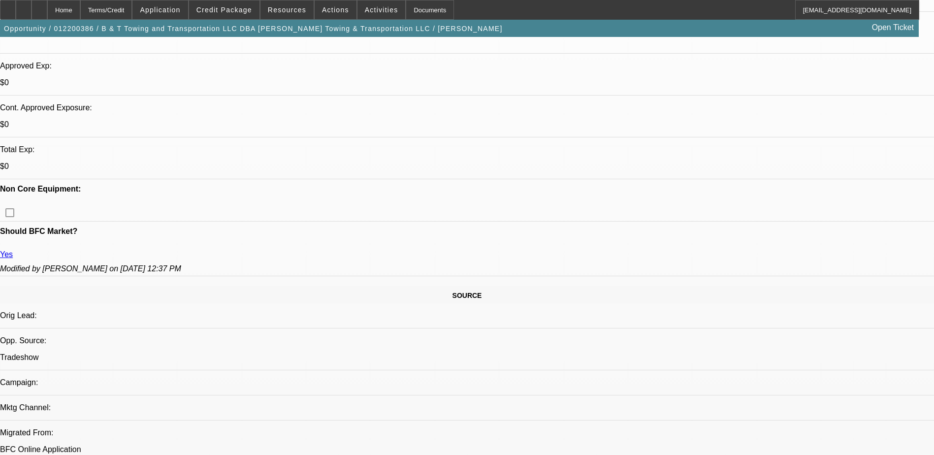
scroll to position [295, 0]
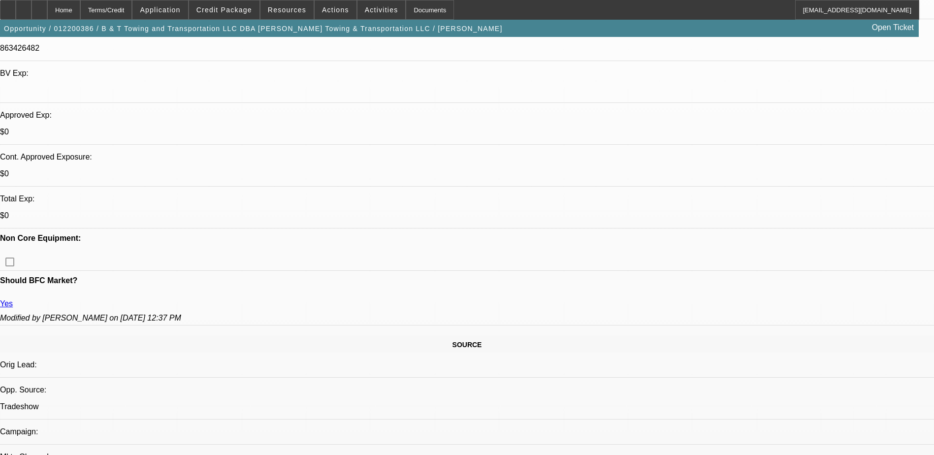
click at [231, 16] on span at bounding box center [224, 10] width 70 height 24
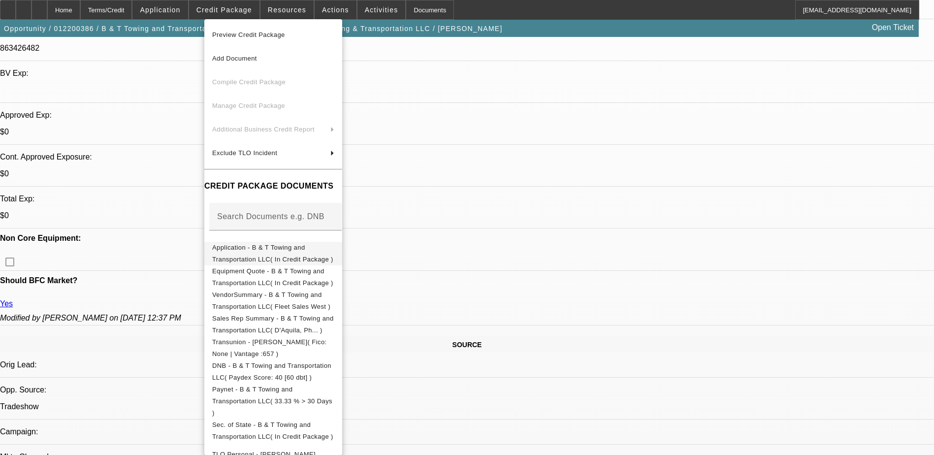
click at [321, 252] on span "Application - B & T Towing and Transportation LLC( In Credit Package )" at bounding box center [272, 253] width 121 height 19
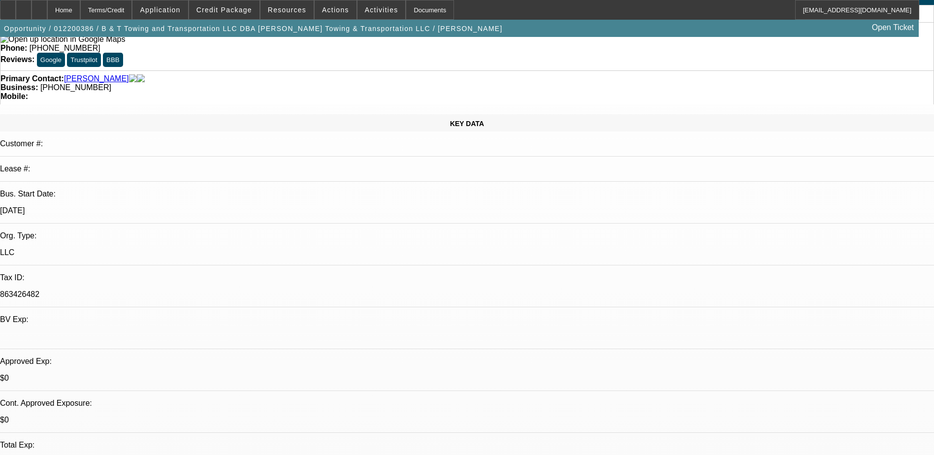
scroll to position [0, 0]
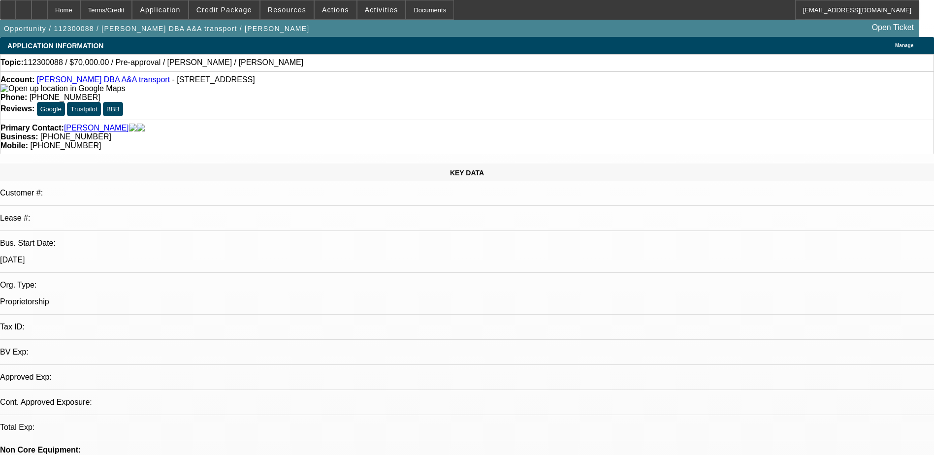
select select "0"
select select "2"
select select "0.1"
select select "4"
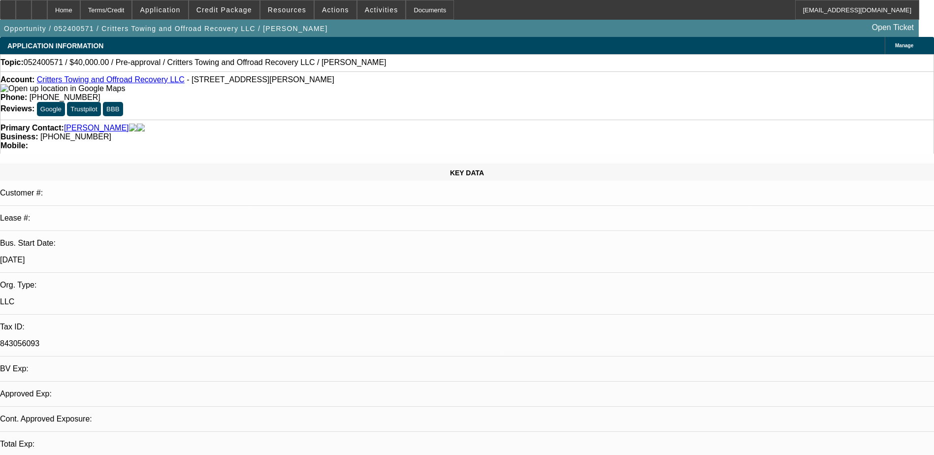
select select "0"
select select "2"
select select "0.1"
select select "4"
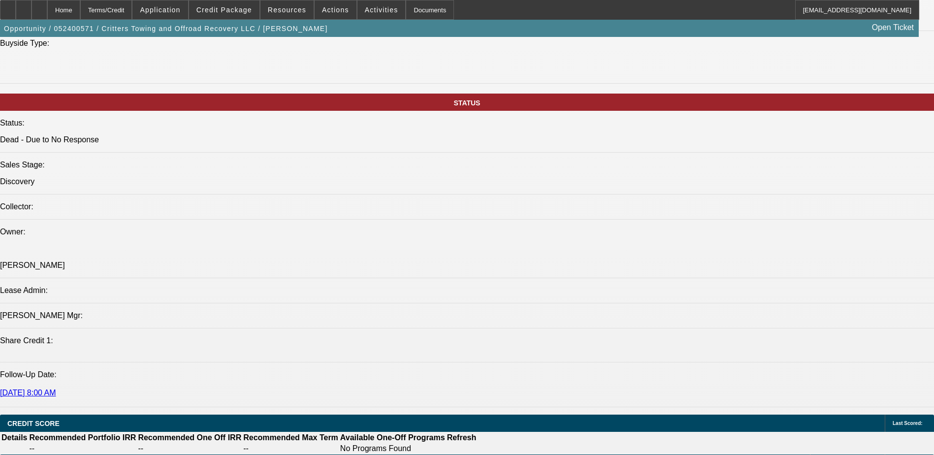
scroll to position [1106, 0]
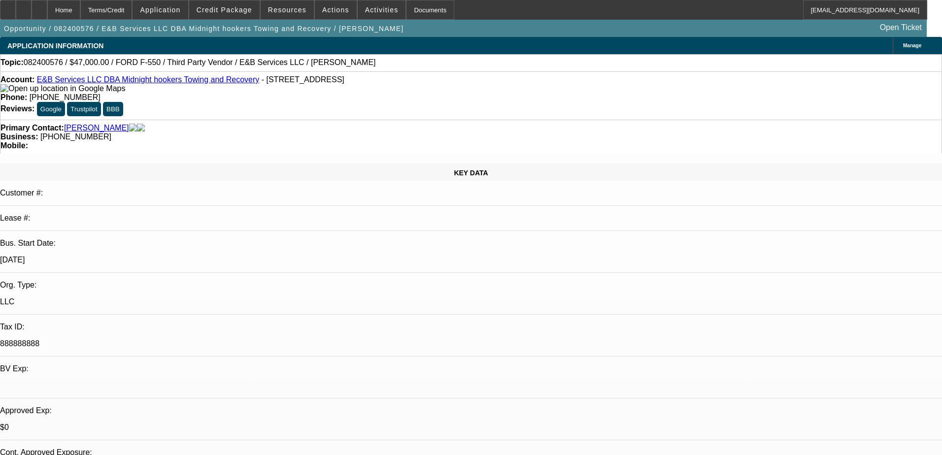
select select "0"
select select "2"
select select "0"
select select "6"
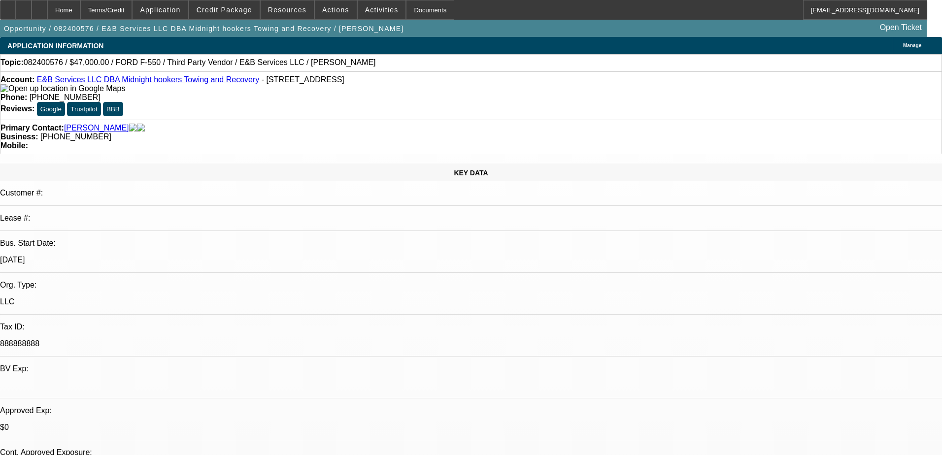
select select "0.15"
select select "2"
select select "0"
select select "6"
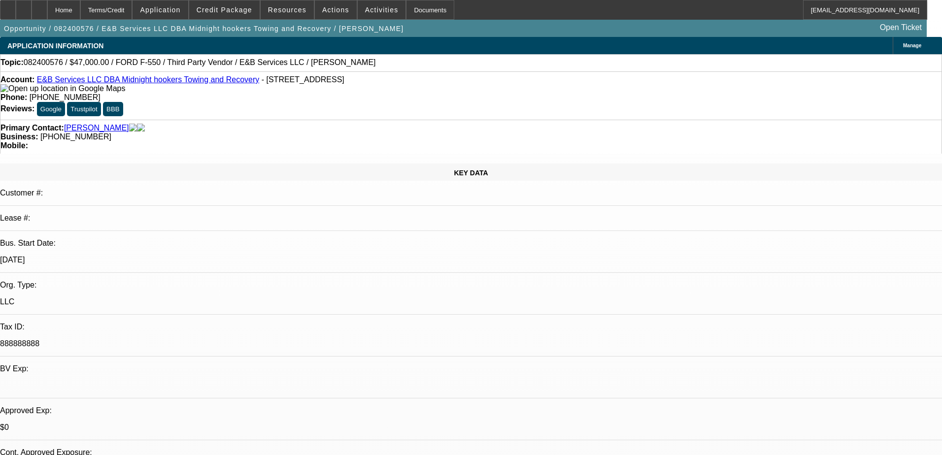
select select "0"
select select "2"
select select "0"
select select "6"
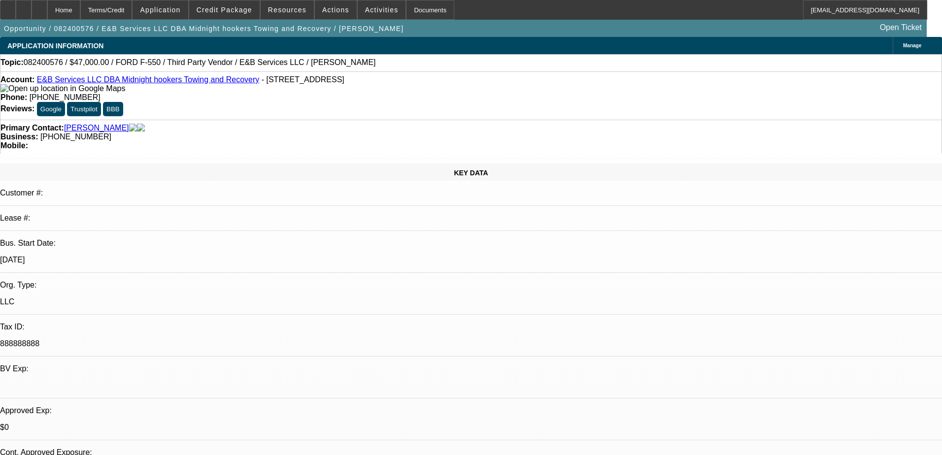
select select "0"
select select "2"
select select "0"
select select "6"
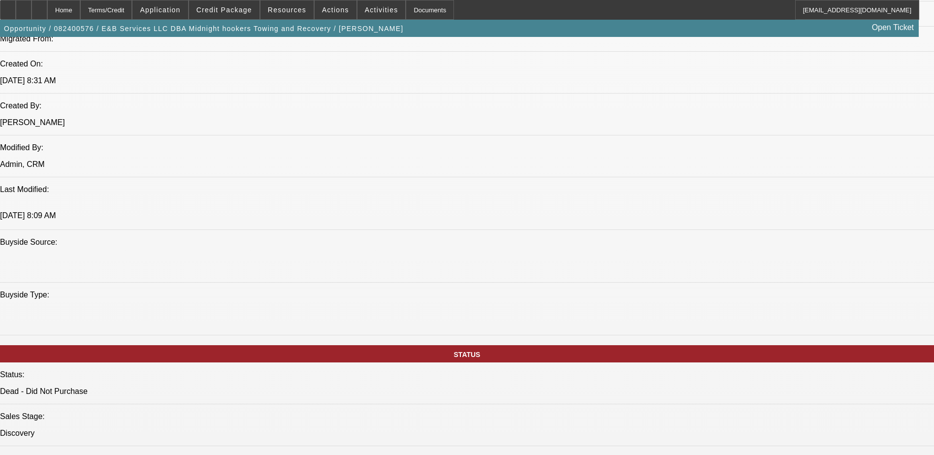
scroll to position [1034, 0]
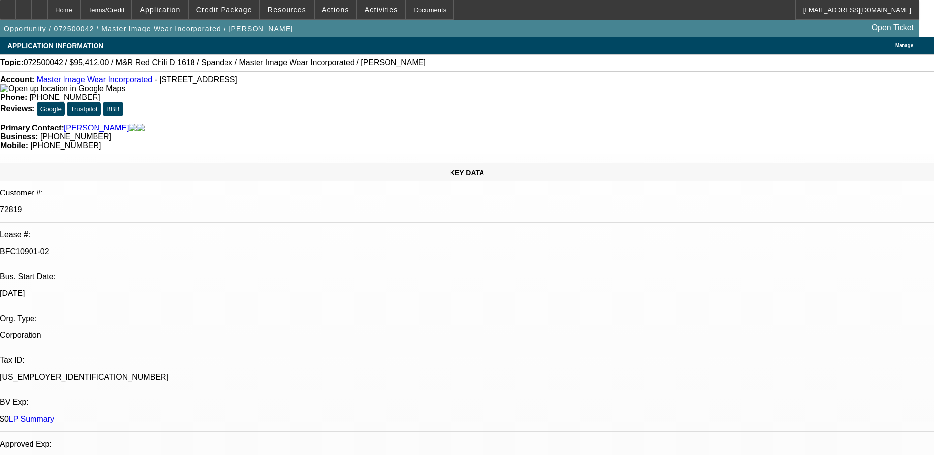
select select "0"
select select "0.1"
select select "4"
select select "0"
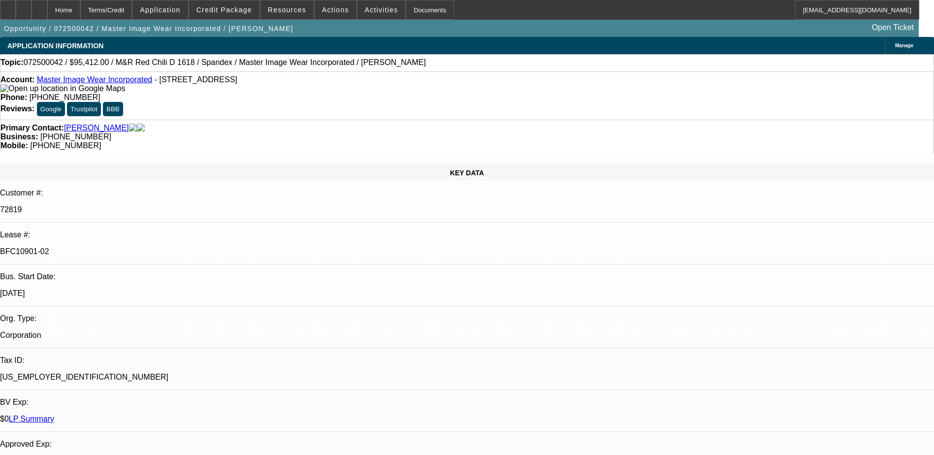
select select "0"
select select "0.1"
select select "4"
select select "0"
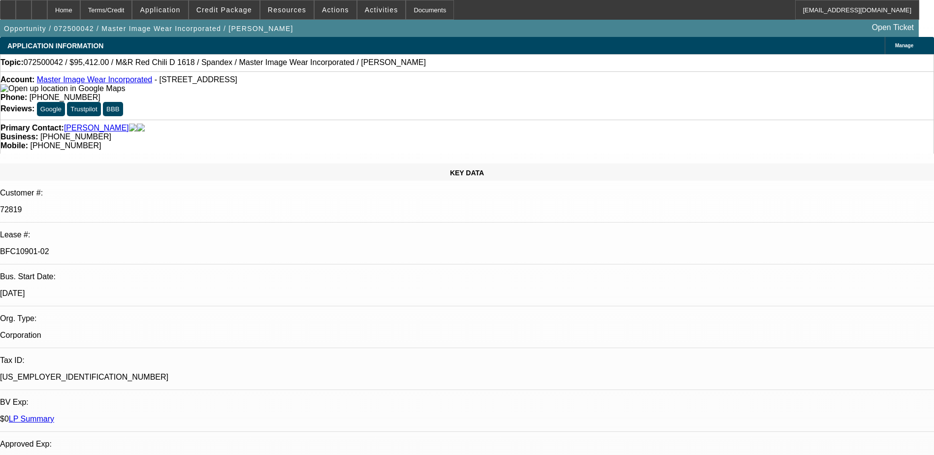
select select "3"
select select "0.1"
select select "4"
select select "0"
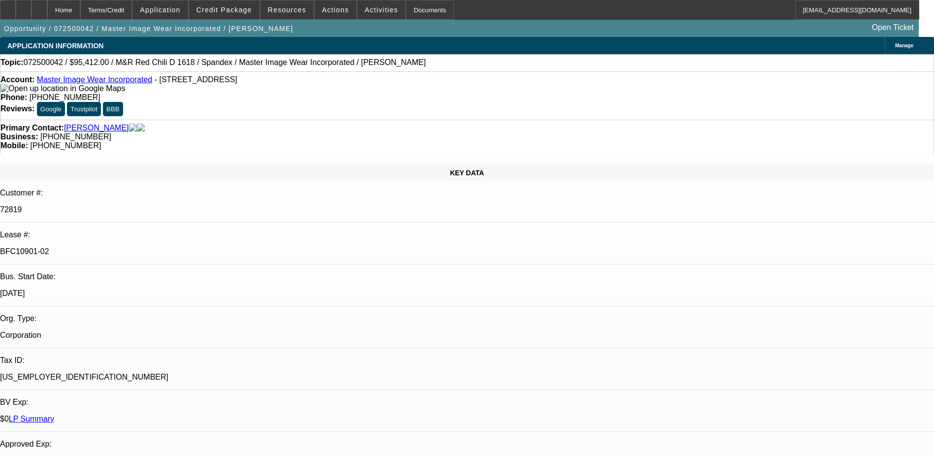
select select "3"
select select "0.1"
select select "4"
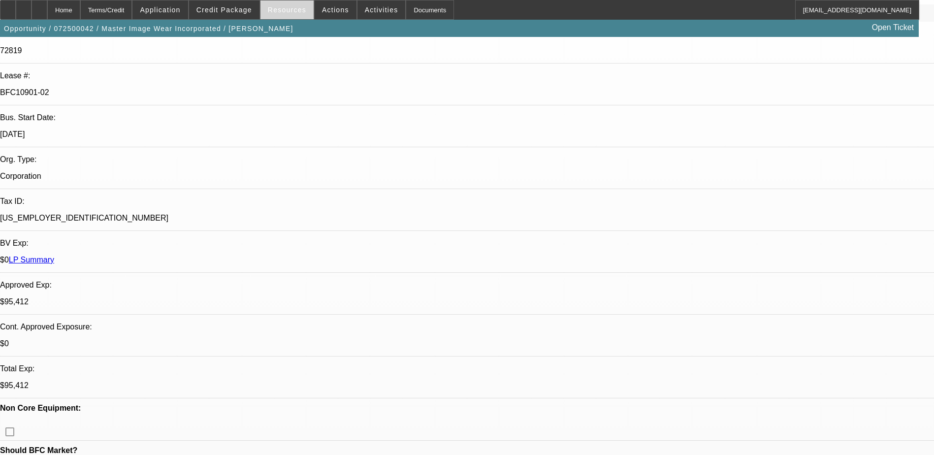
scroll to position [49, 0]
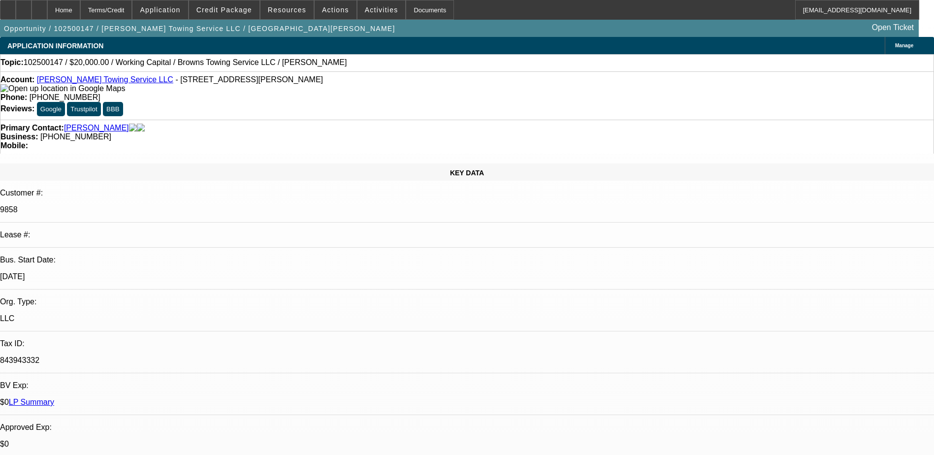
select select "0"
select select "2"
select select "0.1"
select select "4"
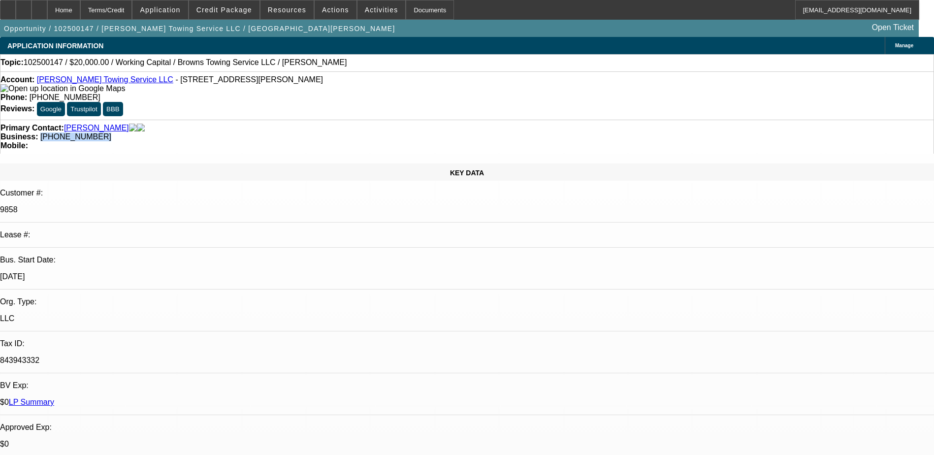
drag, startPoint x: 404, startPoint y: 111, endPoint x: 352, endPoint y: 114, distance: 52.3
click at [352, 120] on div "Primary Contact: Brown, Wayne Business: (843) 229-8157 Mobile:" at bounding box center [467, 137] width 934 height 34
copy span "(843) 229-8157"
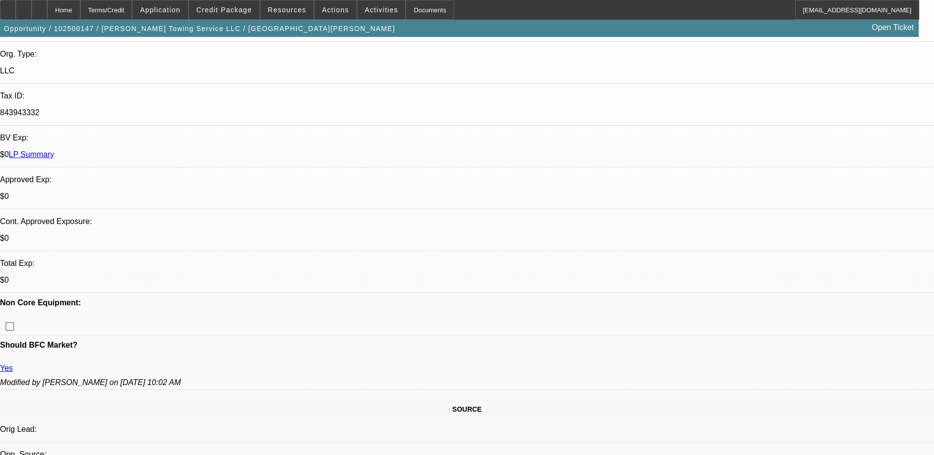
scroll to position [197, 0]
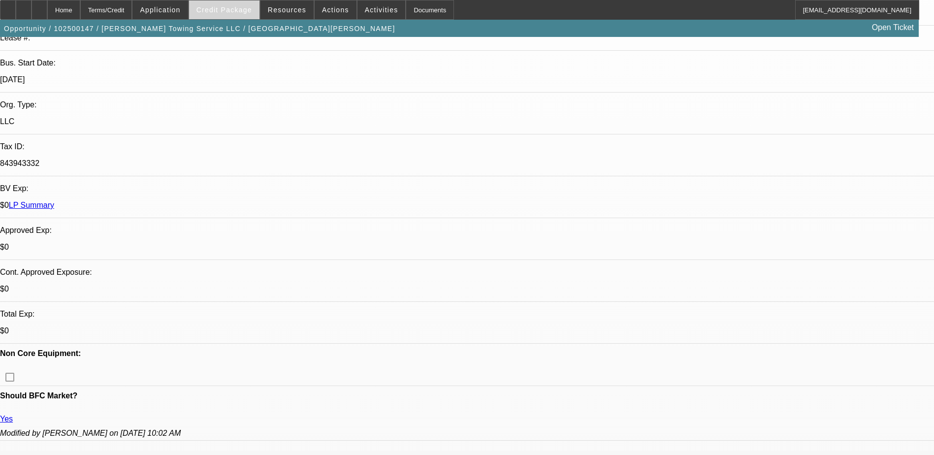
click at [242, 13] on span "Credit Package" at bounding box center [224, 10] width 56 height 8
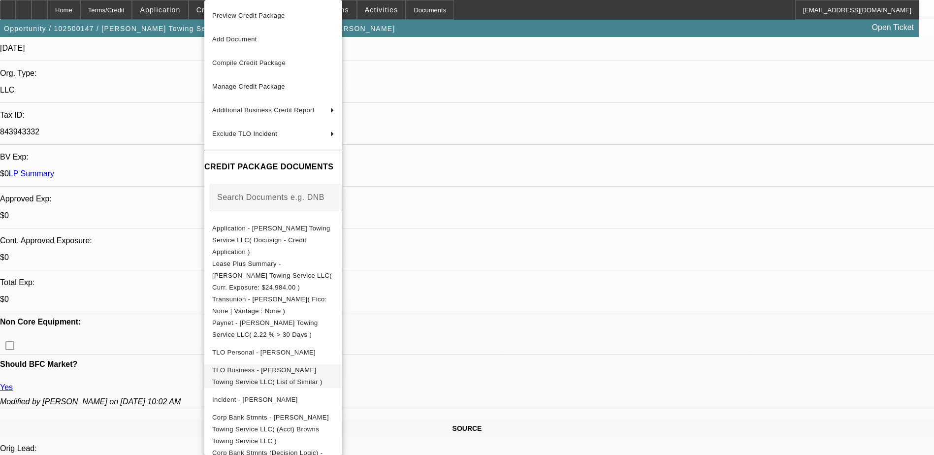
scroll to position [246, 0]
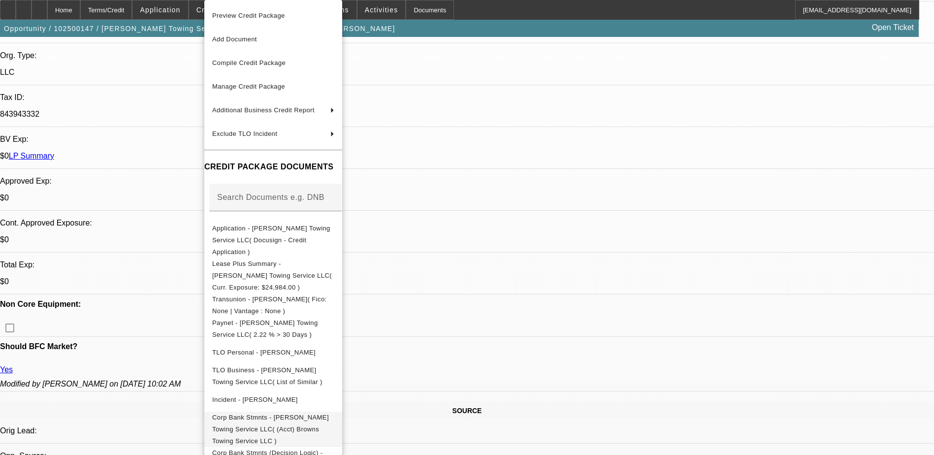
click at [334, 412] on span "Corp Bank Stmnts - Brown's Towing Service LLC( (Acct) Browns Towing Service LLC…" at bounding box center [273, 429] width 122 height 35
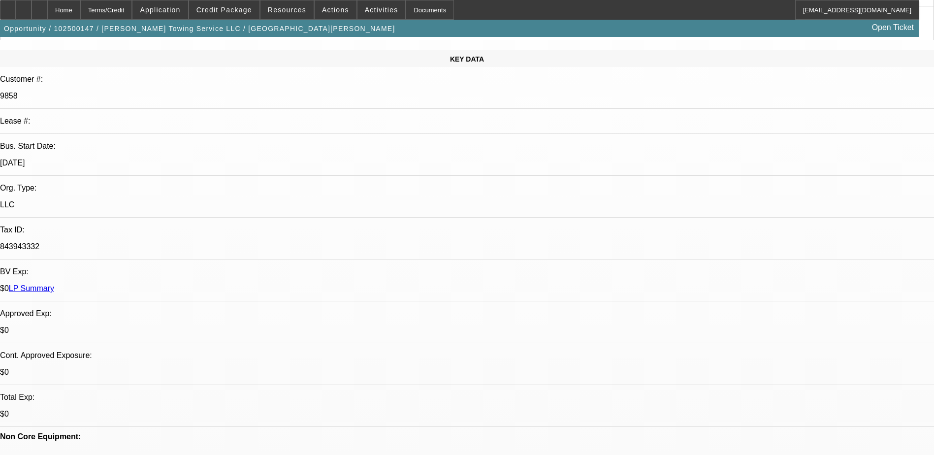
scroll to position [49, 0]
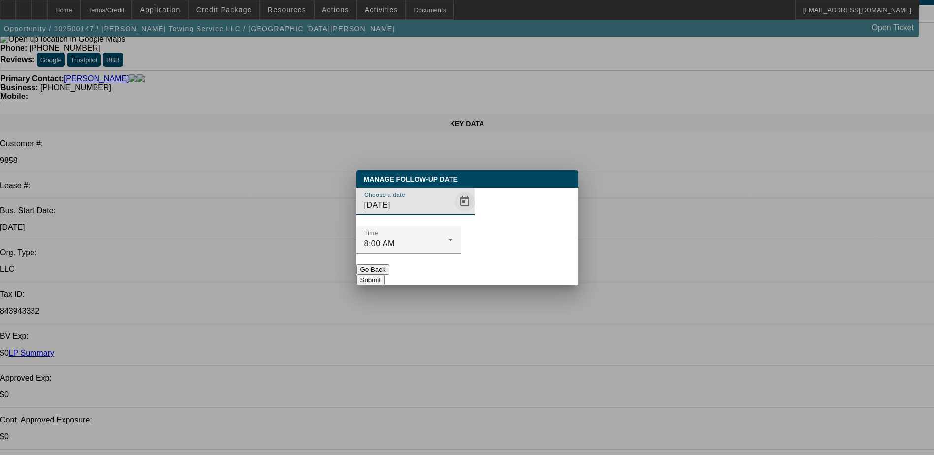
click at [453, 213] on span "Open calendar" at bounding box center [465, 202] width 24 height 24
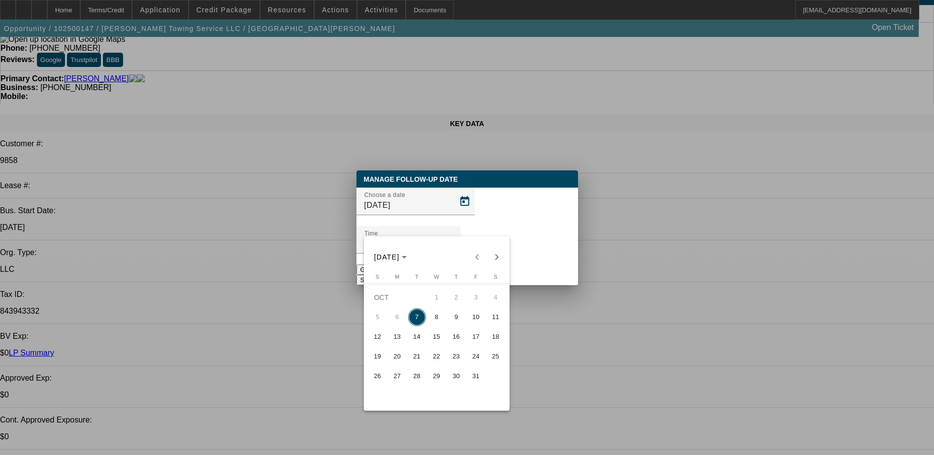
click at [447, 313] on tr "5 6 7 8 9 10 11" at bounding box center [437, 317] width 138 height 20
click at [437, 318] on span "8" at bounding box center [437, 317] width 18 height 18
type input "10/8/2025"
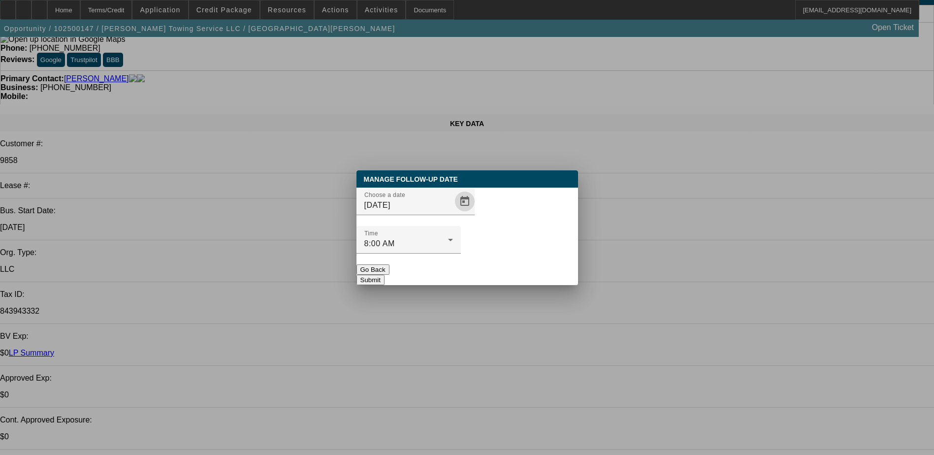
click at [461, 254] on div at bounding box center [409, 259] width 104 height 11
click at [385, 275] on button "Submit" at bounding box center [371, 280] width 28 height 10
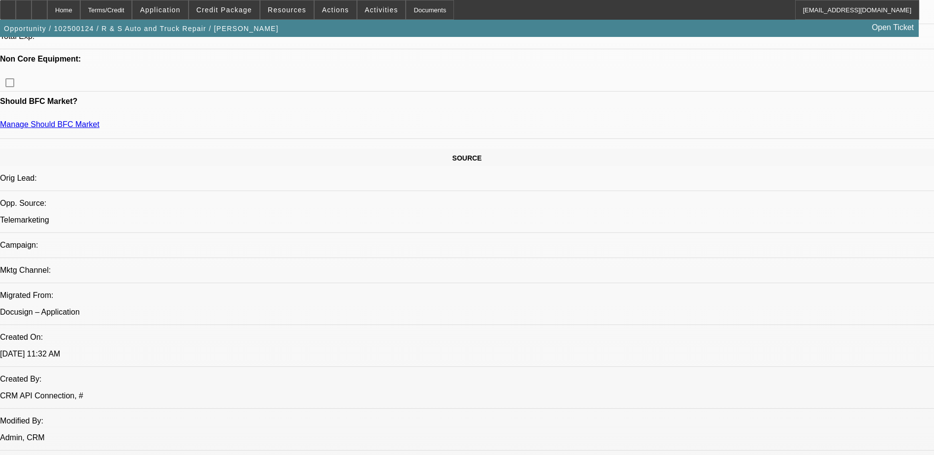
select select "0"
select select "2"
select select "0.1"
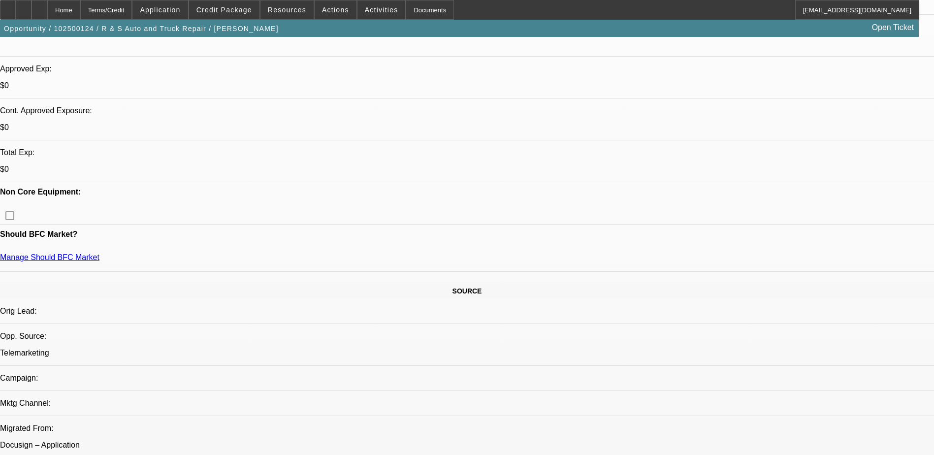
select select "1"
select select "2"
select select "4"
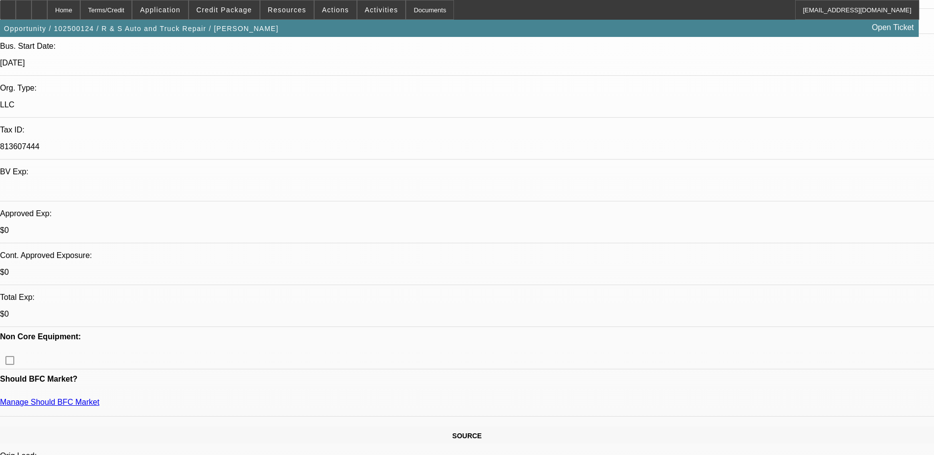
scroll to position [148, 0]
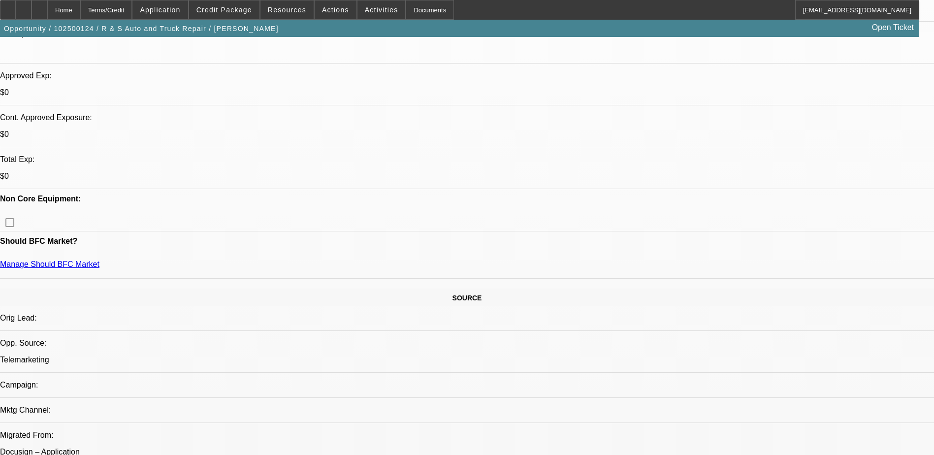
scroll to position [246, 0]
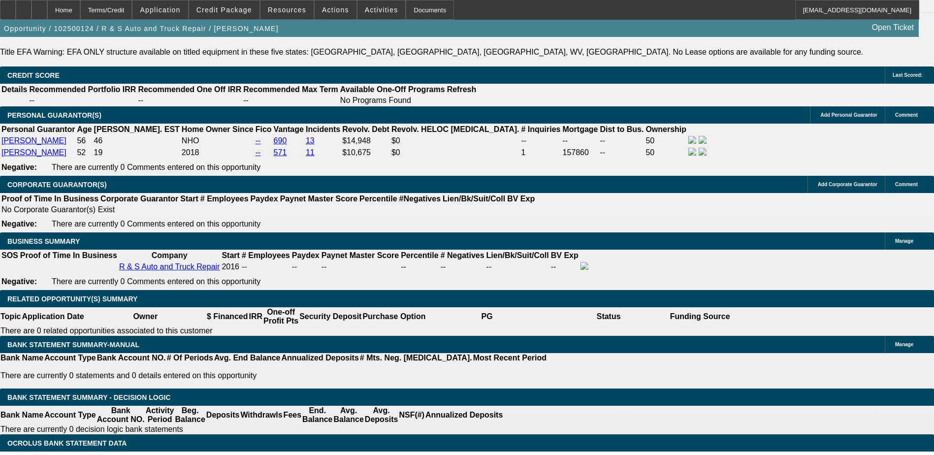
scroll to position [1477, 0]
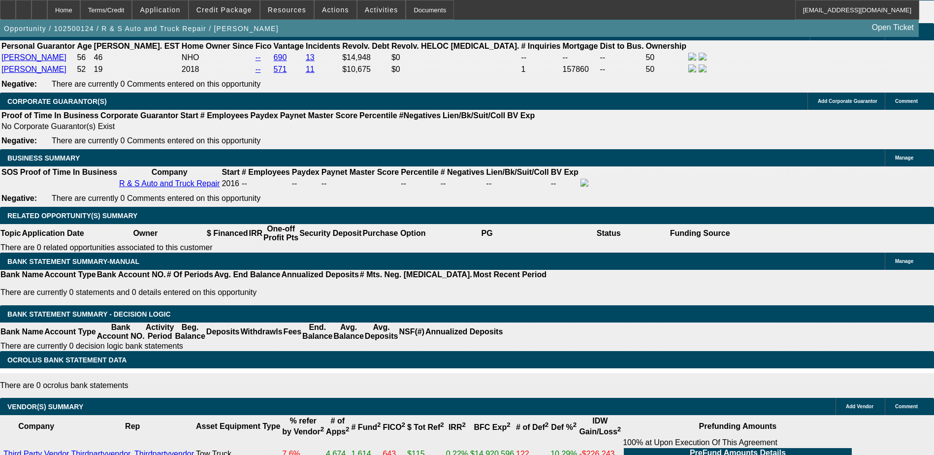
type input "$20,000.00"
type input "UNKNOWN"
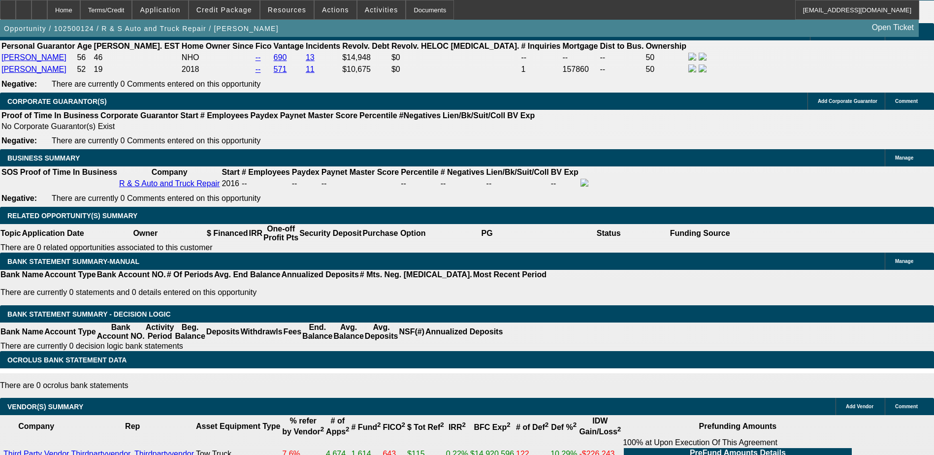
type input "36"
type input "15"
type input "$3,384.98"
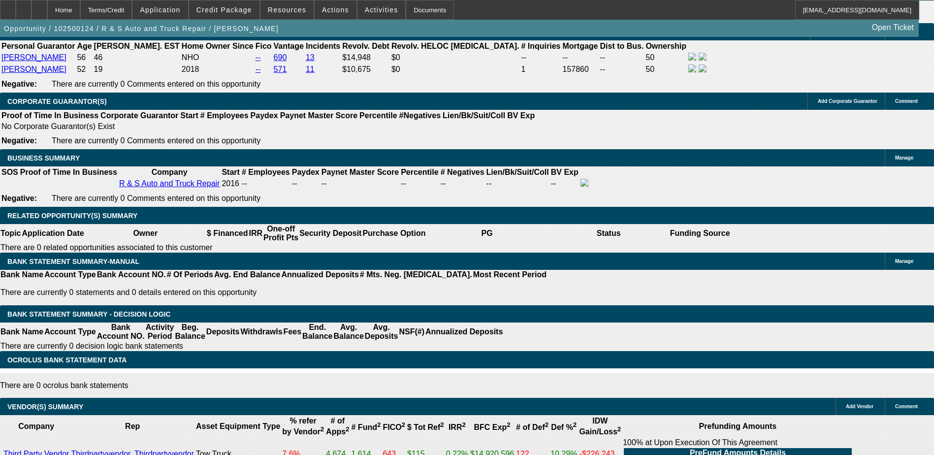
type input "$1,692.49"
type input "$4,159.84"
type input "$2,079.92"
type input "15"
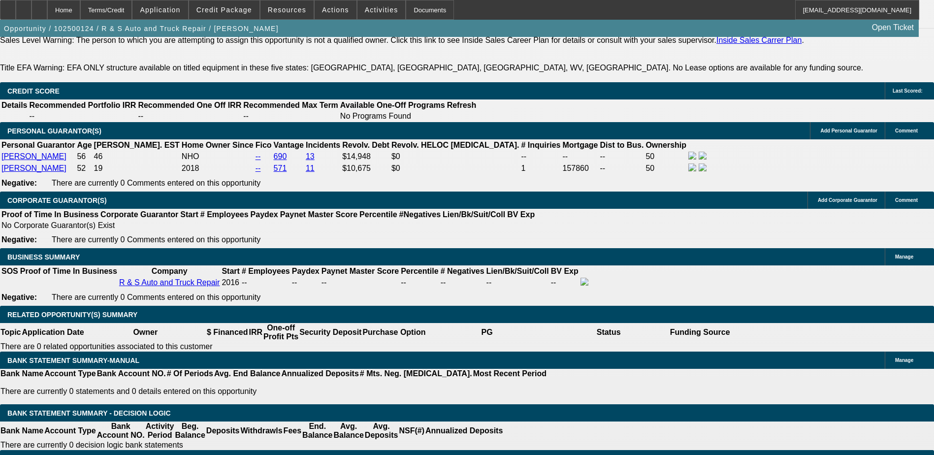
scroll to position [1379, 0]
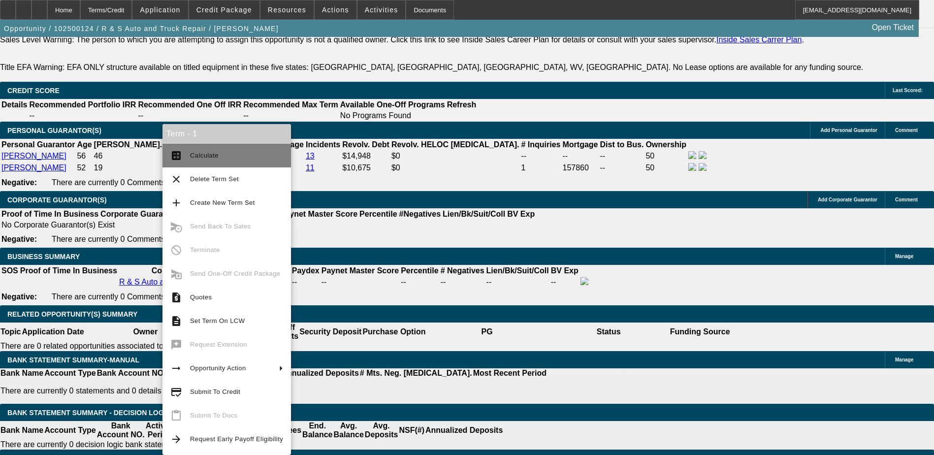
click at [222, 148] on button "calculate Calculate" at bounding box center [227, 156] width 129 height 24
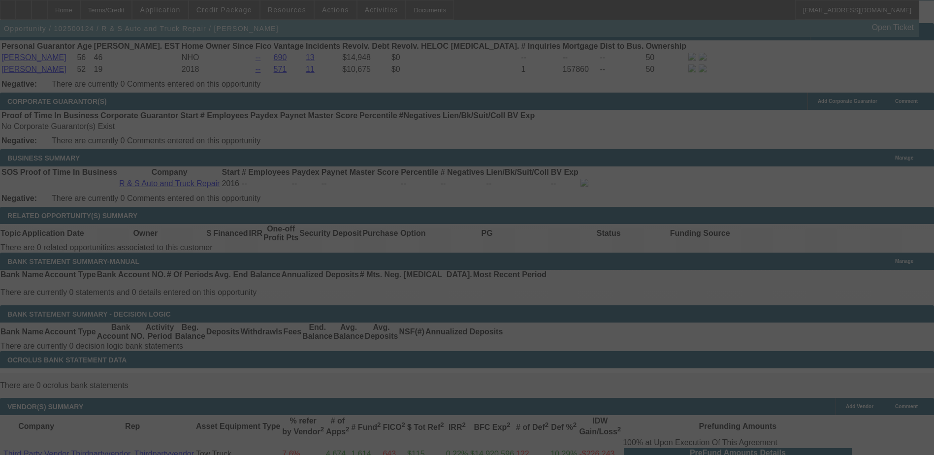
scroll to position [1468, 0]
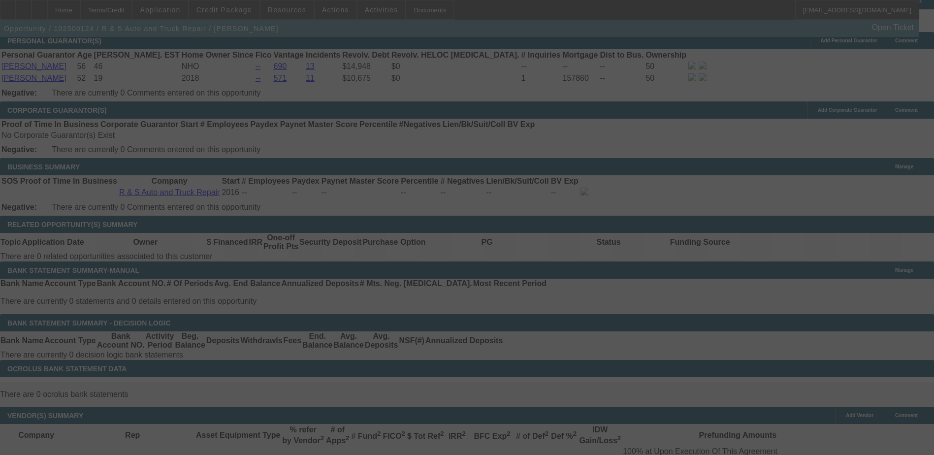
select select "0"
select select "2"
select select "0.1"
select select "4"
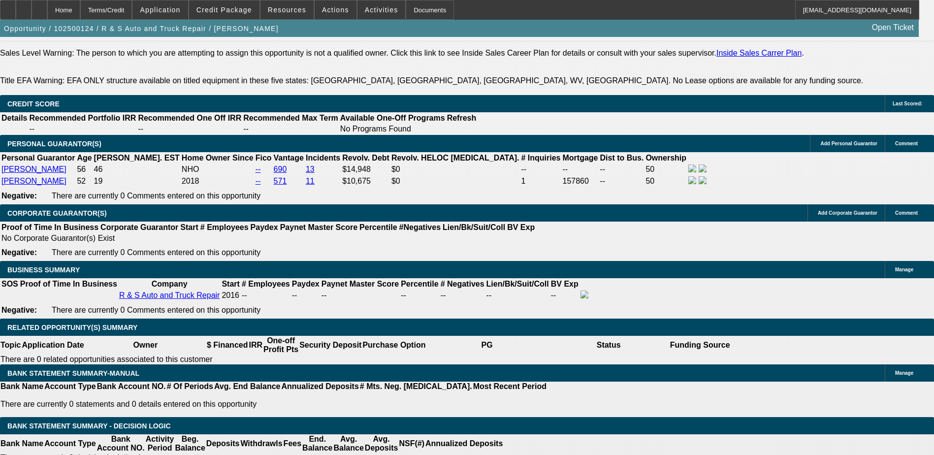
scroll to position [1419, 0]
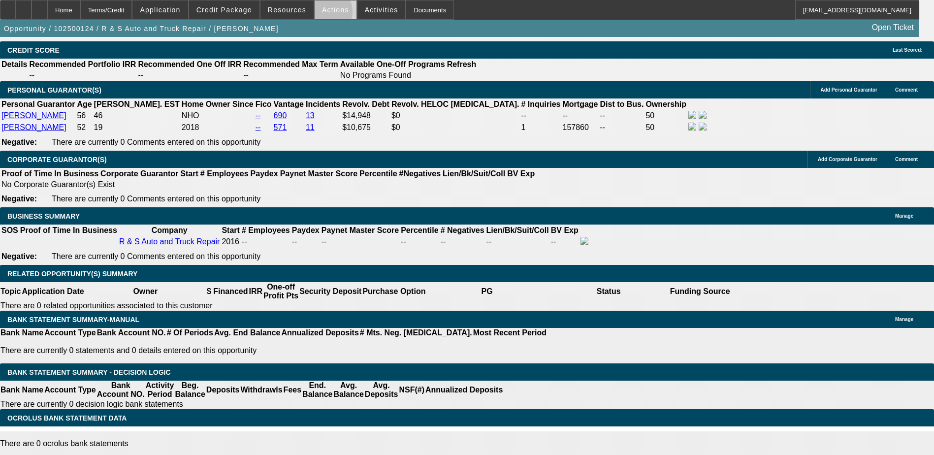
click at [323, 14] on span at bounding box center [336, 10] width 42 height 24
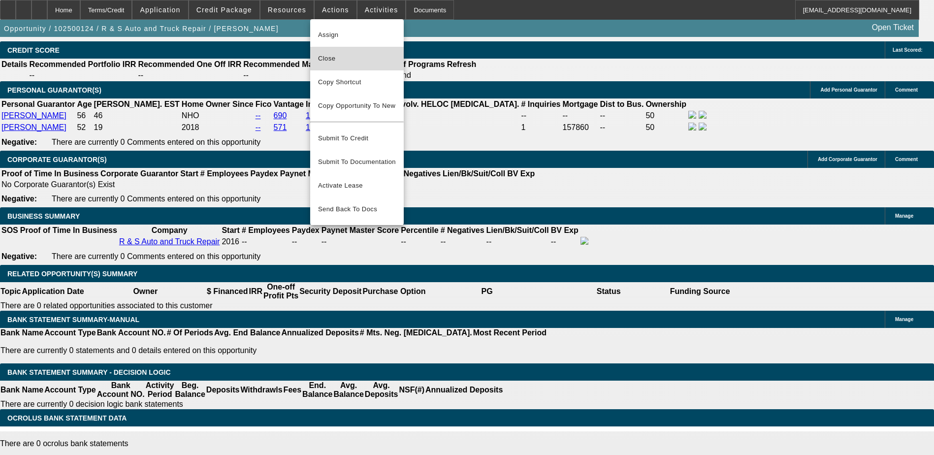
click at [365, 70] on button "Close" at bounding box center [357, 59] width 94 height 24
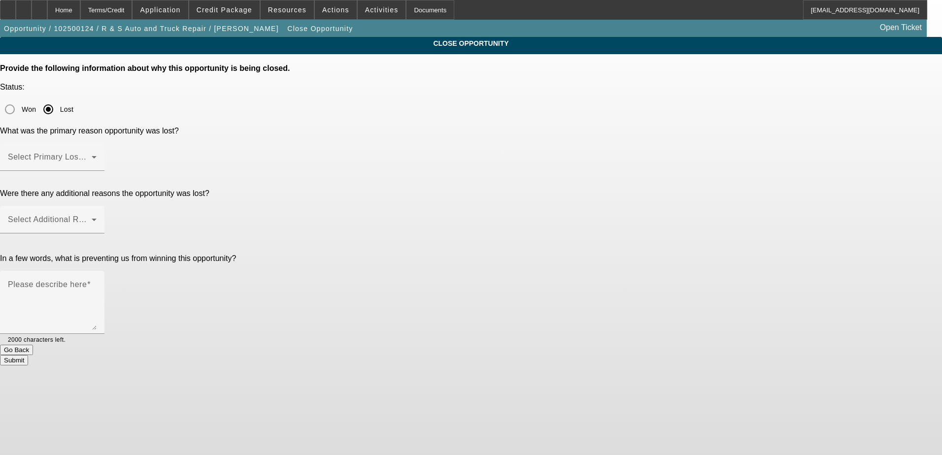
click at [104, 171] on div at bounding box center [52, 176] width 104 height 11
click at [97, 143] on div "Select Primary Lost Reason" at bounding box center [52, 157] width 89 height 28
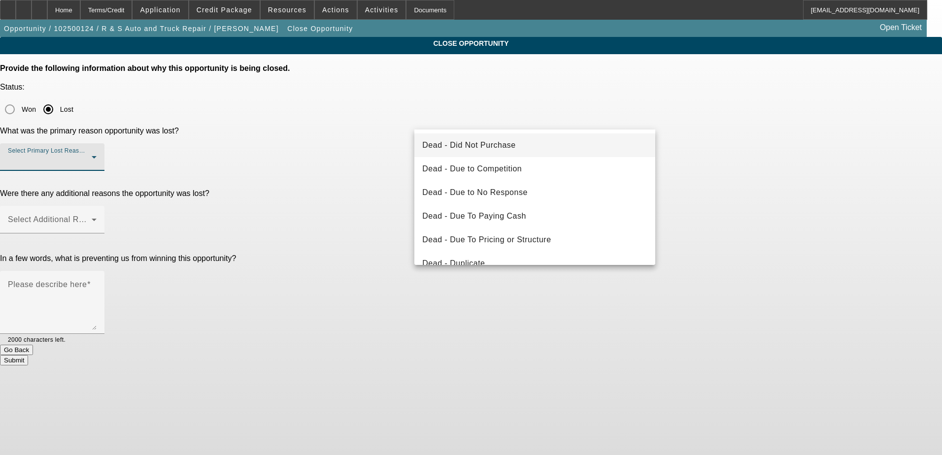
click at [546, 141] on mat-option "Dead - Did Not Purchase" at bounding box center [534, 145] width 241 height 24
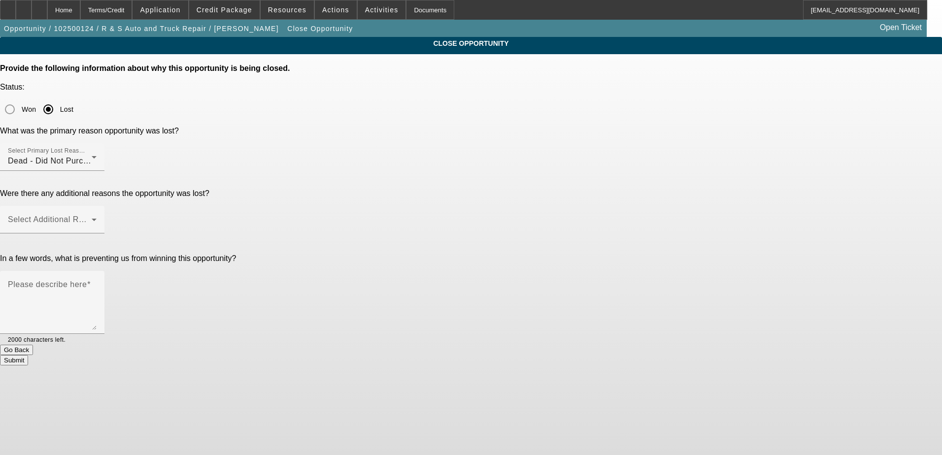
click at [726, 163] on div "CLOSE OPPORTUNITY Provide the following information about why this opportunity …" at bounding box center [471, 201] width 942 height 328
click at [100, 214] on icon at bounding box center [94, 220] width 12 height 12
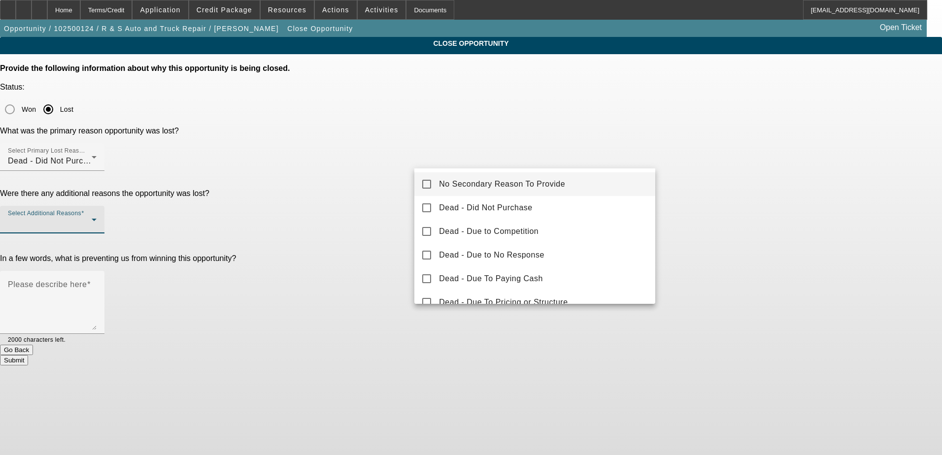
click at [599, 180] on mat-option "No Secondary Reason To Provide" at bounding box center [534, 184] width 241 height 24
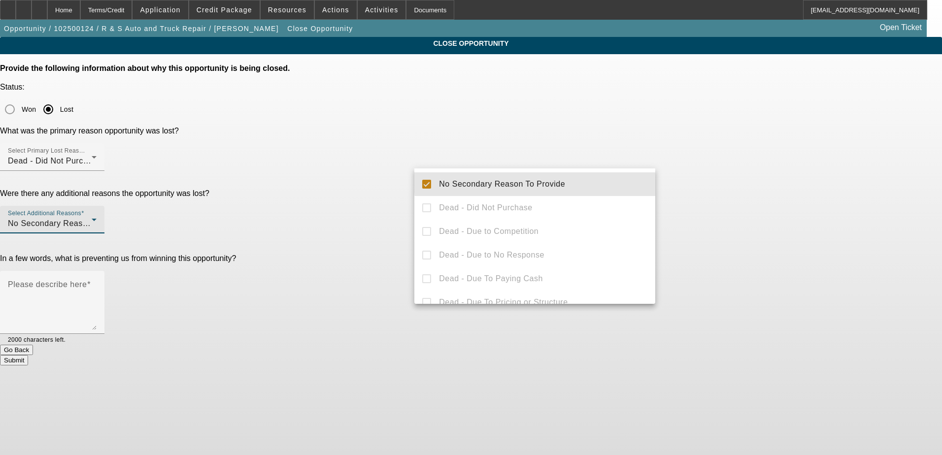
click at [726, 171] on div at bounding box center [471, 227] width 942 height 455
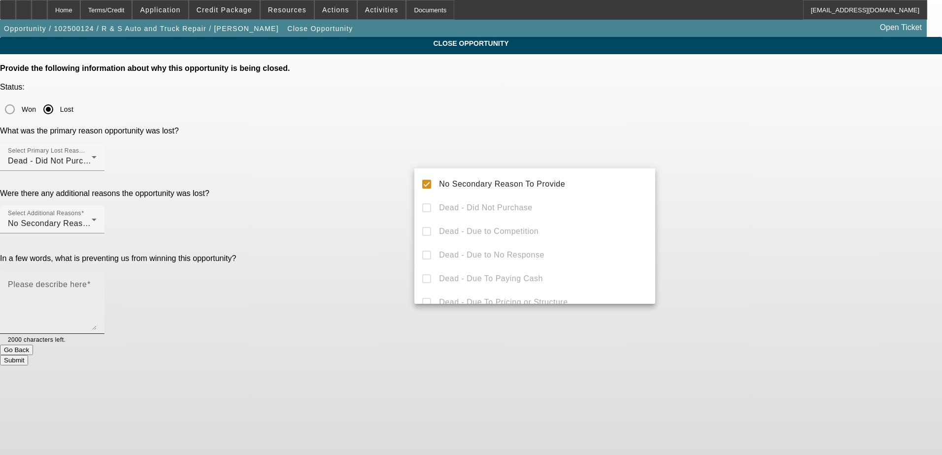
click at [97, 283] on textarea "Please describe here" at bounding box center [52, 306] width 89 height 47
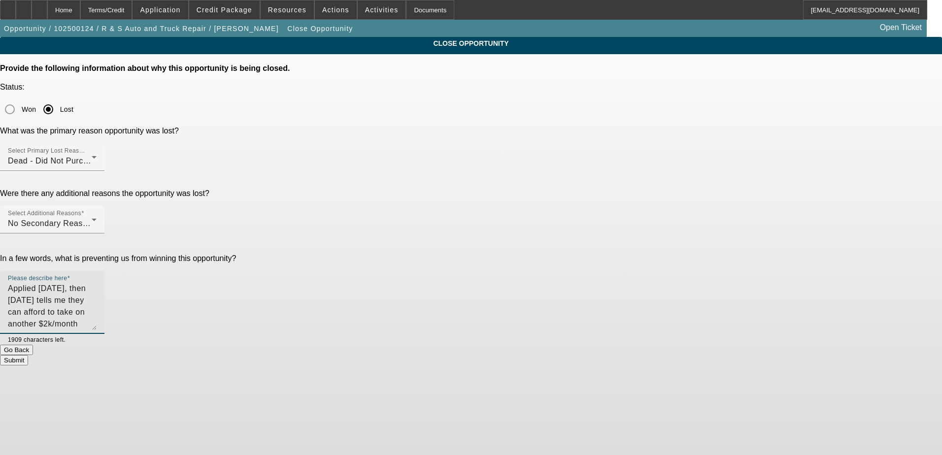
click at [104, 271] on div "Please describe here Applied yesterday, then today tells me they can afford to …" at bounding box center [52, 302] width 104 height 63
click at [664, 202] on div "CLOSE OPPORTUNITY Provide the following information about why this opportunity …" at bounding box center [471, 201] width 942 height 328
click at [97, 283] on textarea "Applied yesterday, then today tells me they can afford to take on another $2k/m…" at bounding box center [52, 306] width 89 height 47
type textarea "Applied yesterday, then today tells me they can't afford to take on another $2k…"
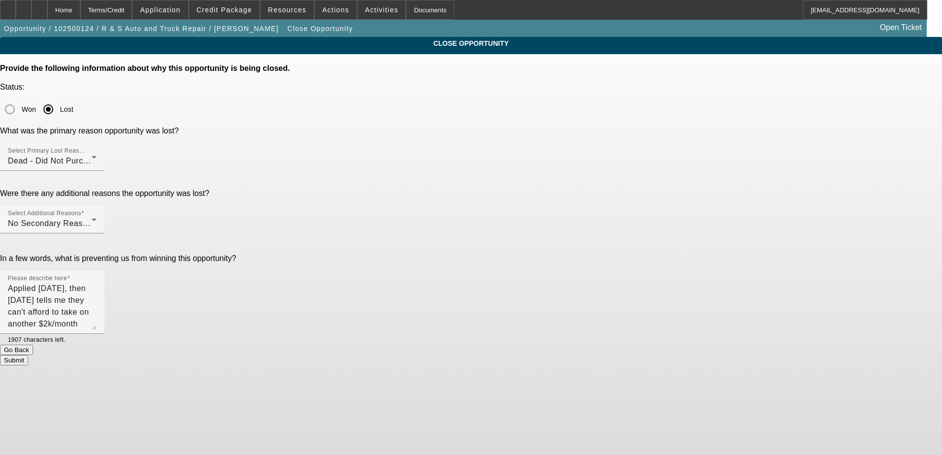
click at [845, 311] on body "Home Terms/Credit Application Credit Package Resources Actions Activities Docum…" at bounding box center [471, 227] width 942 height 455
click at [28, 355] on button "Submit" at bounding box center [14, 360] width 28 height 10
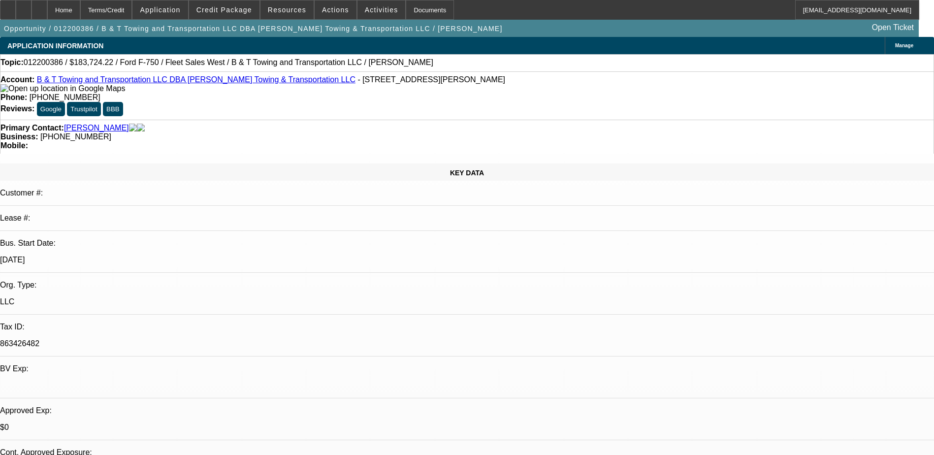
select select "0"
select select "2"
select select "0.1"
select select "4"
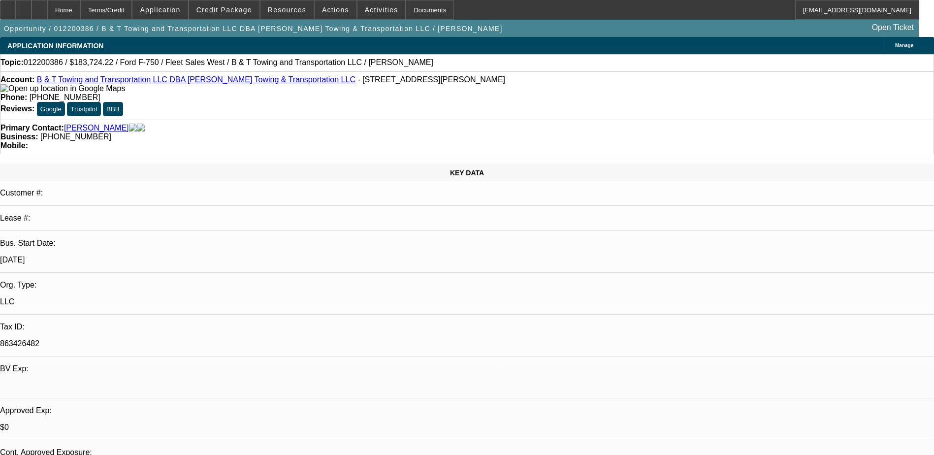
select select "0"
select select "2"
select select "0.1"
select select "4"
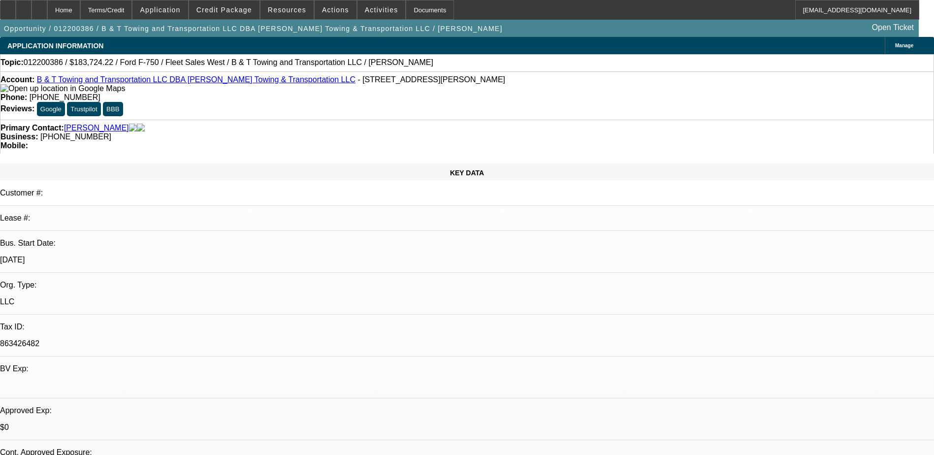
select select "0"
select select "2"
select select "0.1"
select select "4"
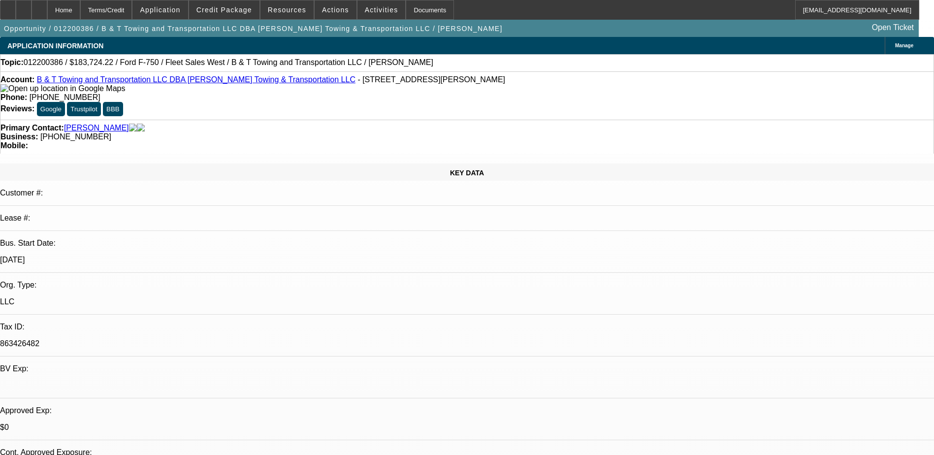
select select "0"
select select "2"
select select "0.1"
select select "4"
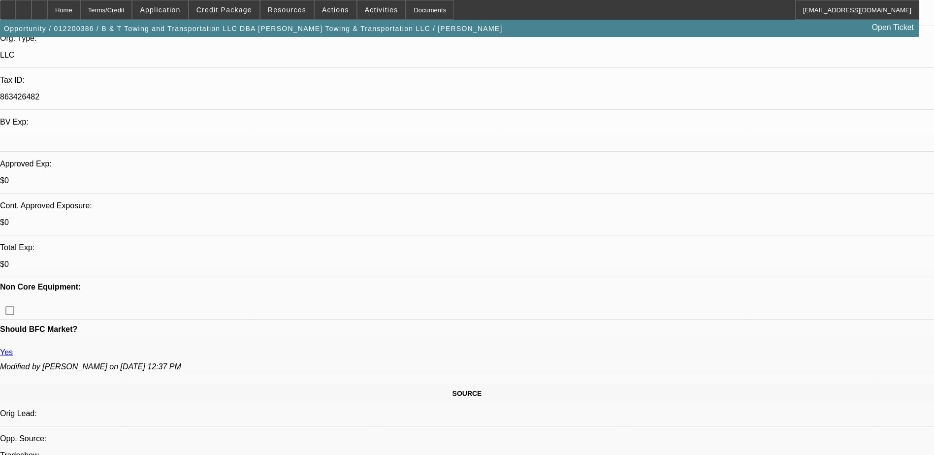
scroll to position [246, 0]
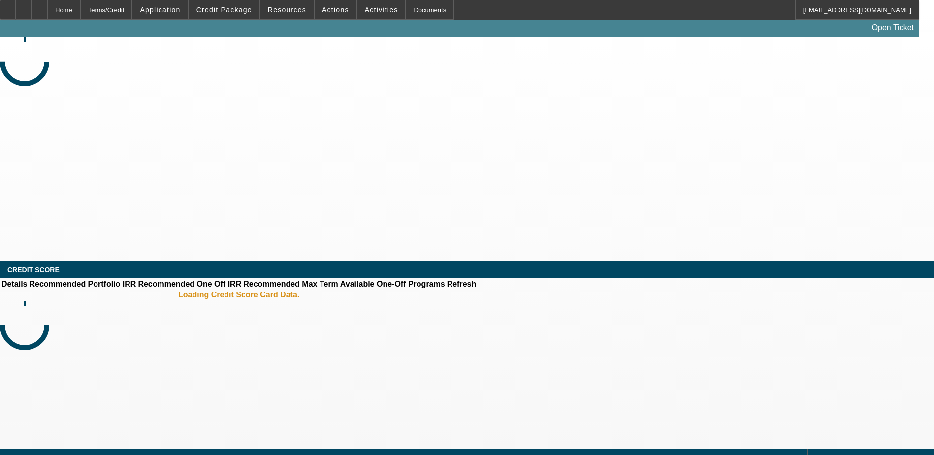
select select "0"
select select "0.1"
select select "4"
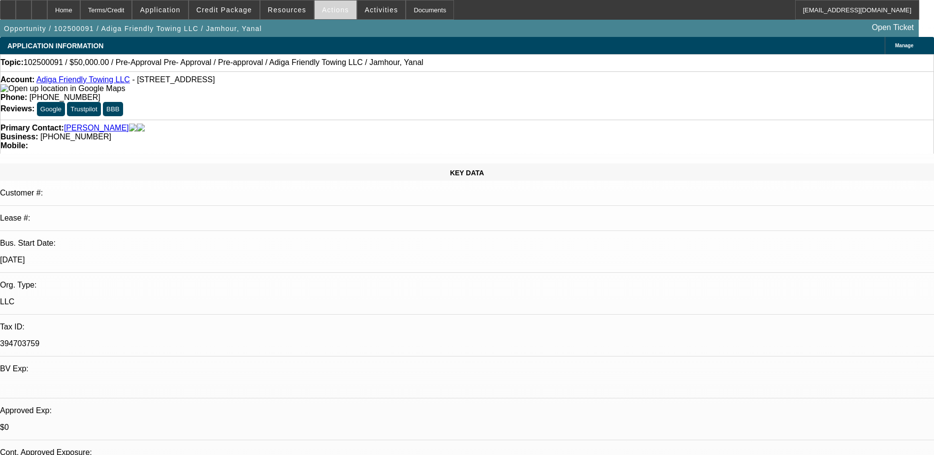
click at [333, 14] on span at bounding box center [336, 10] width 42 height 24
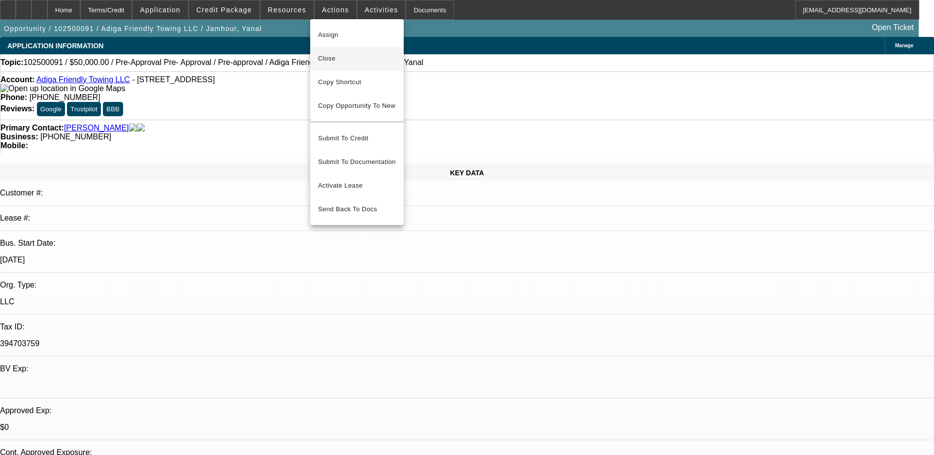
click at [358, 63] on span "Close" at bounding box center [357, 59] width 78 height 12
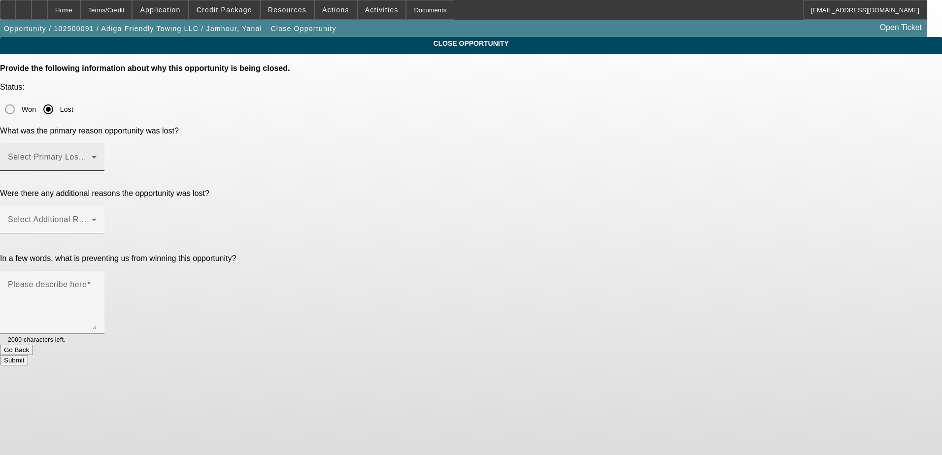
click at [97, 143] on div "Select Primary Lost Reason" at bounding box center [52, 157] width 89 height 28
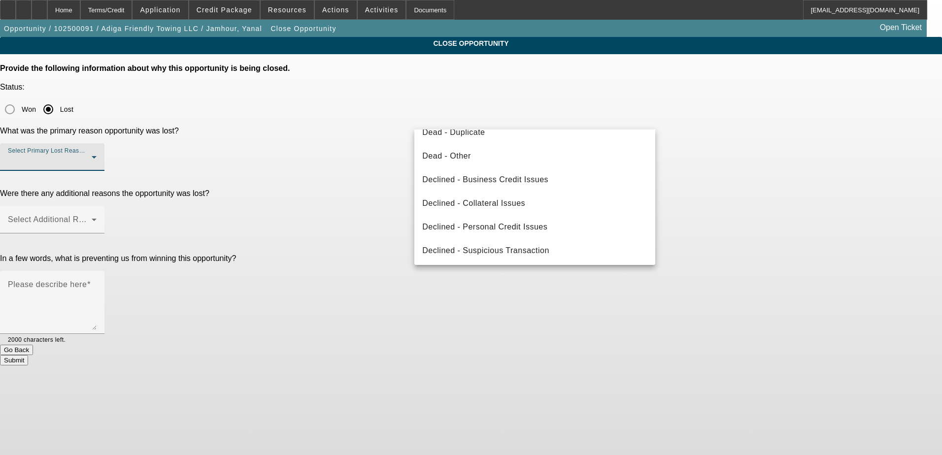
scroll to position [132, 0]
click at [545, 182] on span "Declined - Business Credit Issues" at bounding box center [485, 178] width 126 height 12
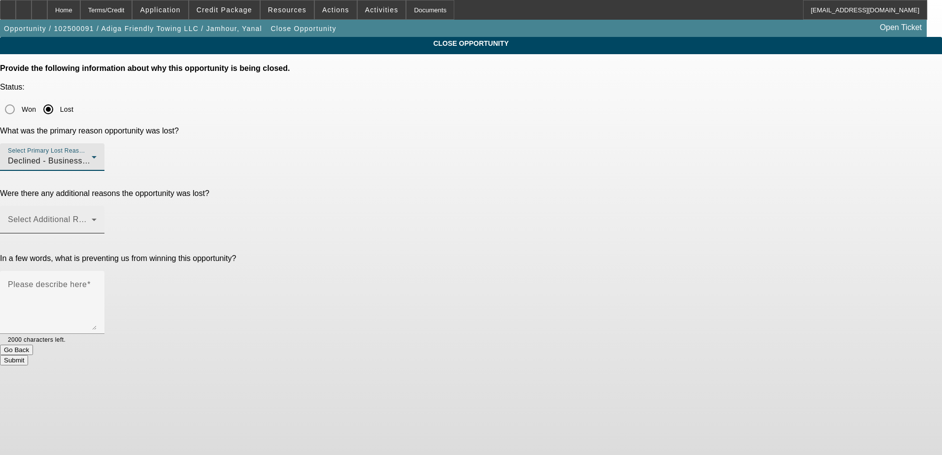
click at [92, 218] on span at bounding box center [50, 224] width 84 height 12
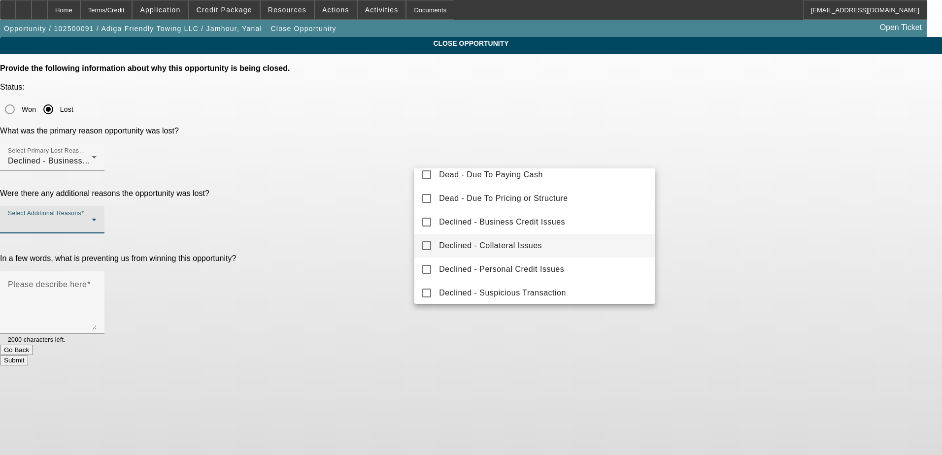
scroll to position [109, 0]
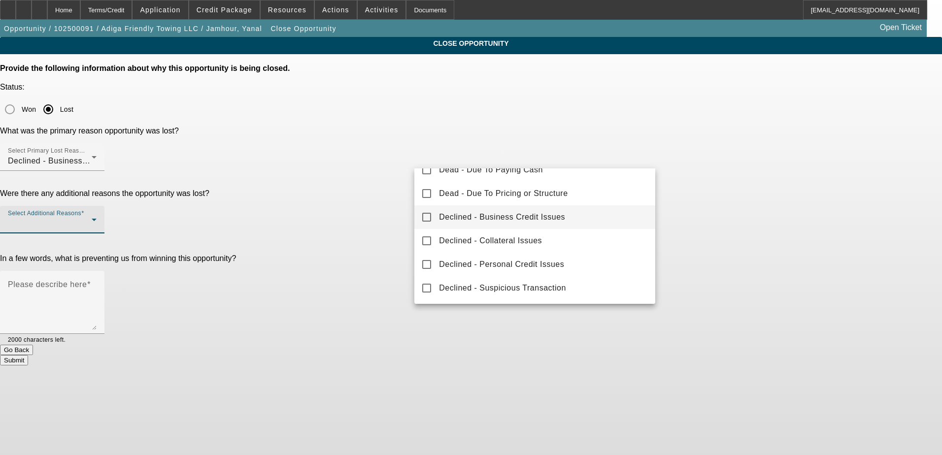
click at [562, 215] on span "Declined - Business Credit Issues" at bounding box center [502, 217] width 126 height 12
click at [780, 223] on div at bounding box center [471, 227] width 942 height 455
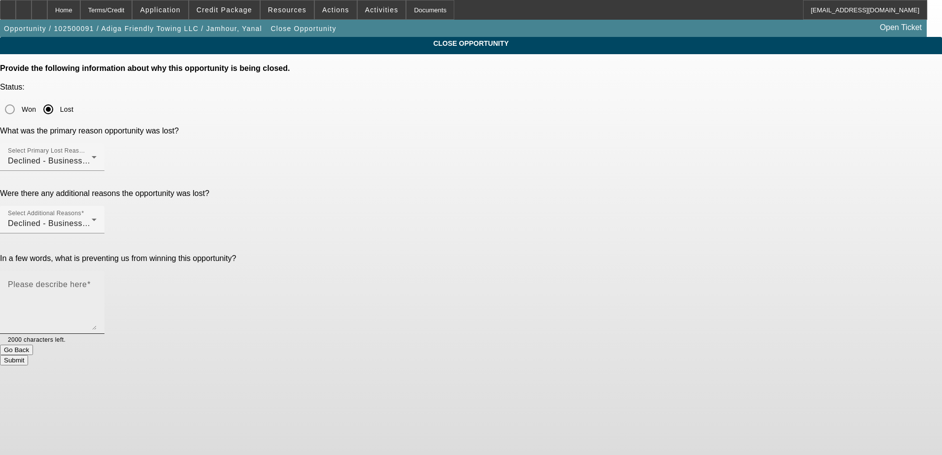
click at [97, 283] on textarea "Please describe here" at bounding box center [52, 306] width 89 height 47
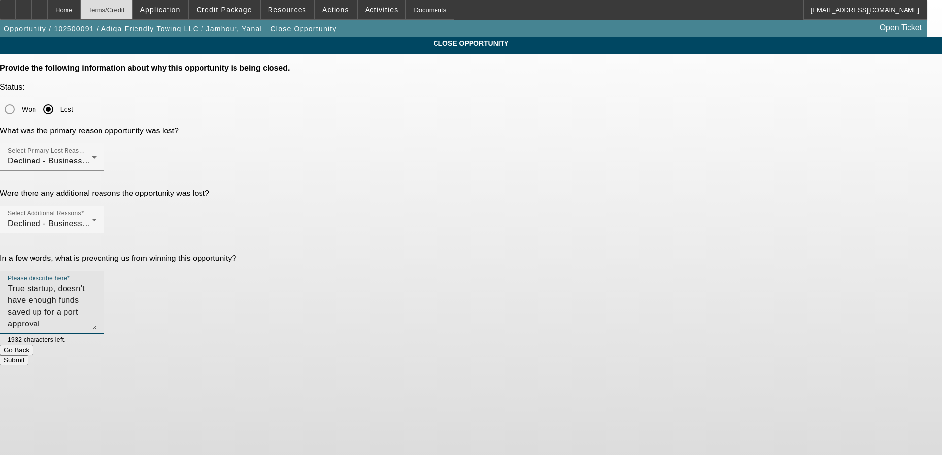
type textarea "True startup, doesn't have enough funds saved up for a port approval"
click at [132, 7] on div "Terms/Credit" at bounding box center [106, 10] width 52 height 20
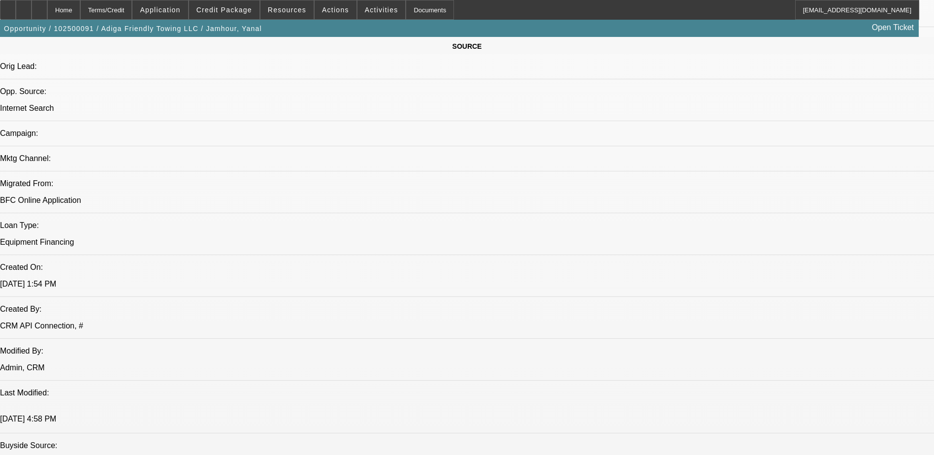
select select "0"
select select "0.1"
select select "4"
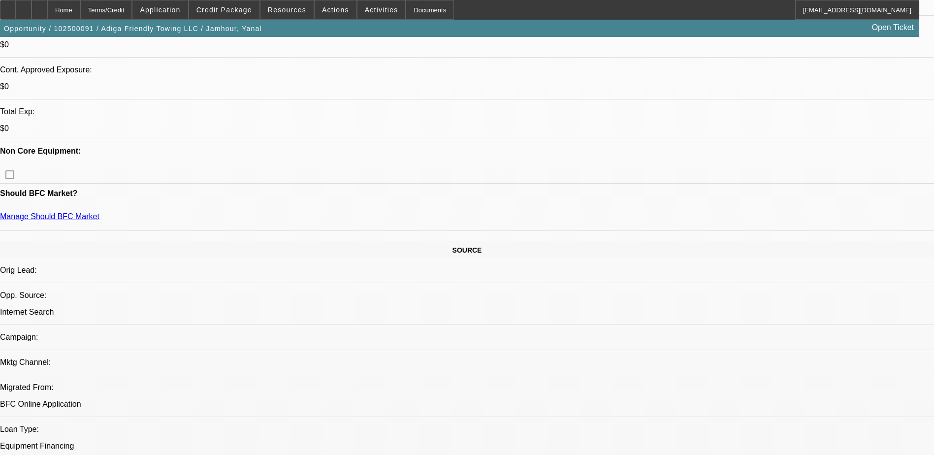
scroll to position [218, 0]
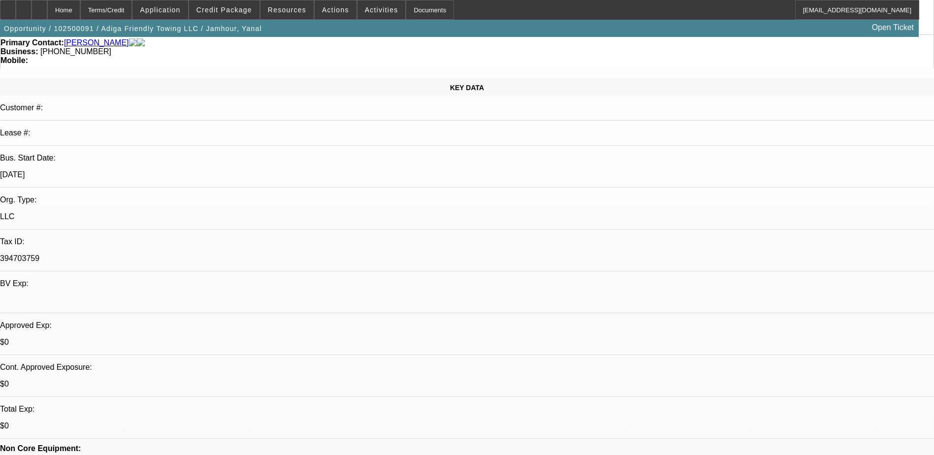
scroll to position [0, 0]
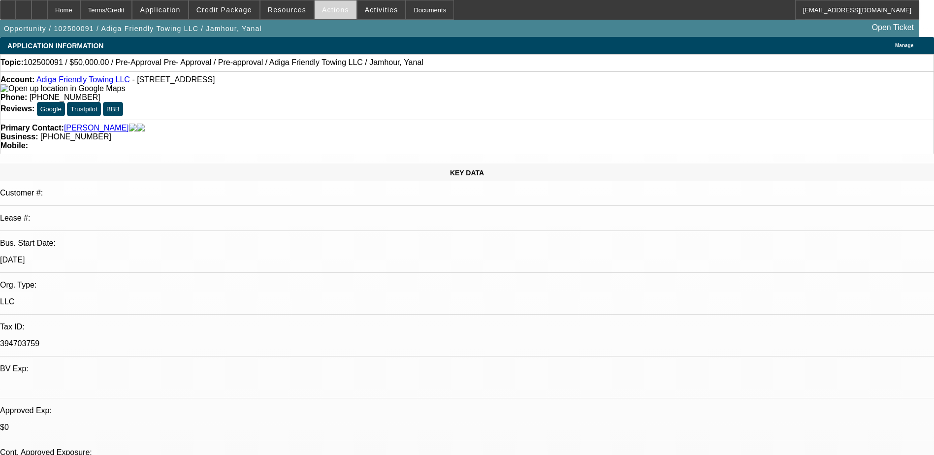
click at [330, 5] on span at bounding box center [336, 10] width 42 height 24
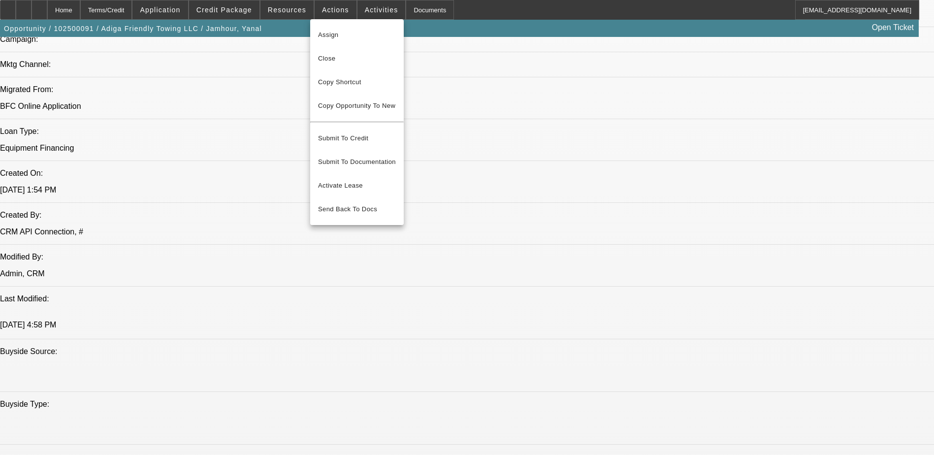
scroll to position [542, 0]
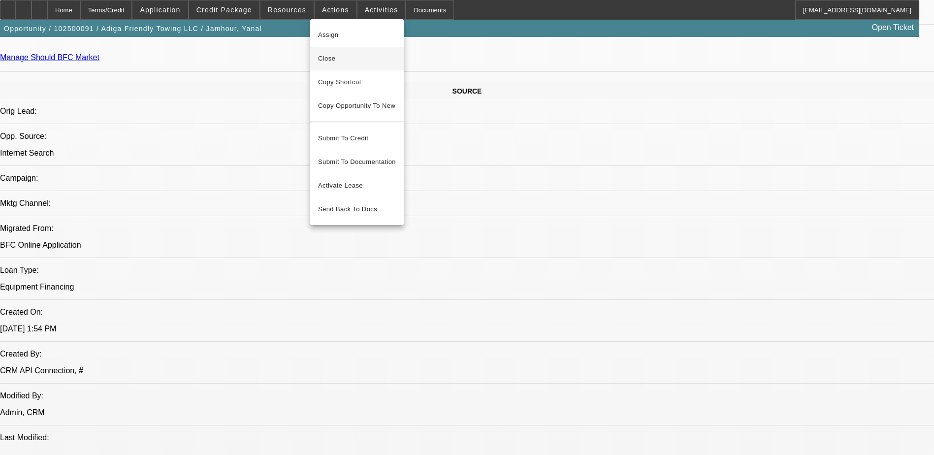
click at [365, 65] on button "Close" at bounding box center [357, 59] width 94 height 24
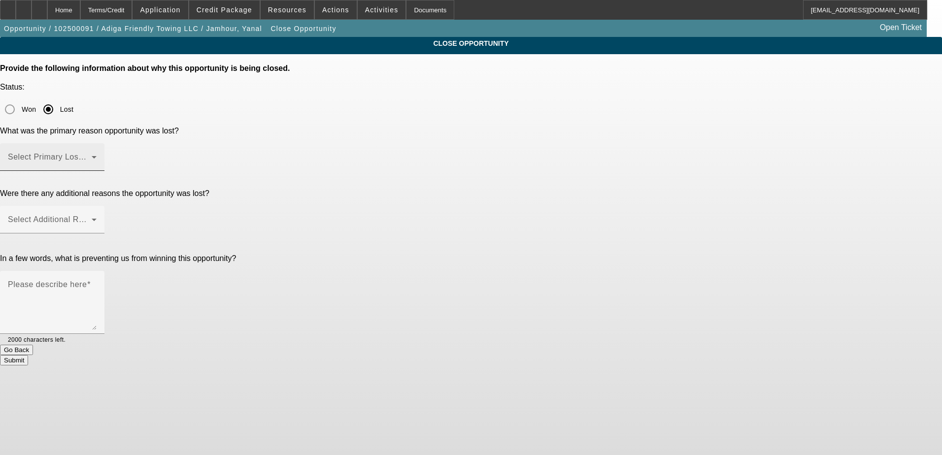
click at [92, 155] on span at bounding box center [50, 161] width 84 height 12
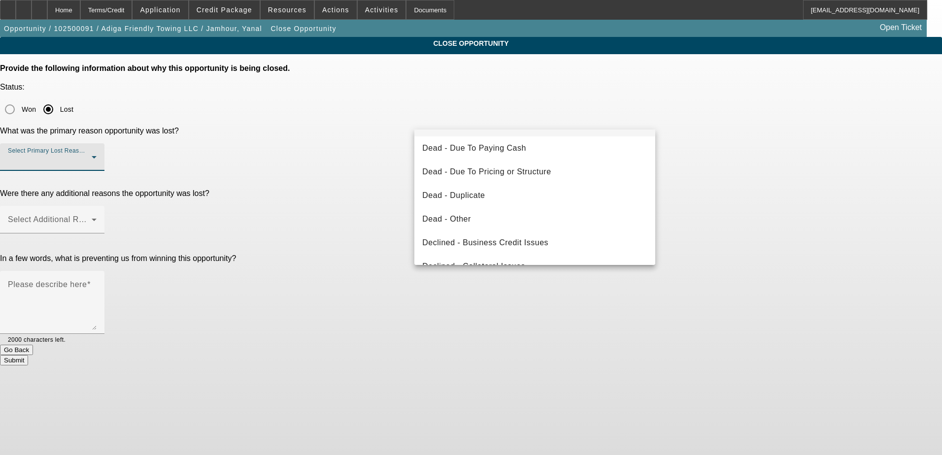
scroll to position [132, 0]
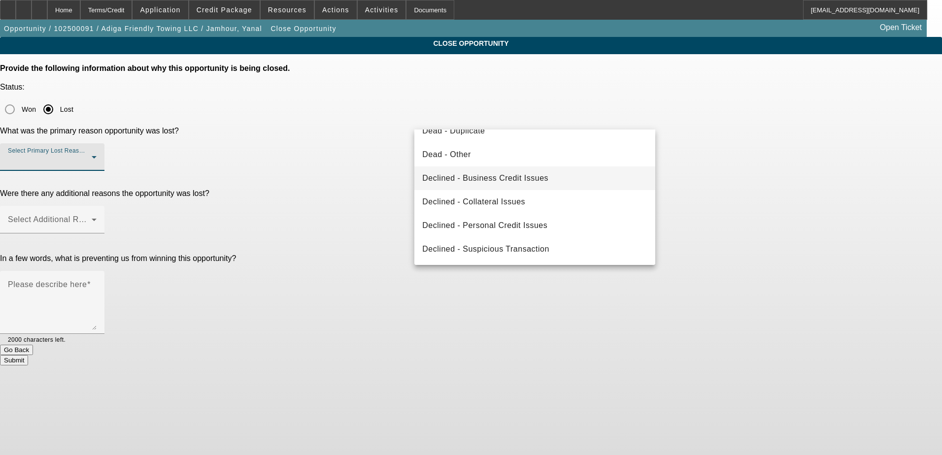
click at [550, 183] on mat-option "Declined - Business Credit Issues" at bounding box center [534, 178] width 241 height 24
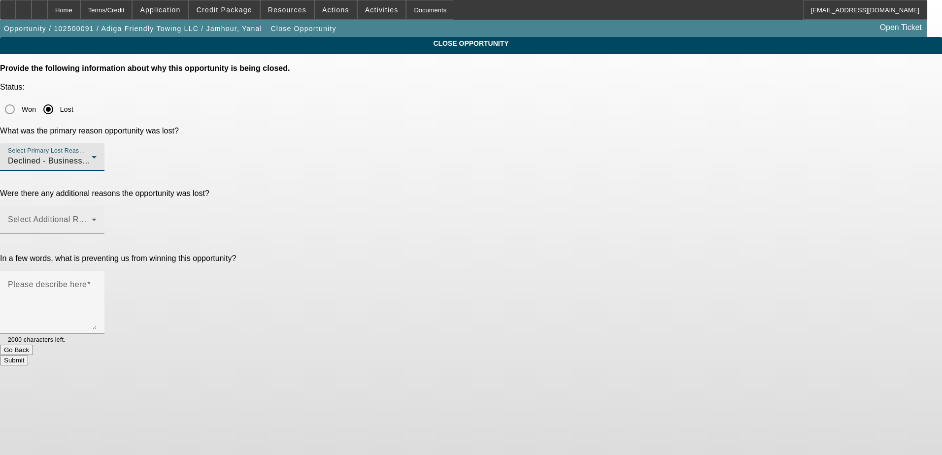
click at [92, 218] on span at bounding box center [50, 224] width 84 height 12
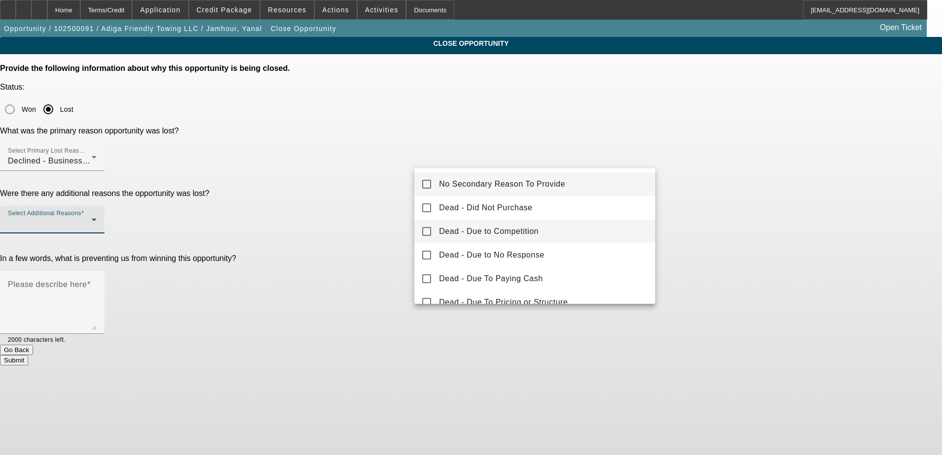
scroll to position [109, 0]
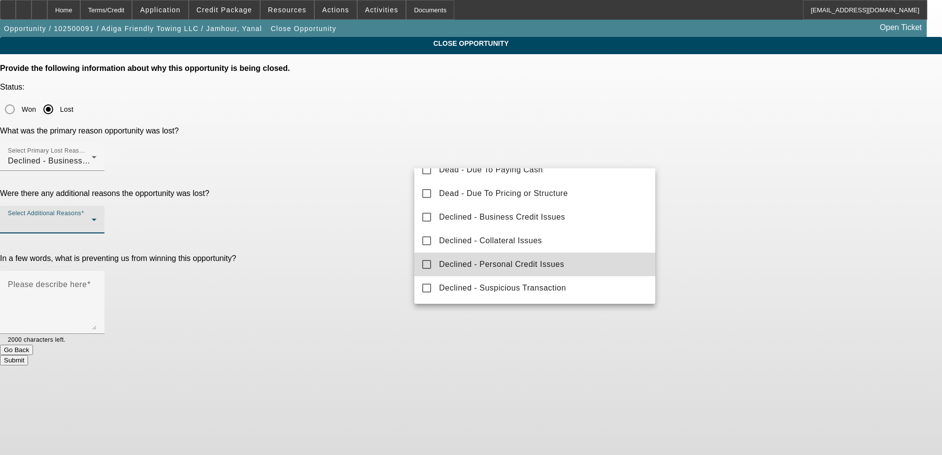
click at [565, 266] on mat-option "Declined - Personal Credit Issues" at bounding box center [534, 265] width 241 height 24
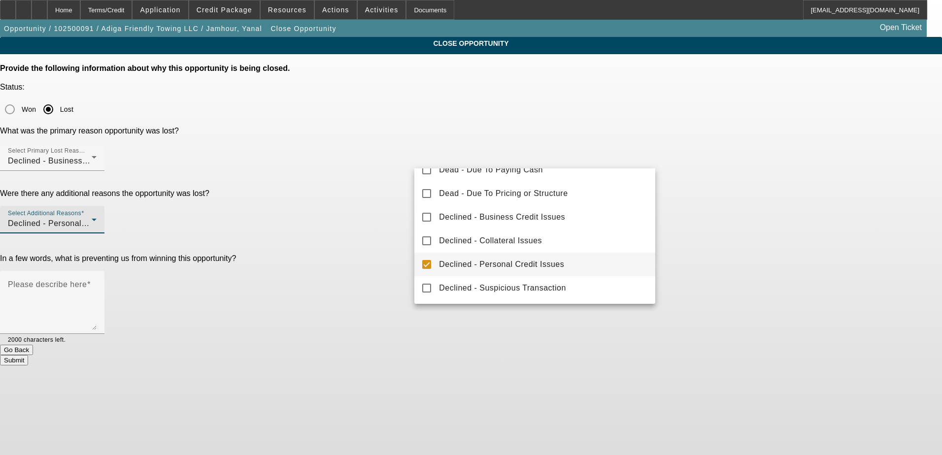
click at [788, 233] on div at bounding box center [471, 227] width 942 height 455
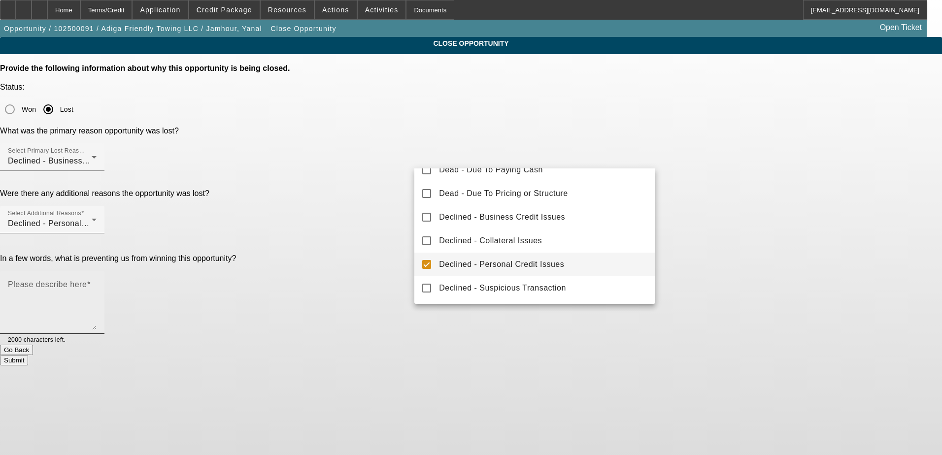
click at [97, 283] on textarea "Please describe here" at bounding box center [52, 306] width 89 height 47
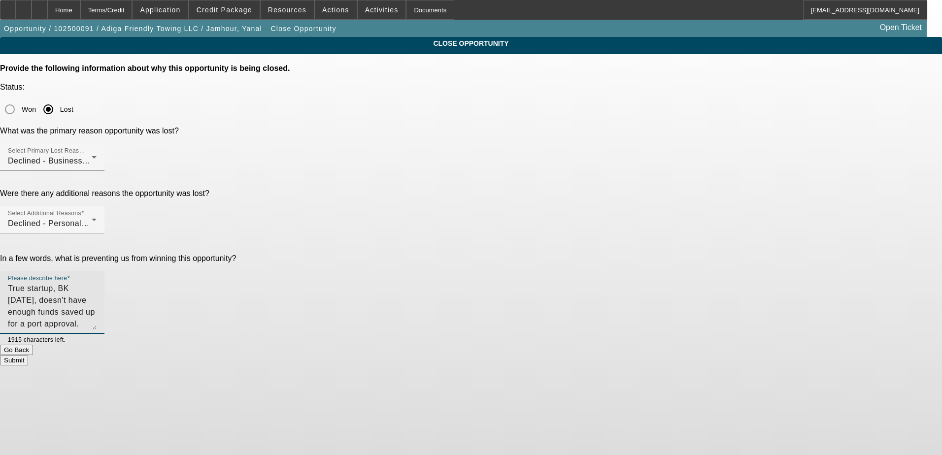
type textarea "True startup, BK 5 years ago, doesn't have enough funds saved up for a port app…"
click at [698, 172] on div "CLOSE OPPORTUNITY Provide the following information about why this opportunity …" at bounding box center [471, 201] width 942 height 328
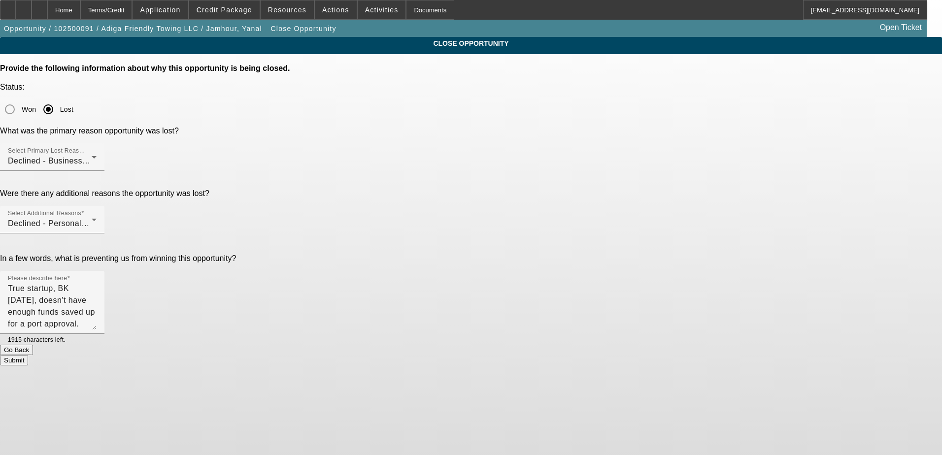
click at [28, 355] on button "Submit" at bounding box center [14, 360] width 28 height 10
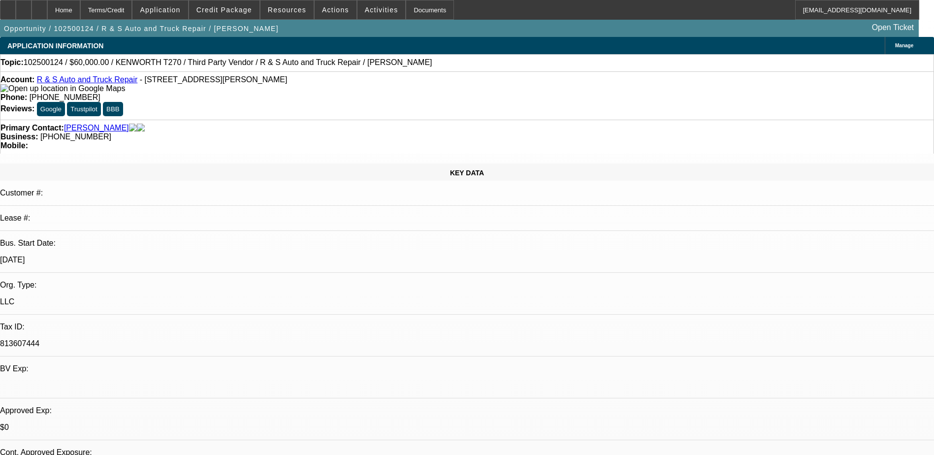
select select "0"
select select "2"
select select "0.1"
select select "4"
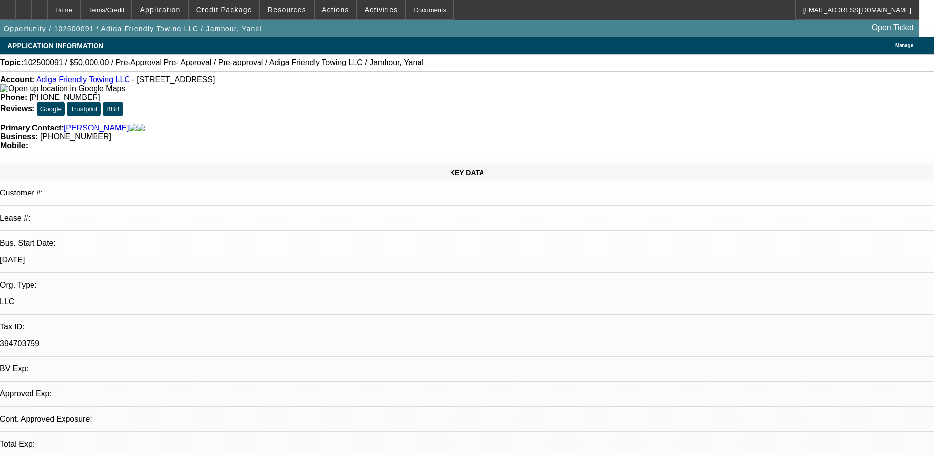
select select "0"
select select "0.1"
select select "1"
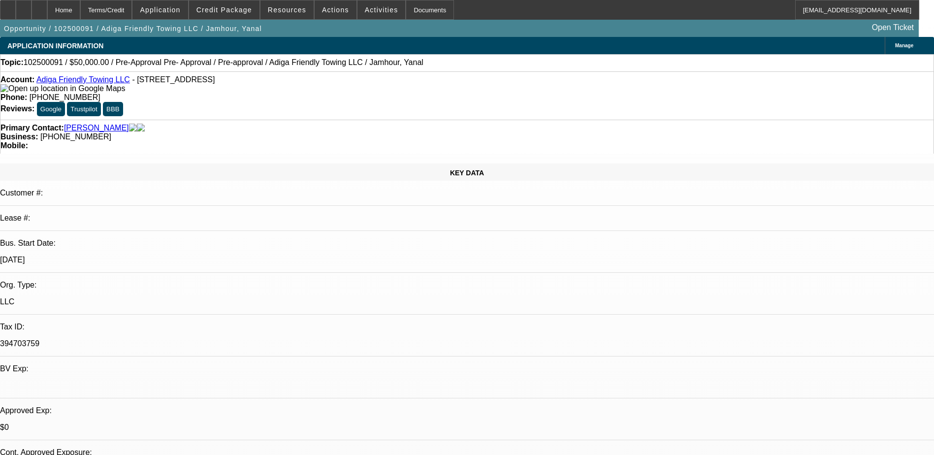
select select "4"
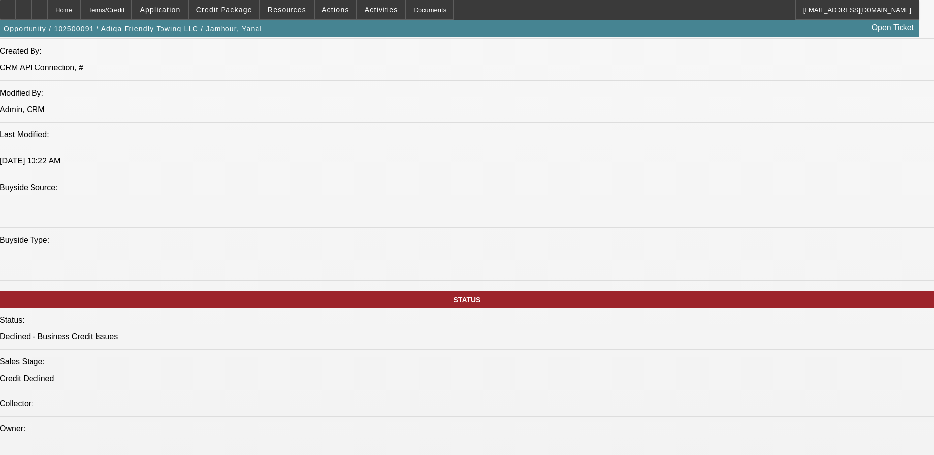
scroll to position [739, 0]
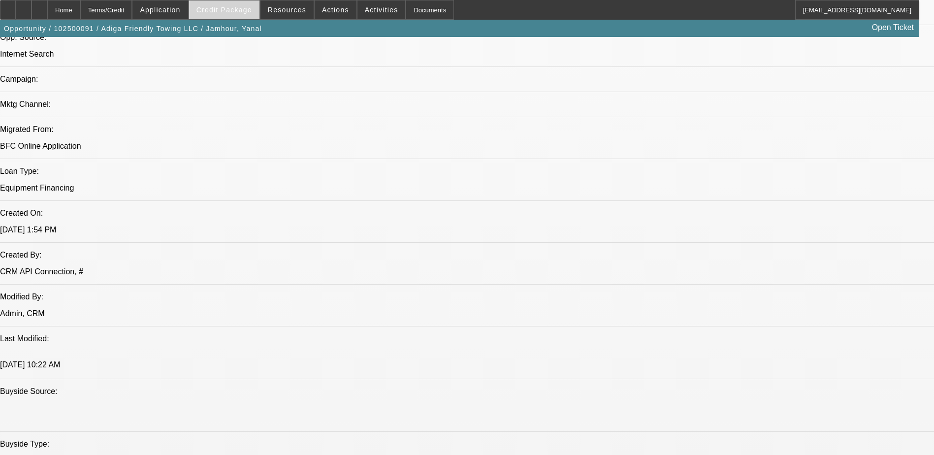
scroll to position [492, 0]
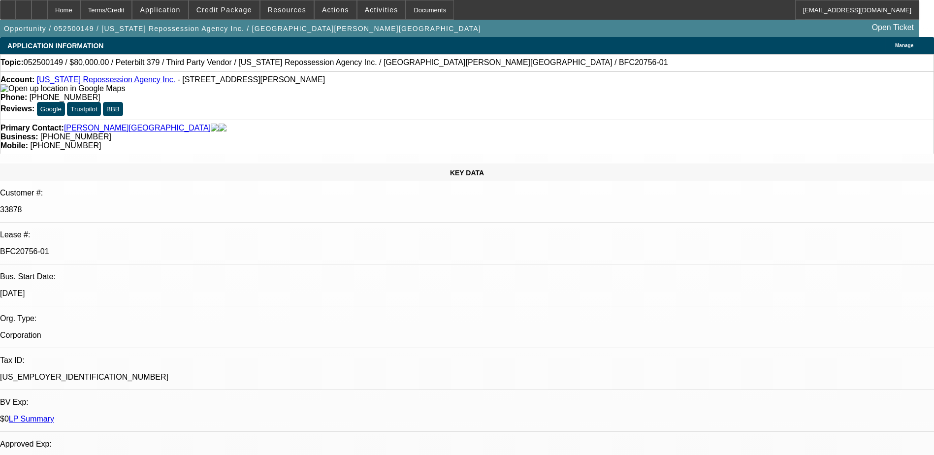
select select "0"
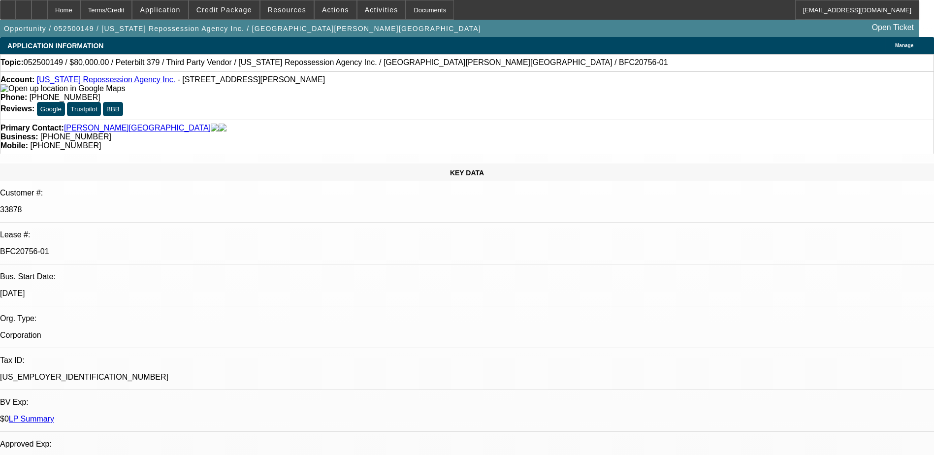
select select "0"
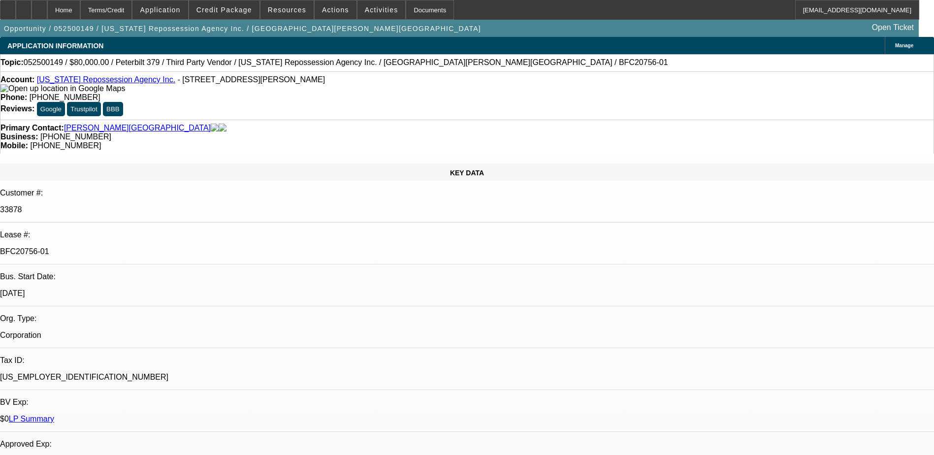
select select "0"
select select "1"
select select "6"
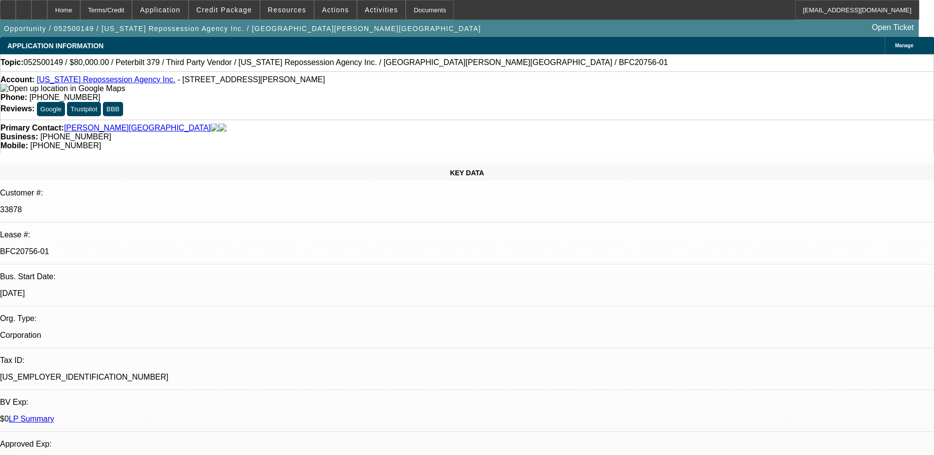
select select "1"
select select "3"
select select "6"
select select "1"
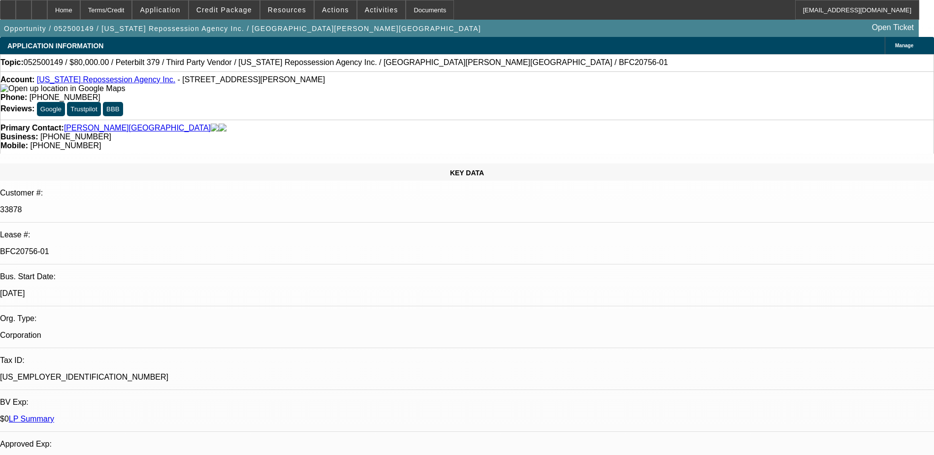
select select "6"
select select "1"
select select "3"
select select "6"
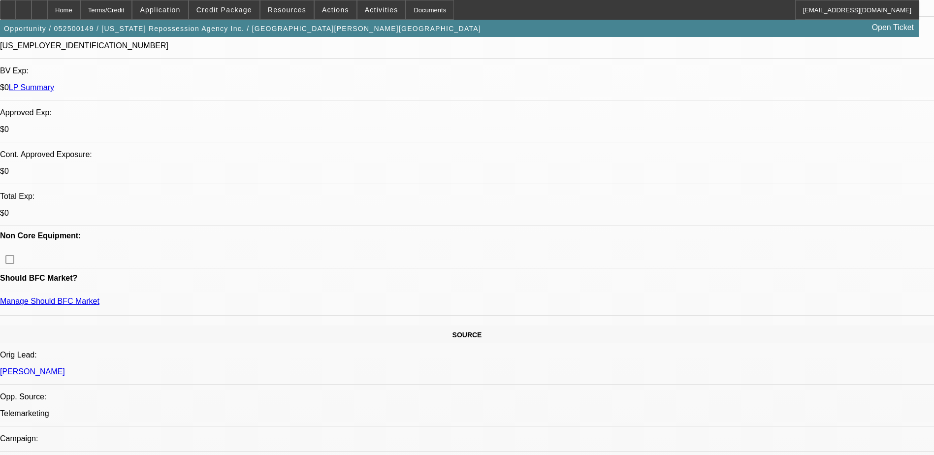
scroll to position [197, 0]
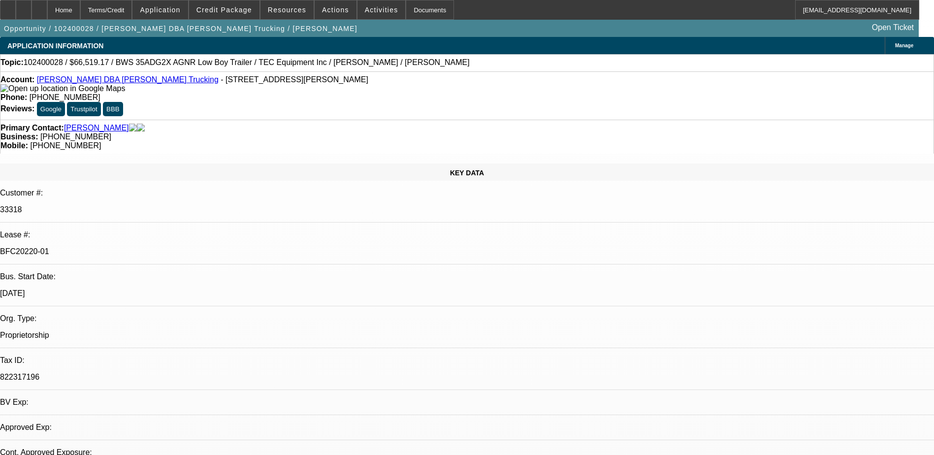
select select "0"
select select "2"
select select "0.1"
select select "4"
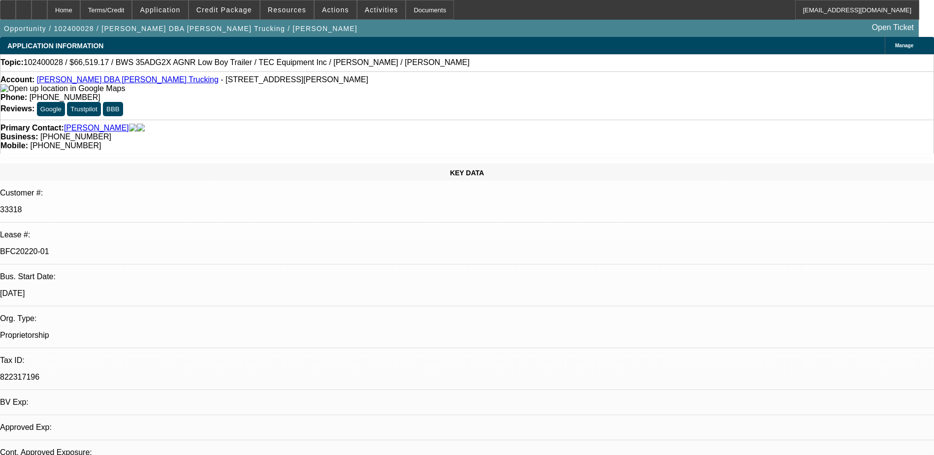
select select "0"
select select "2"
select select "0.1"
select select "4"
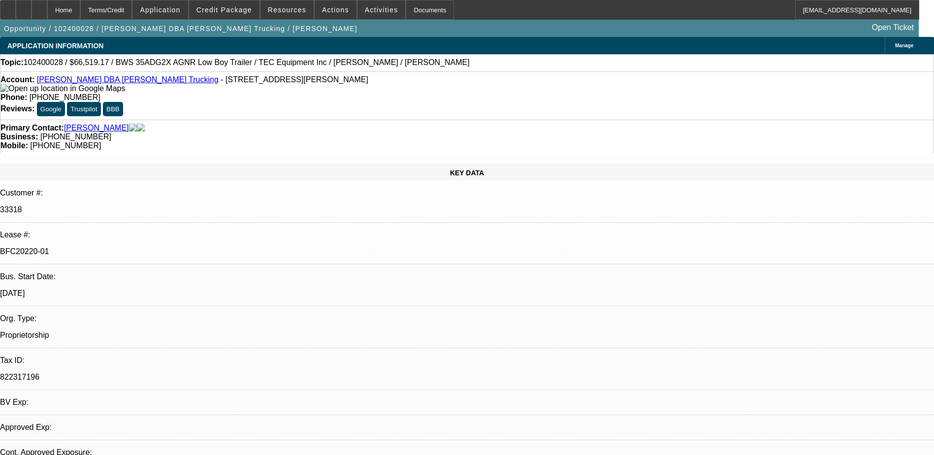
select select "0"
select select "2"
select select "0.1"
select select "4"
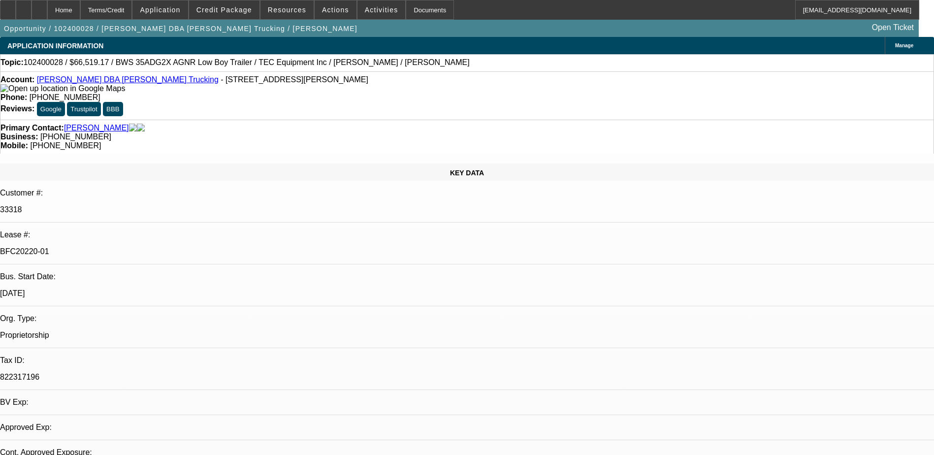
select select "0"
select select "2"
select select "0.1"
select select "4"
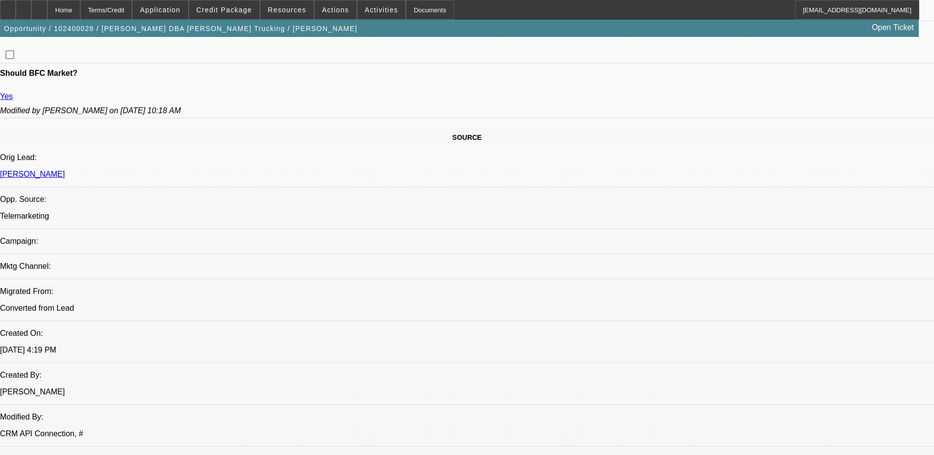
scroll to position [443, 0]
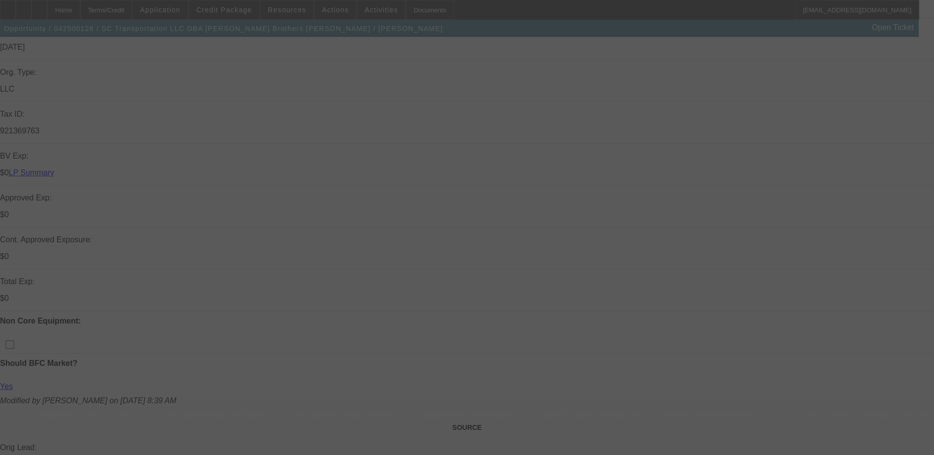
scroll to position [49, 0]
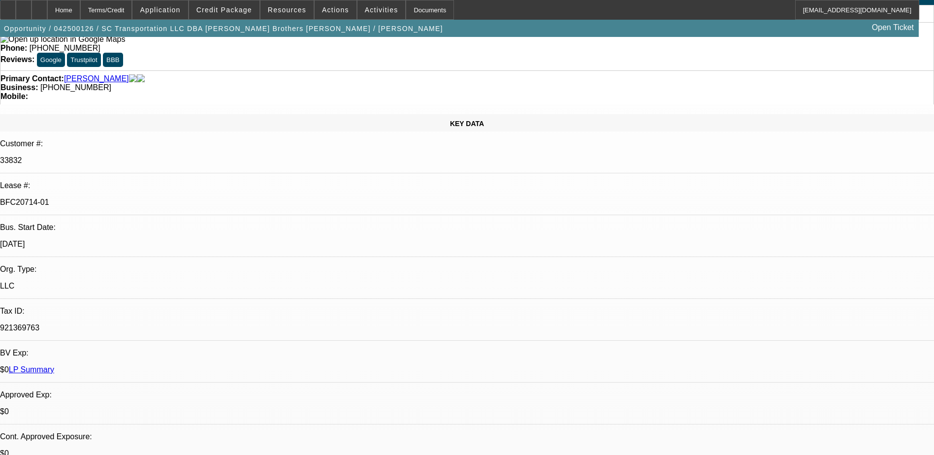
select select "0"
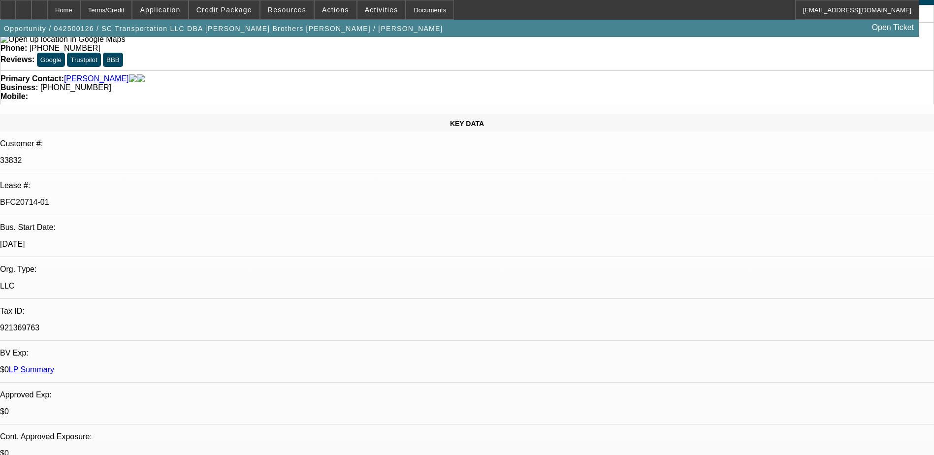
select select "0"
select select "0.1"
select select "0"
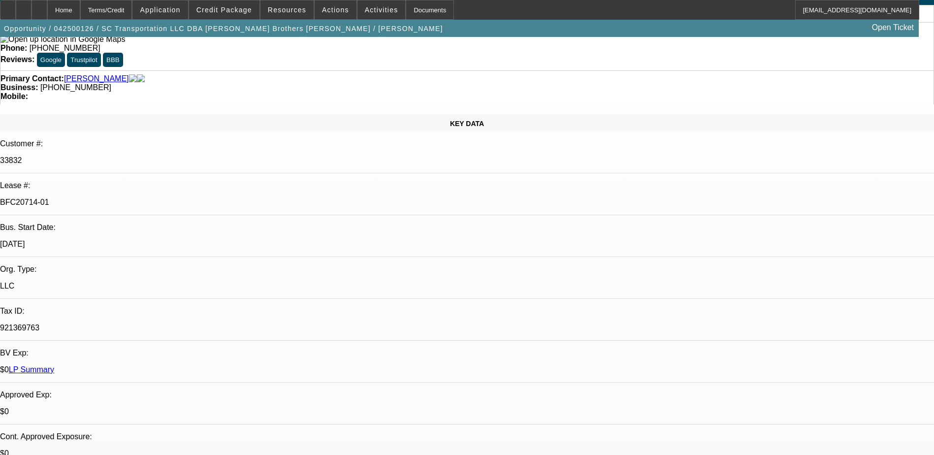
select select "0"
select select "0.1"
select select "1"
select select "6"
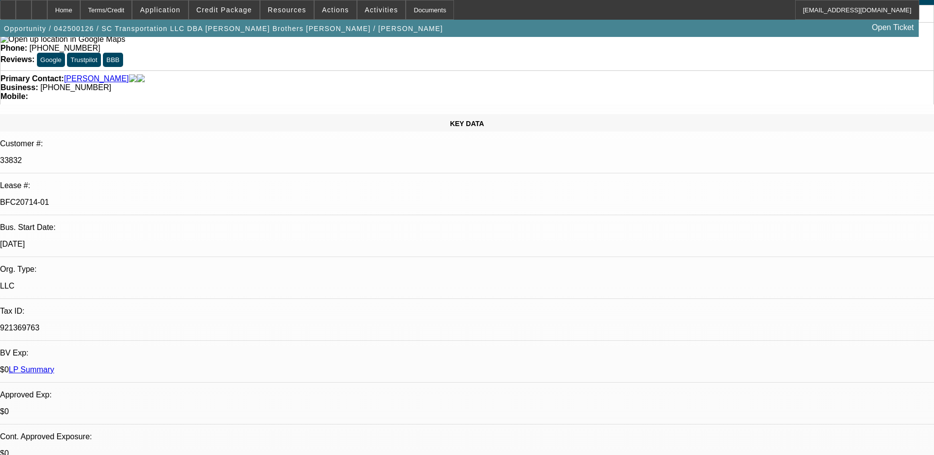
select select "1"
select select "6"
select select "1"
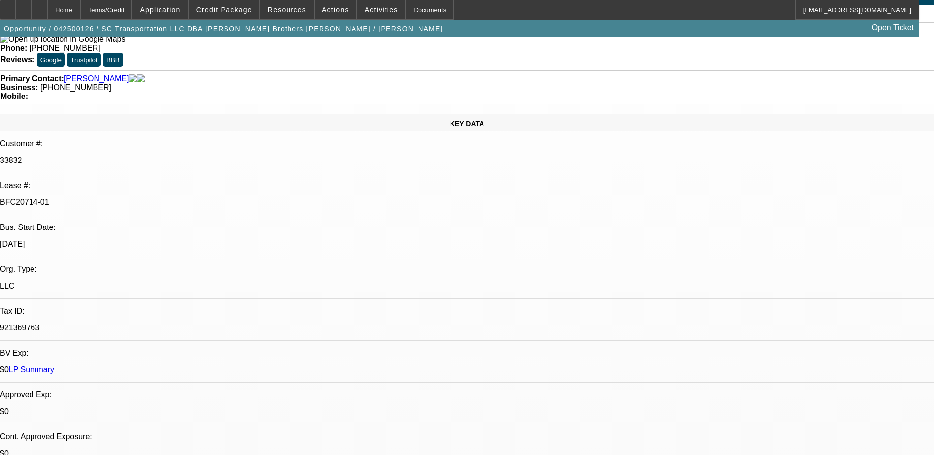
select select "4"
select select "1"
select select "4"
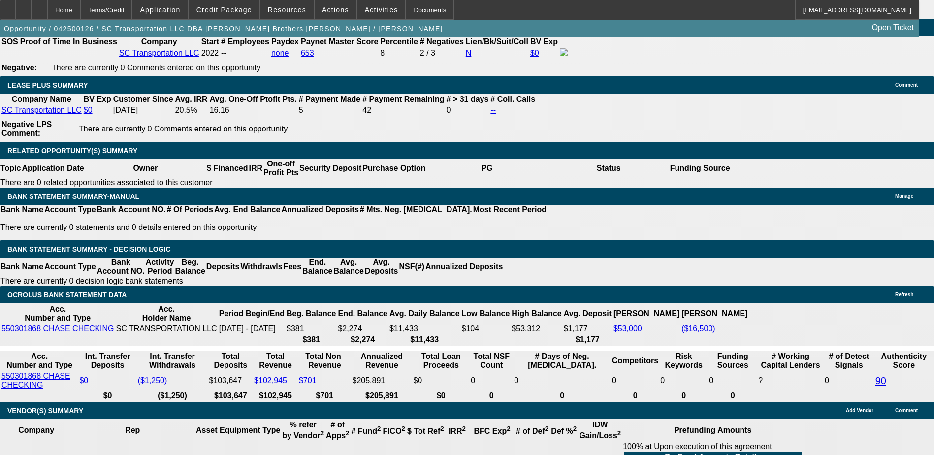
scroll to position [1477, 0]
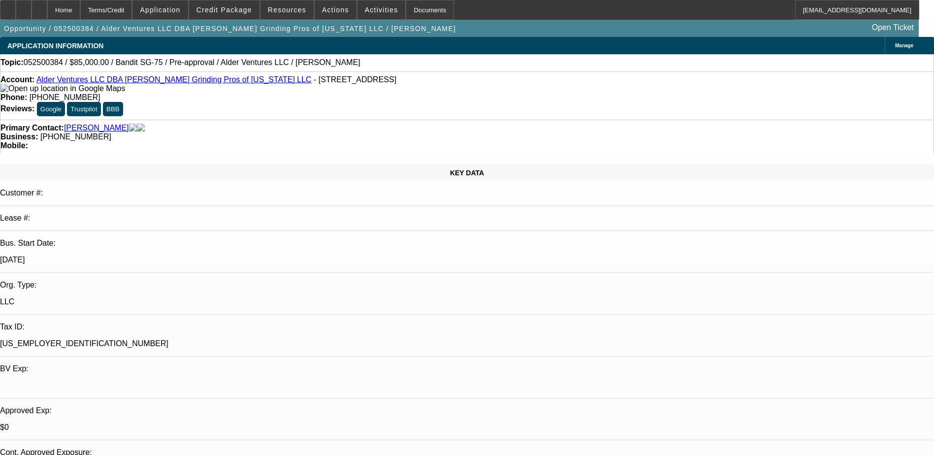
select select "0"
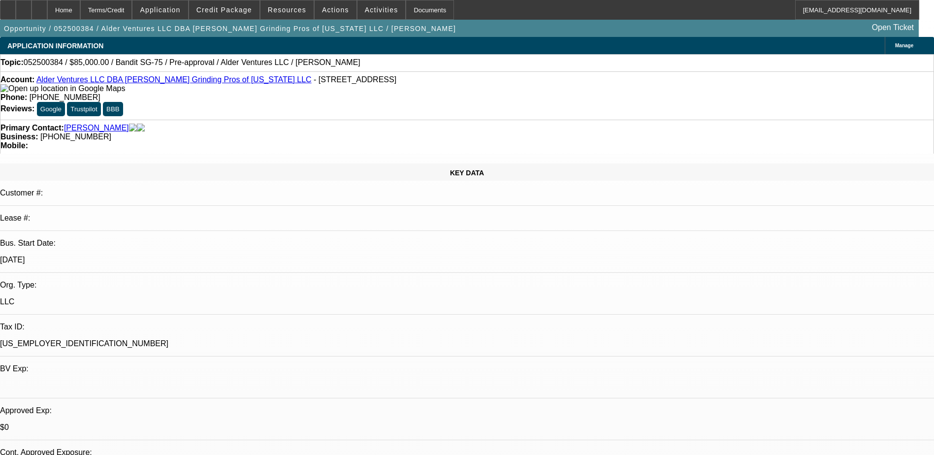
select select "0"
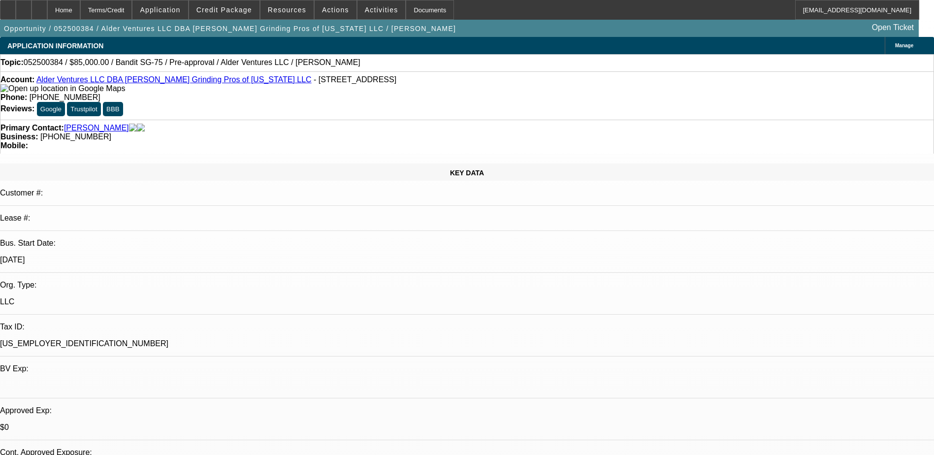
select select "2"
select select "0.1"
select select "1"
select select "3"
select select "6"
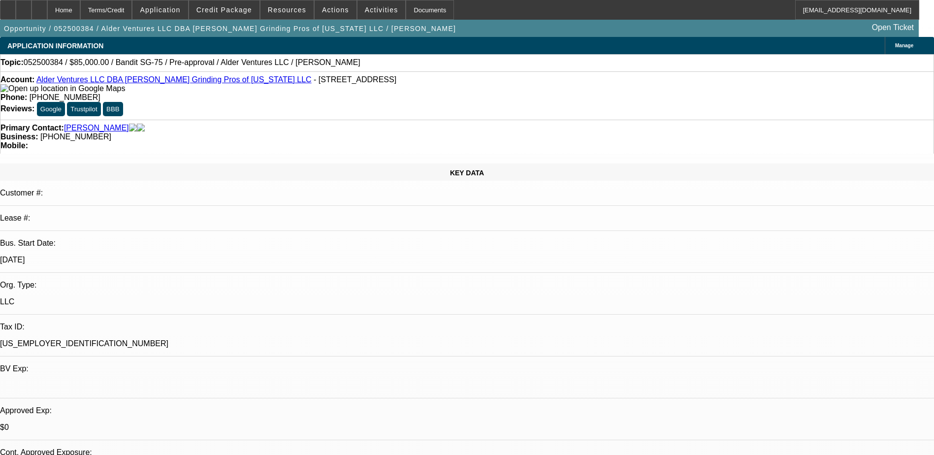
select select "1"
select select "3"
select select "6"
select select "1"
select select "3"
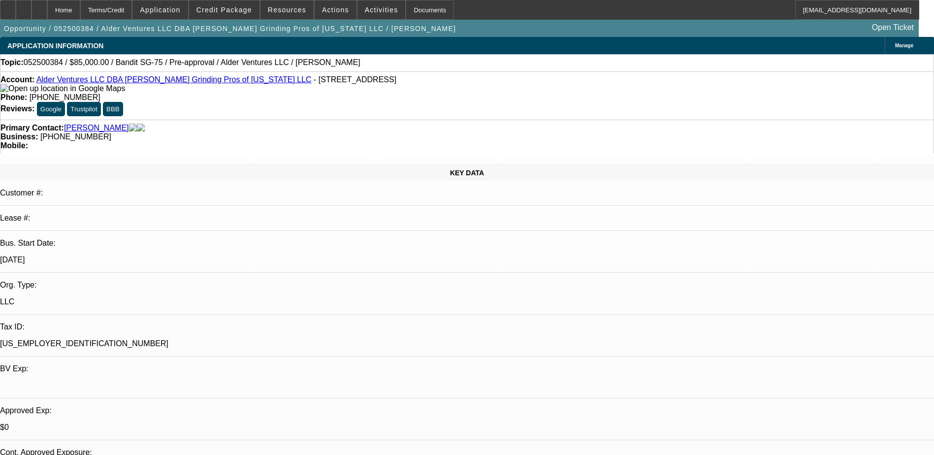
select select "6"
select select "1"
select select "2"
select select "4"
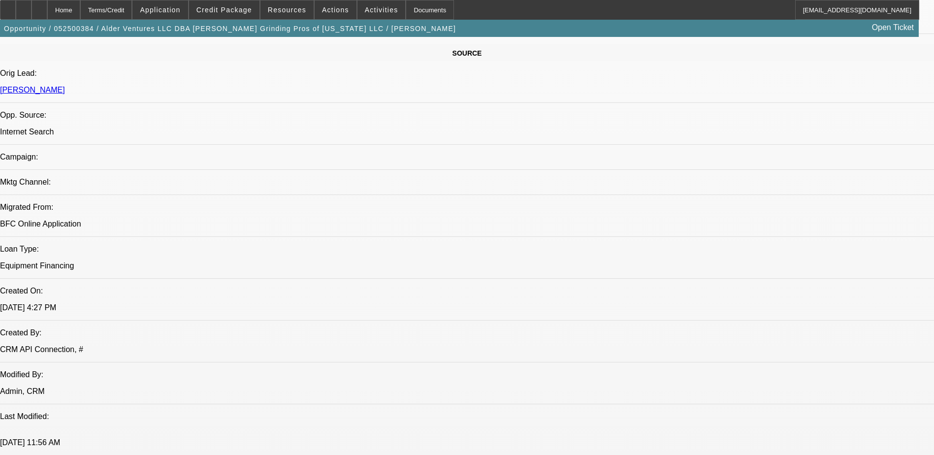
scroll to position [739, 0]
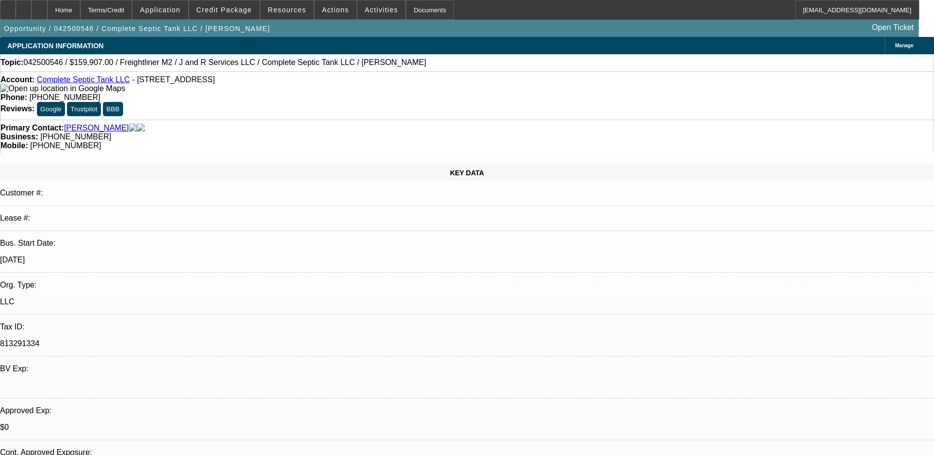
select select "0"
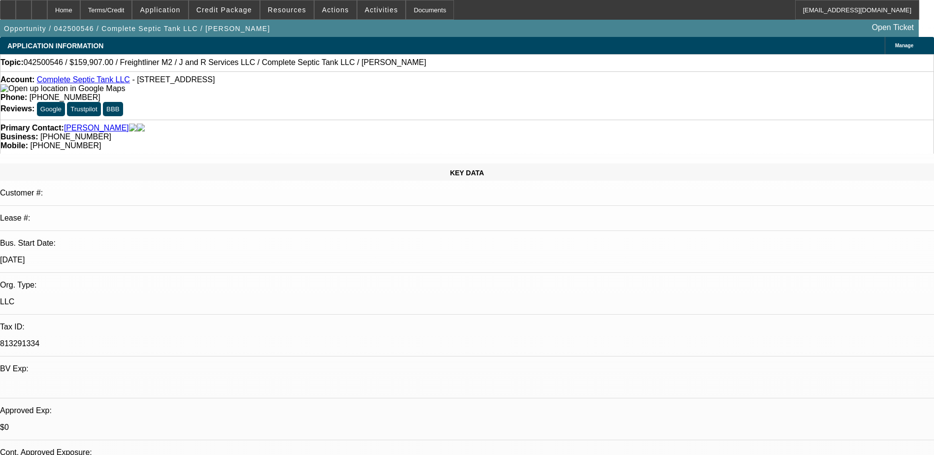
select select "0"
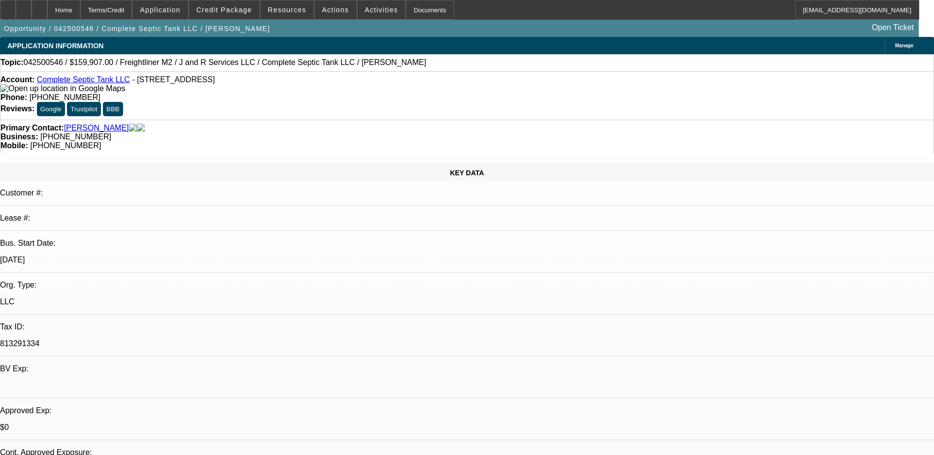
select select "0"
select select "1"
select select "2"
select select "6"
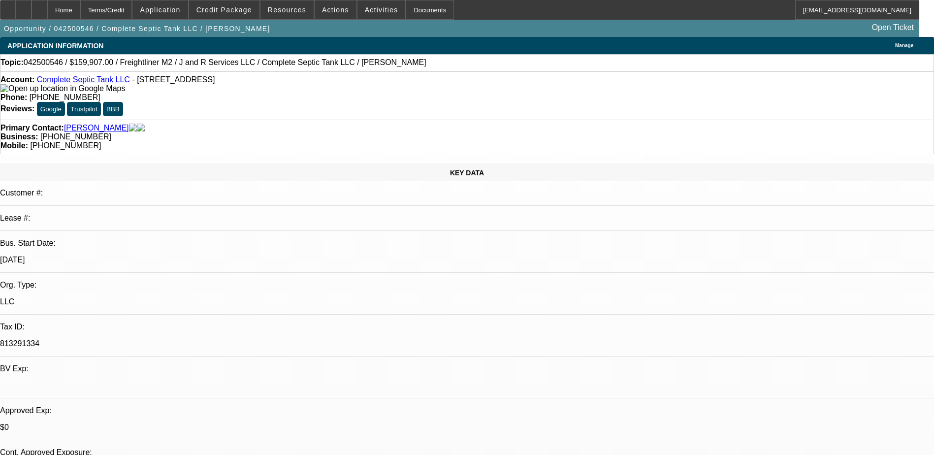
select select "1"
select select "2"
select select "6"
select select "1"
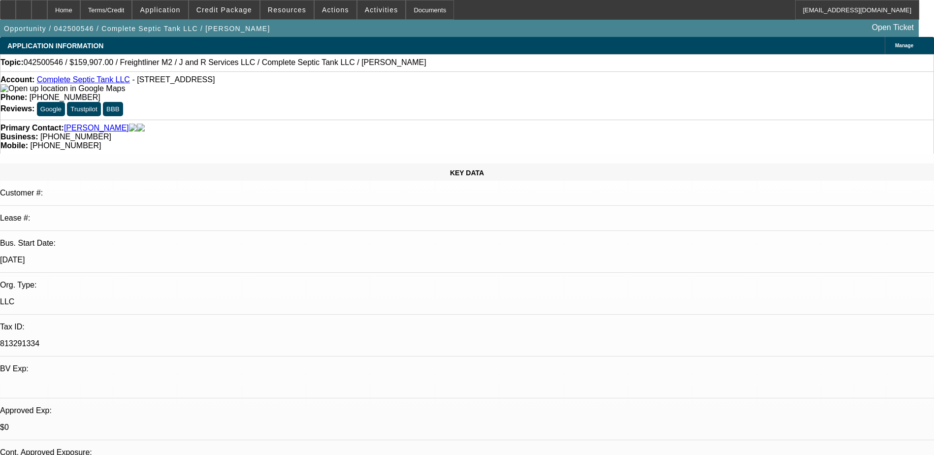
select select "6"
select select "1"
select select "6"
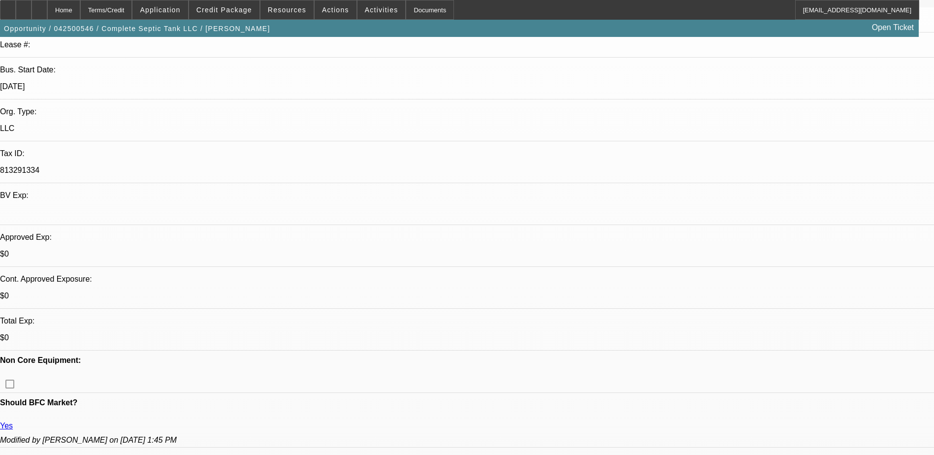
scroll to position [32, 0]
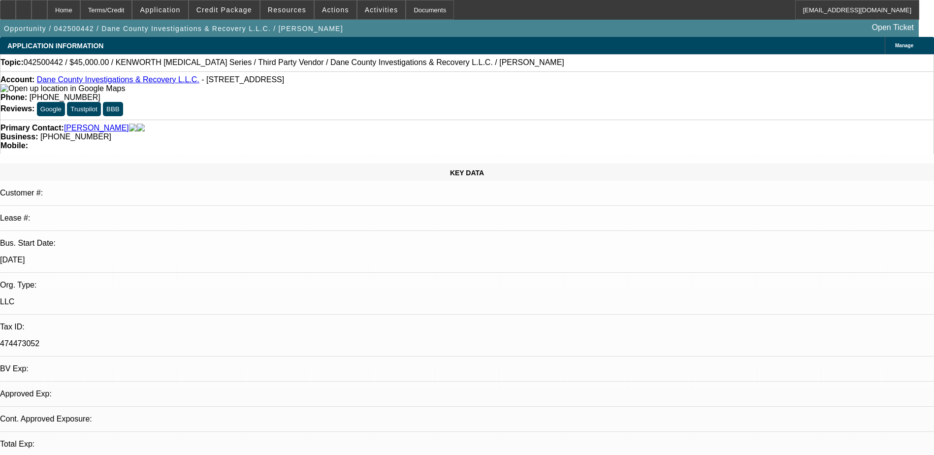
select select "0"
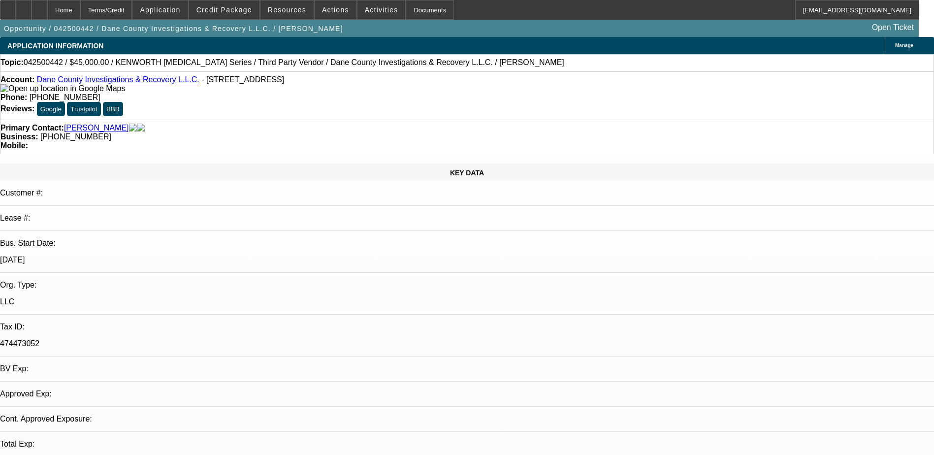
select select "0"
select select "0.1"
select select "0"
select select "0.1"
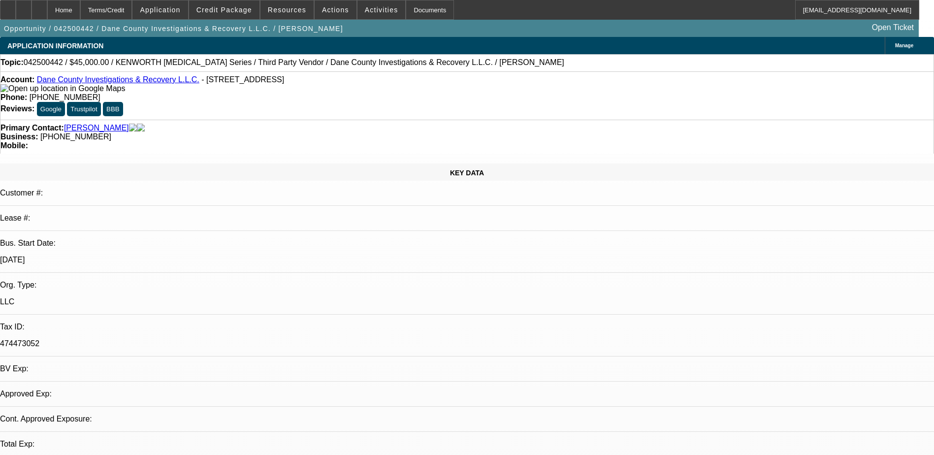
select select "0"
select select "1"
select select "6"
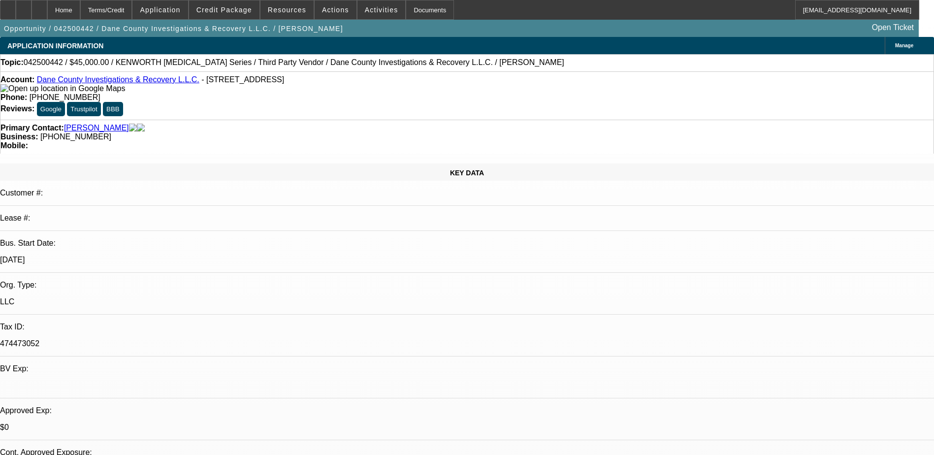
select select "1"
select select "6"
select select "1"
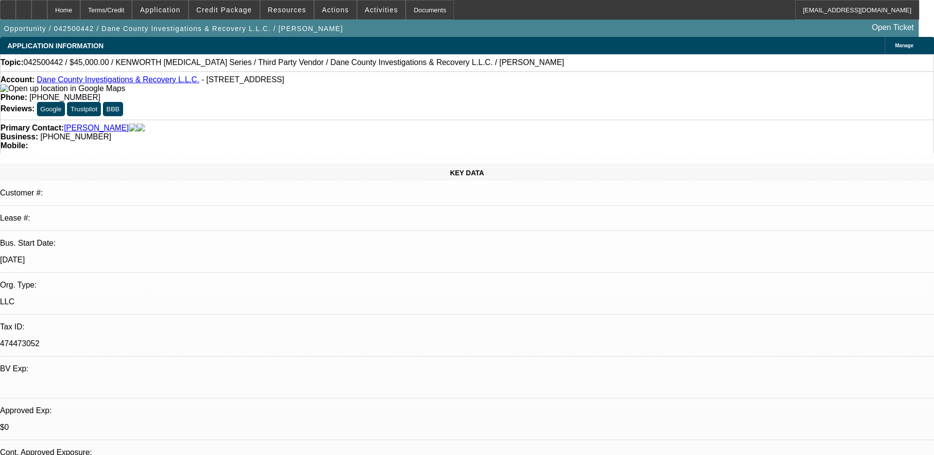
select select "6"
select select "1"
select select "6"
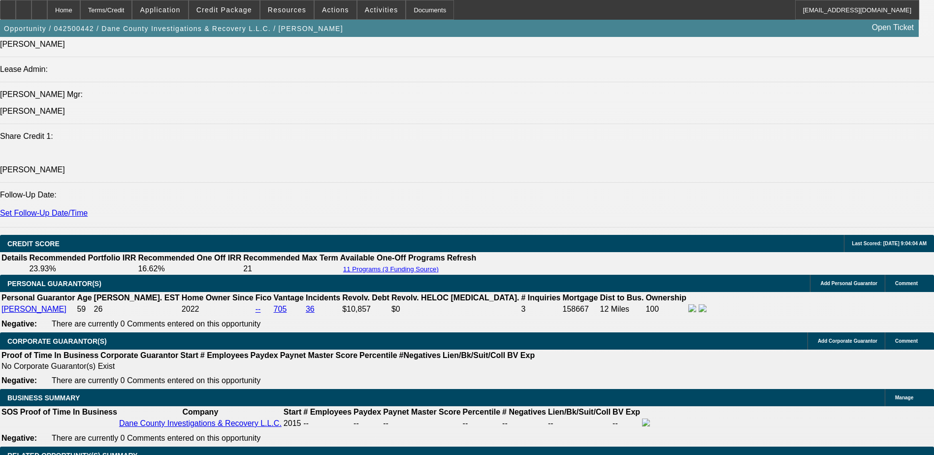
scroll to position [1182, 0]
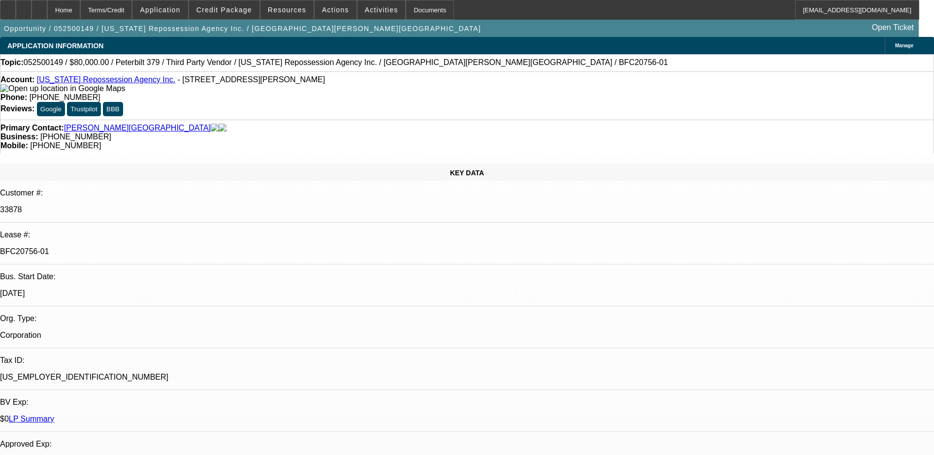
select select "0"
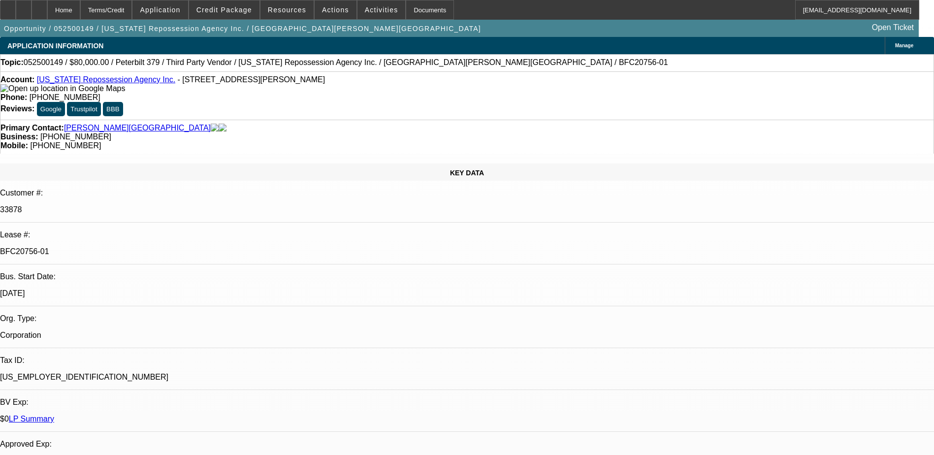
select select "0"
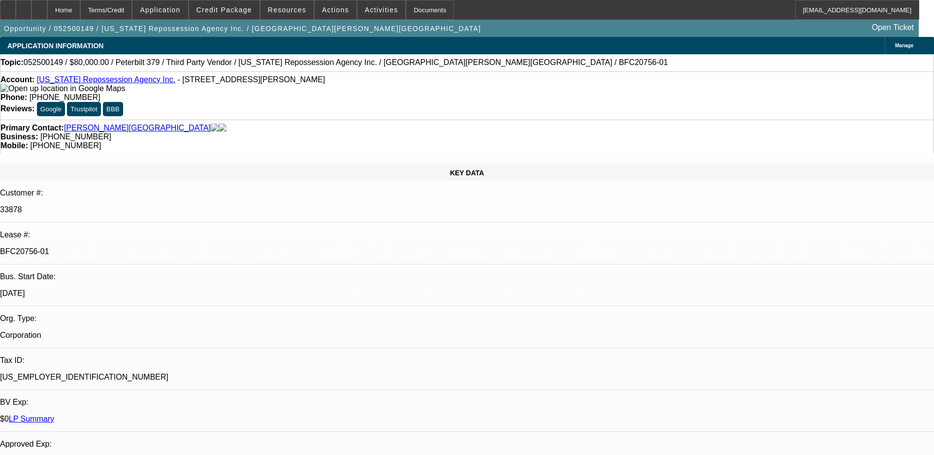
select select "0"
select select "1"
select select "6"
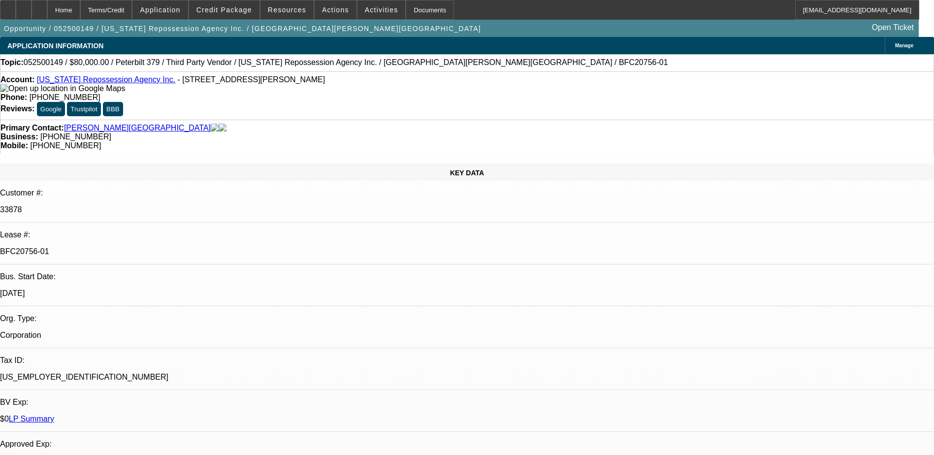
select select "1"
select select "3"
select select "6"
select select "1"
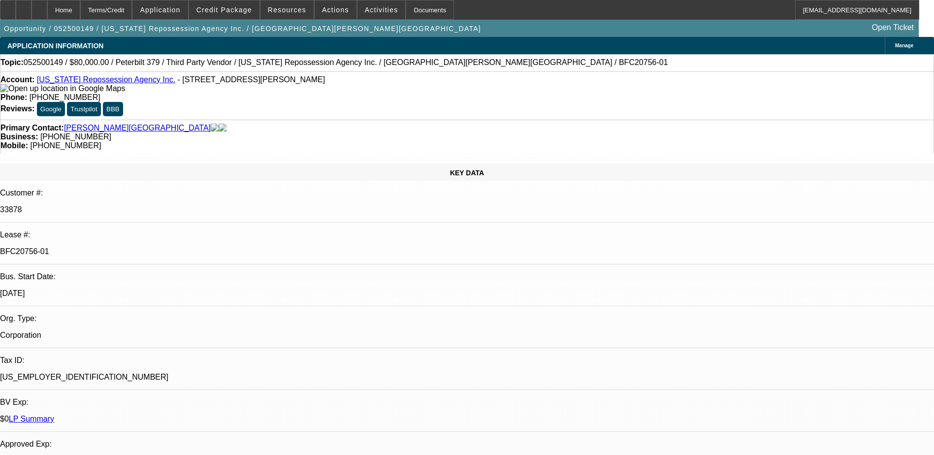
select select "6"
select select "1"
select select "3"
select select "6"
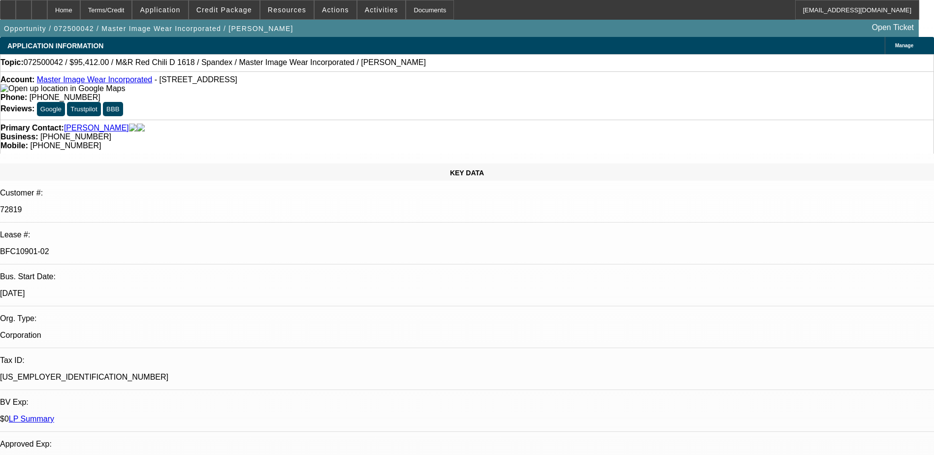
select select "0"
select select "0.1"
select select "4"
select select "0"
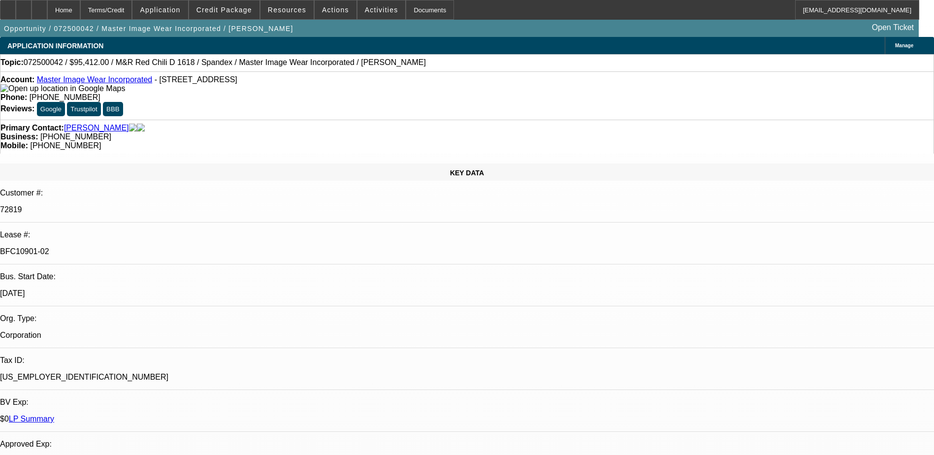
select select "0"
select select "0.1"
select select "4"
select select "0"
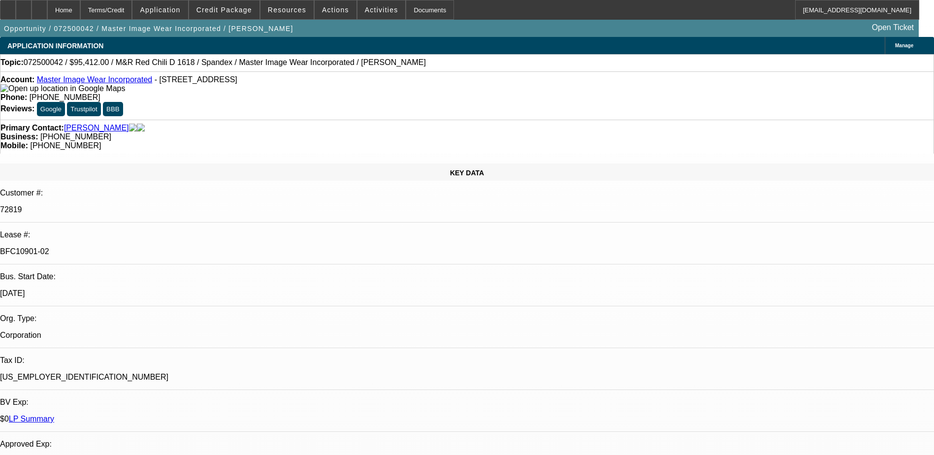
select select "3"
select select "0.1"
select select "4"
select select "0"
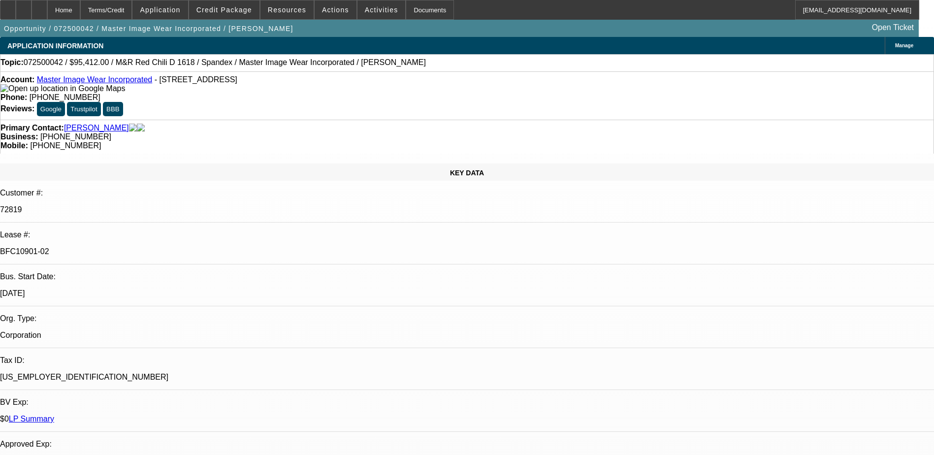
select select "3"
select select "0.1"
select select "4"
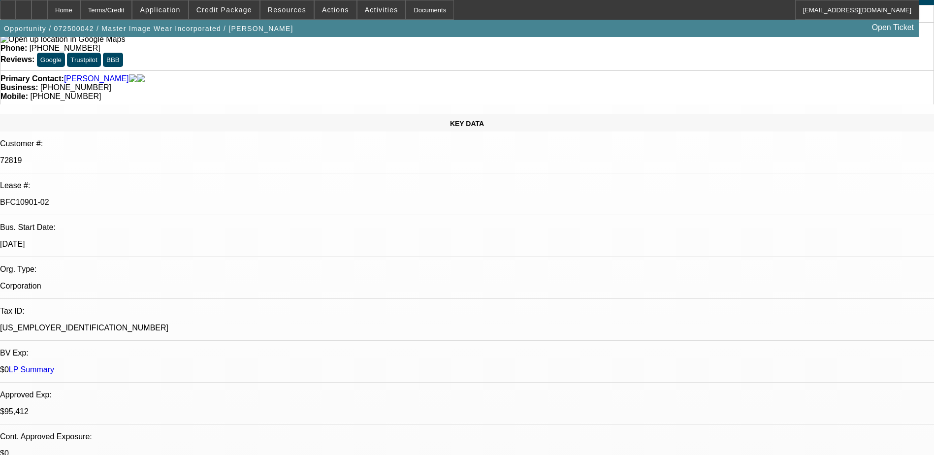
scroll to position [49, 0]
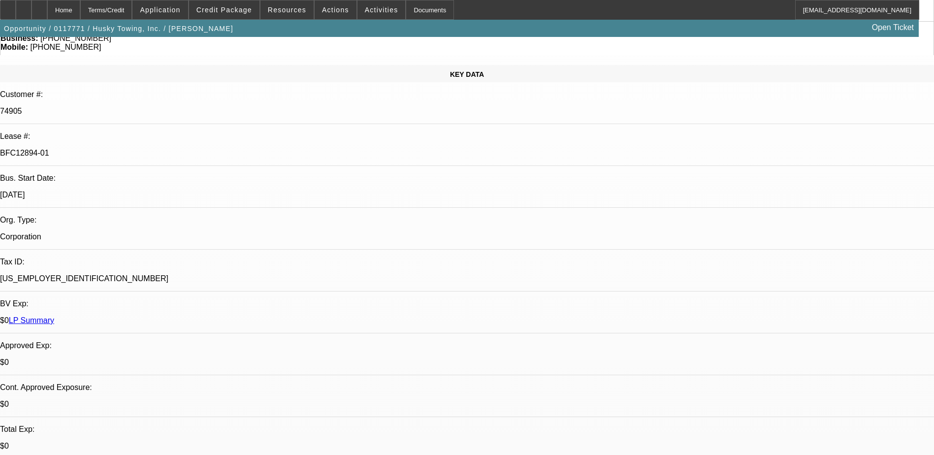
select select "0"
select select "2"
select select "0"
select select "2"
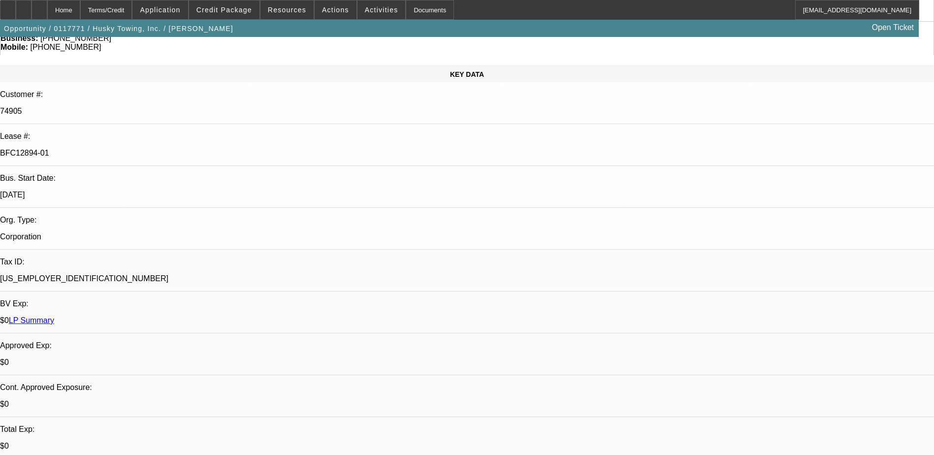
select select "0"
select select "2"
select select "0.1"
select select "0"
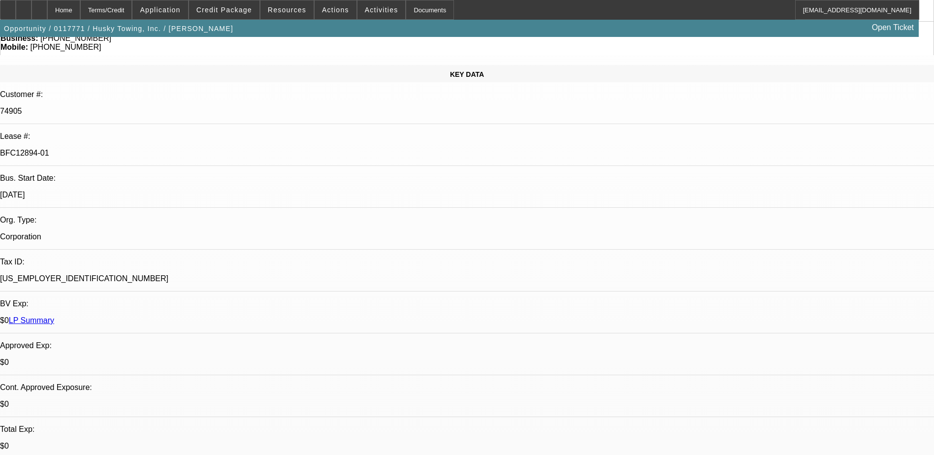
select select "2"
select select "0.1"
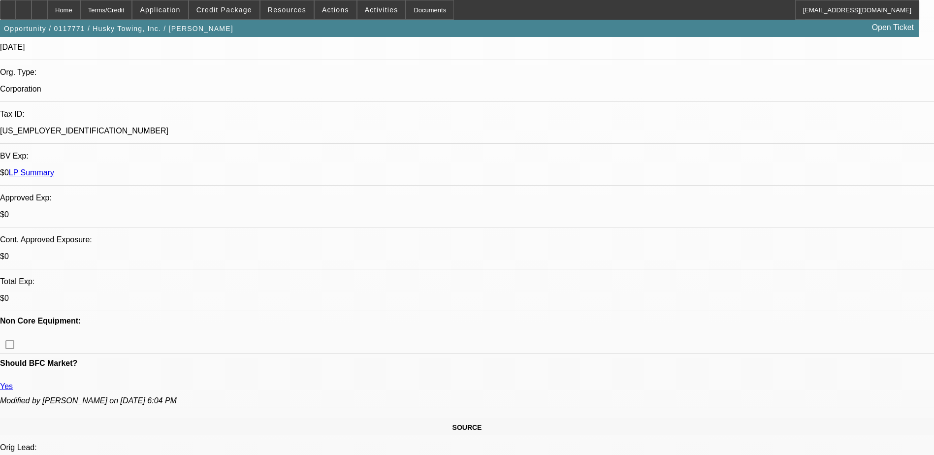
select select "1"
select select "2"
select select "6"
select select "1"
select select "2"
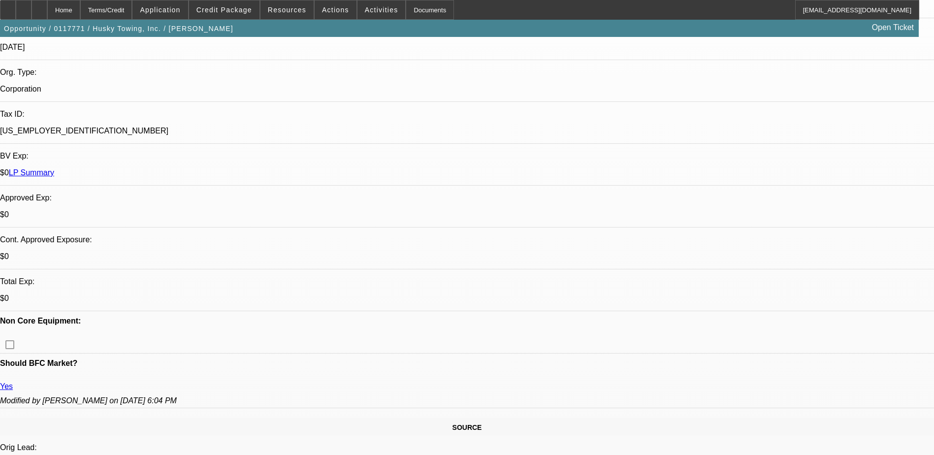
select select "6"
select select "1"
select select "2"
select select "4"
select select "1"
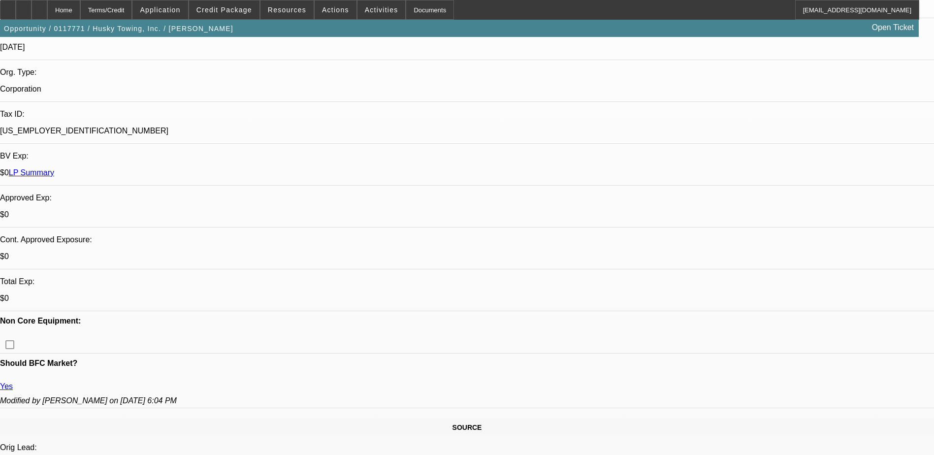
select select "2"
select select "4"
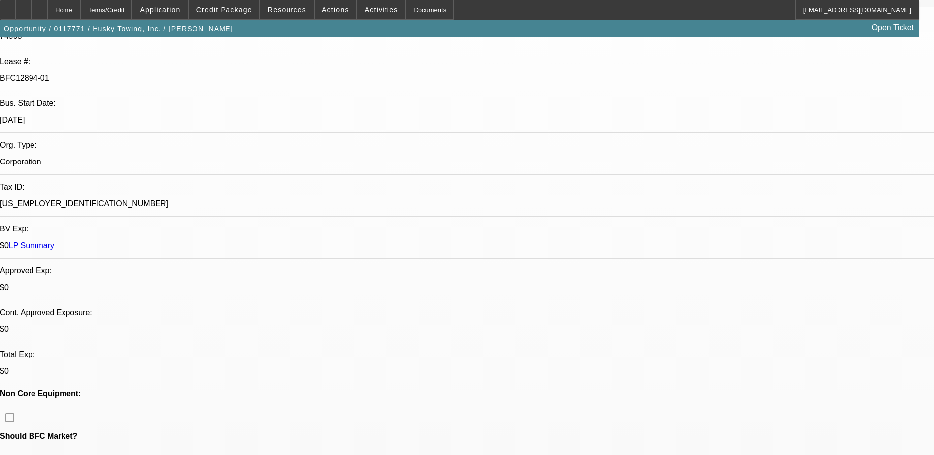
scroll to position [148, 0]
